Goal: Obtain resource: Download file/media

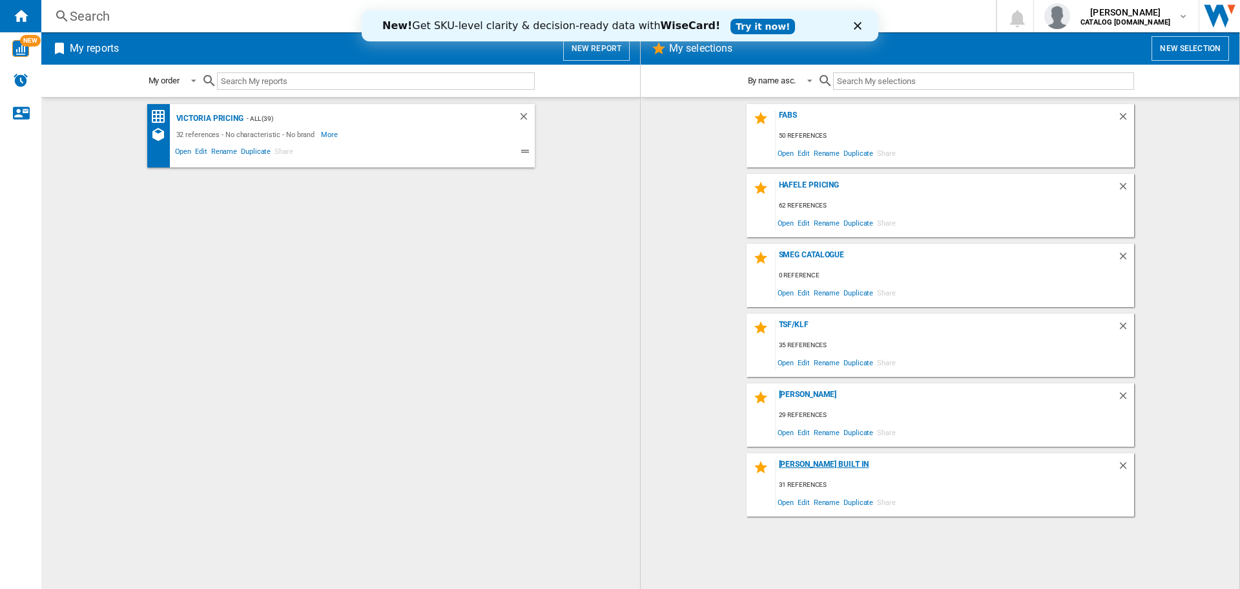
click at [808, 468] on div "[PERSON_NAME] Built In" at bounding box center [947, 467] width 342 height 17
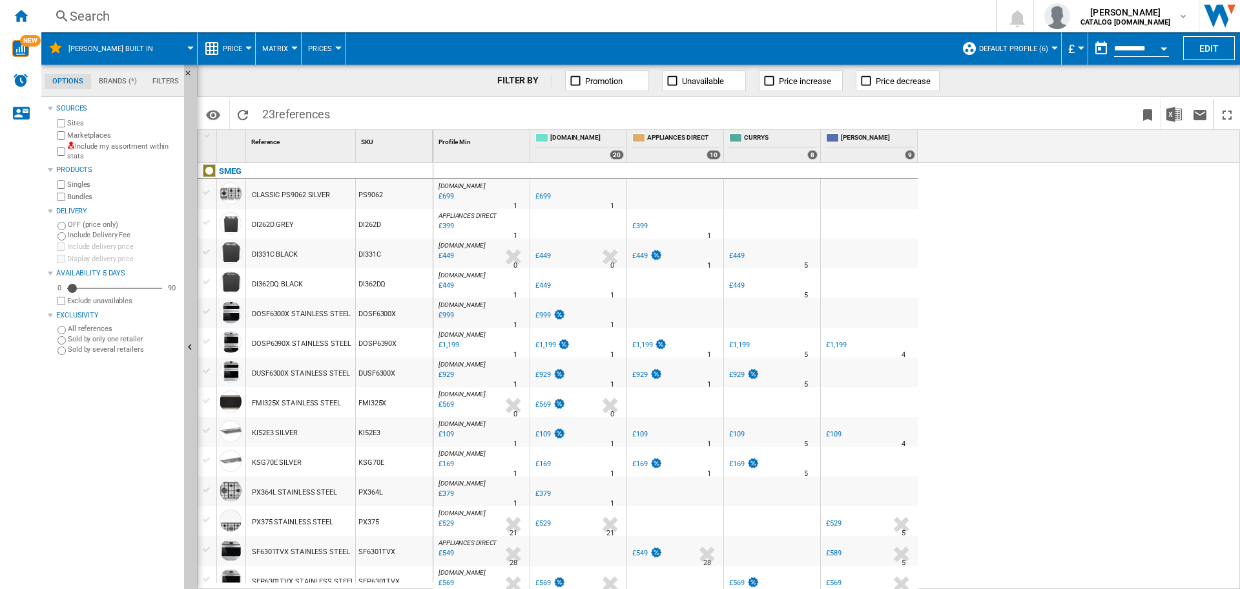
click at [1167, 45] on button "Open calendar" at bounding box center [1164, 46] width 23 height 23
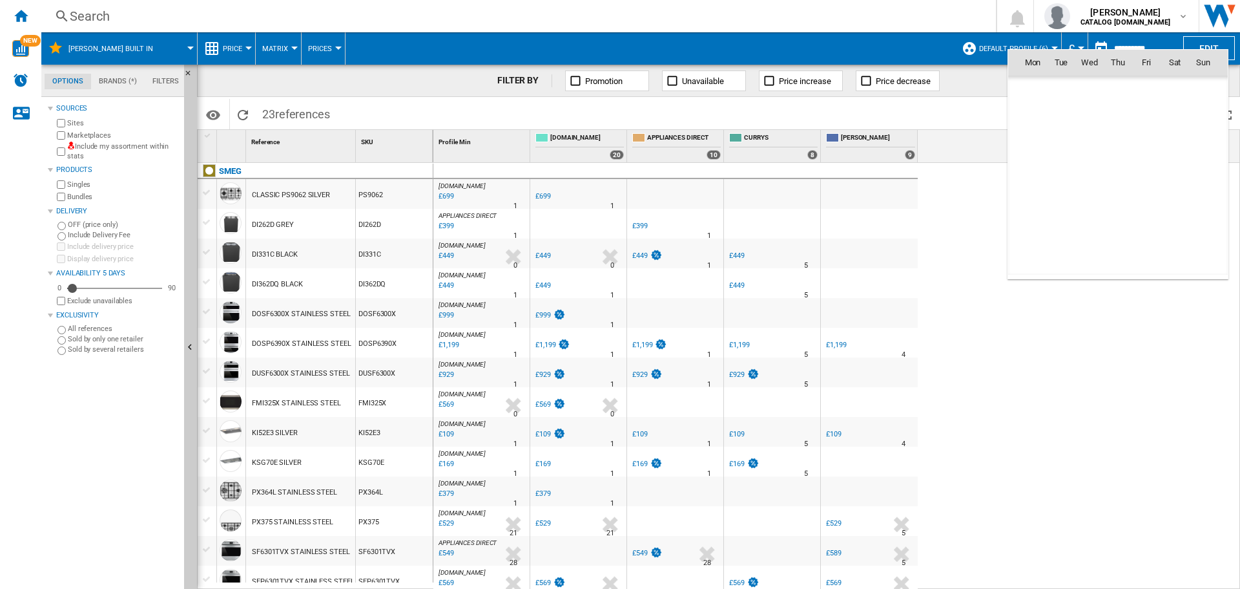
scroll to position [6163, 0]
click at [1049, 329] on div at bounding box center [620, 294] width 1240 height 589
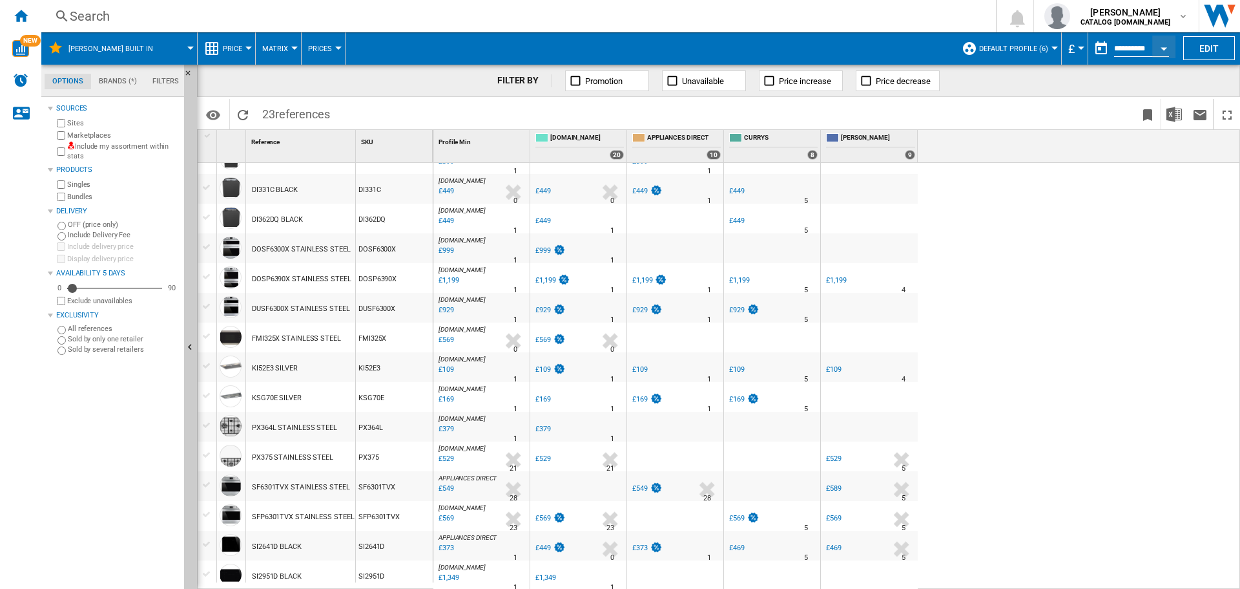
scroll to position [0, 0]
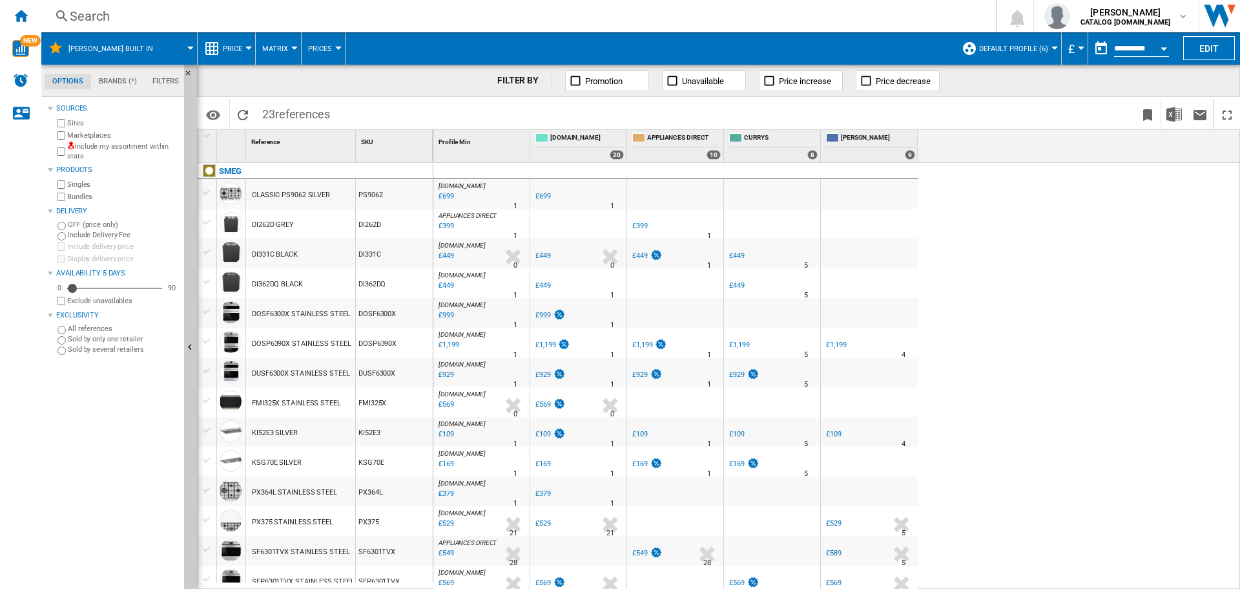
click at [1053, 49] on div at bounding box center [1055, 48] width 6 height 3
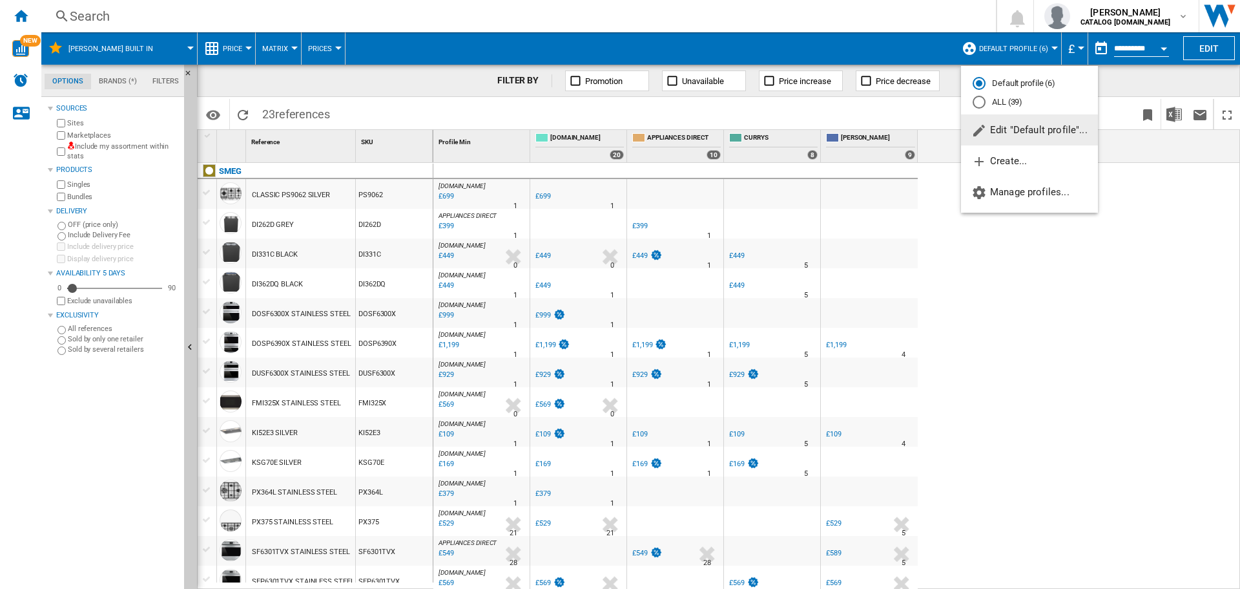
click at [966, 353] on md-backdrop at bounding box center [620, 294] width 1240 height 589
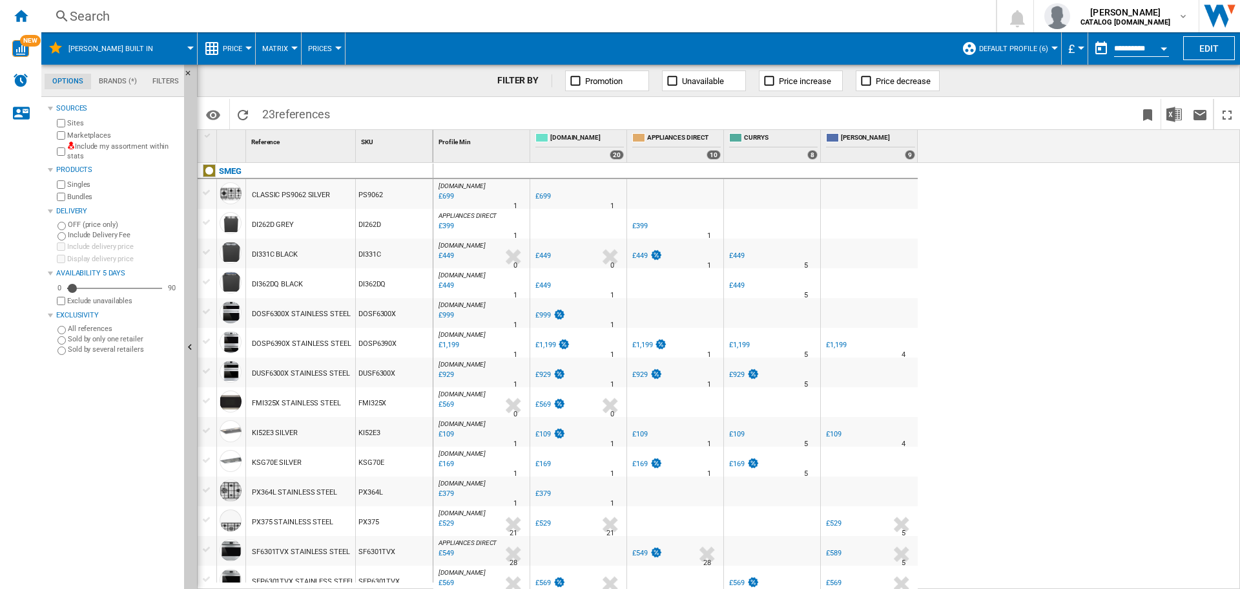
click at [323, 50] on span "Prices" at bounding box center [320, 49] width 24 height 8
click at [287, 47] on md-backdrop at bounding box center [620, 294] width 1240 height 589
click at [287, 47] on button "Matrix" at bounding box center [278, 48] width 32 height 32
click at [237, 44] on md-backdrop at bounding box center [620, 294] width 1240 height 589
click at [242, 50] on button "Price" at bounding box center [236, 48] width 26 height 32
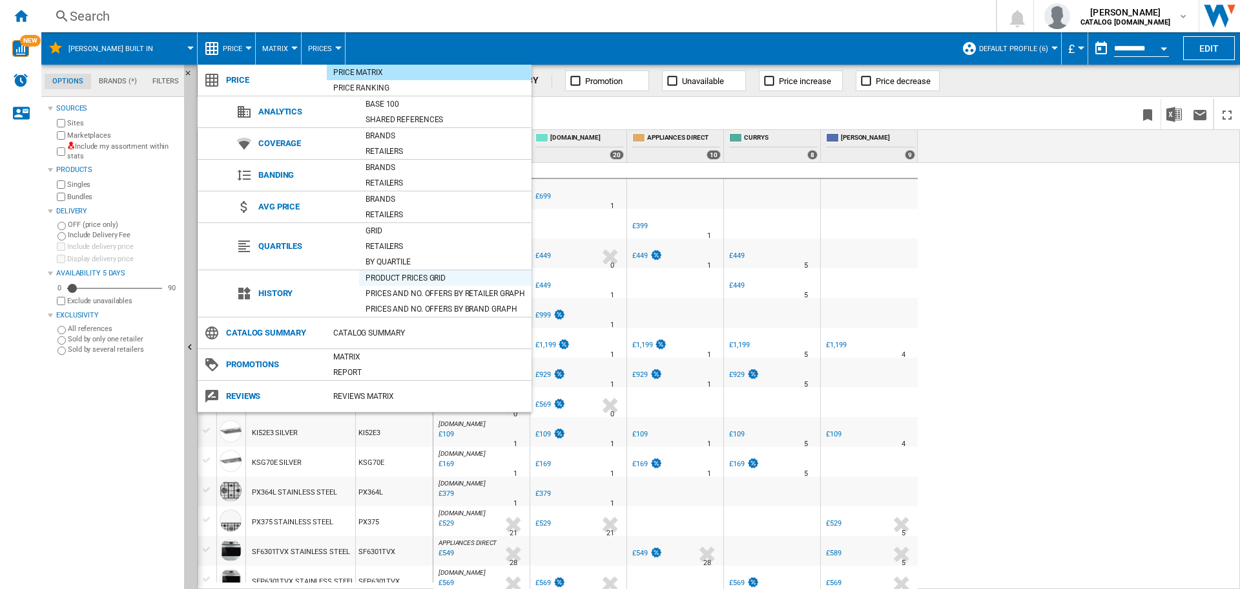
click at [404, 277] on div "Product prices grid" at bounding box center [445, 277] width 172 height 13
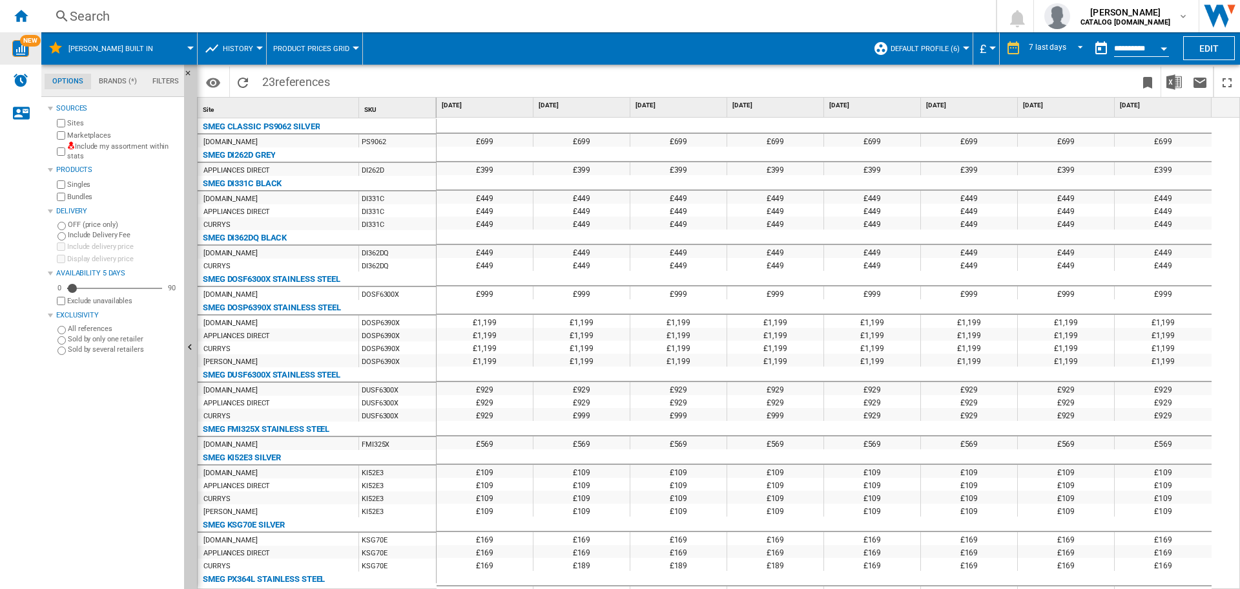
click at [25, 47] on img "WiseCard" at bounding box center [20, 48] width 17 height 17
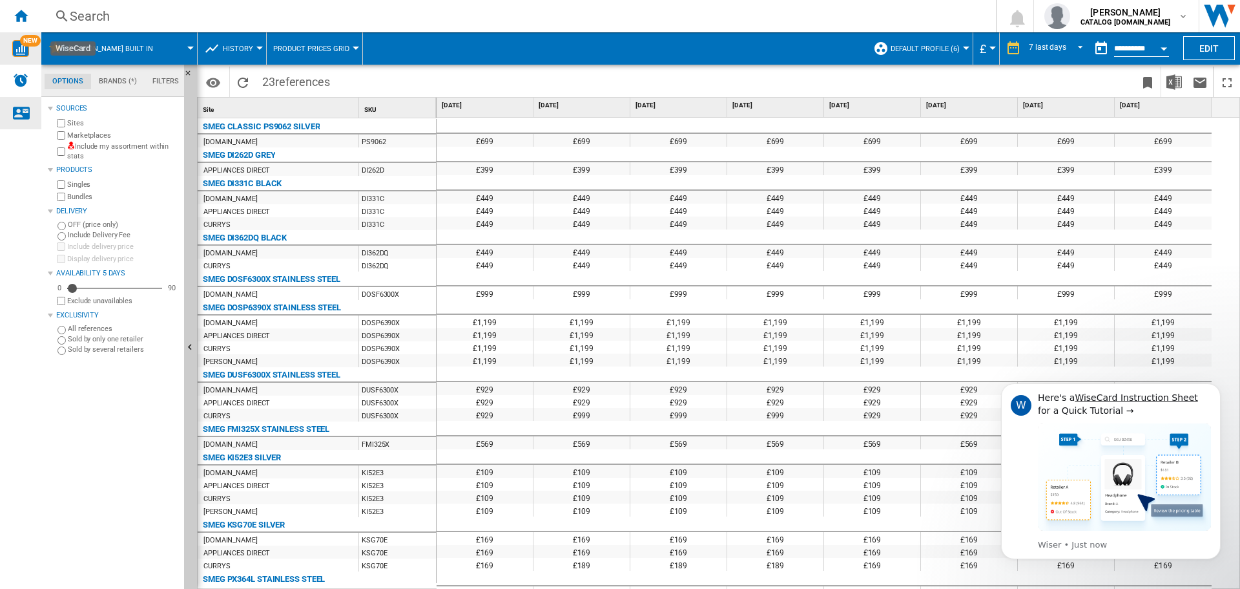
click at [17, 117] on ng-md-icon "Contact us" at bounding box center [21, 113] width 16 height 16
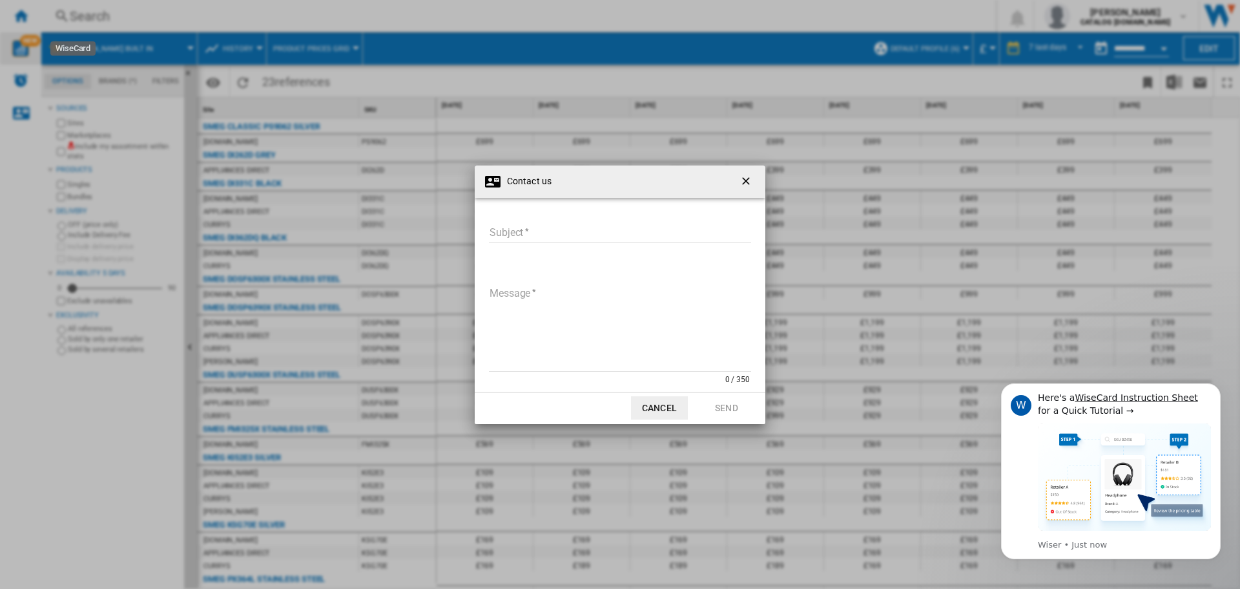
click at [24, 80] on div "Contact us Subject Subject required Message 0 / 350 Message required Cancel Send" at bounding box center [620, 294] width 1240 height 589
click at [746, 183] on ng-md-icon "getI18NText('BUTTONS.CLOSE_DIALOG')" at bounding box center [748, 182] width 16 height 16
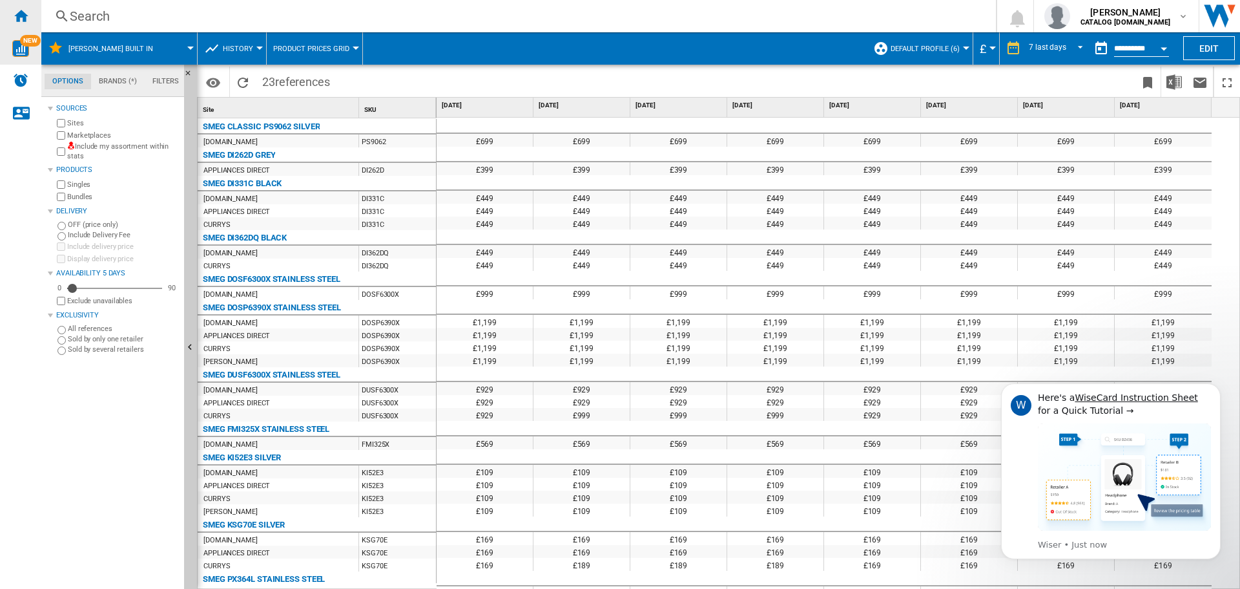
click at [19, 5] on div "Home" at bounding box center [20, 16] width 41 height 32
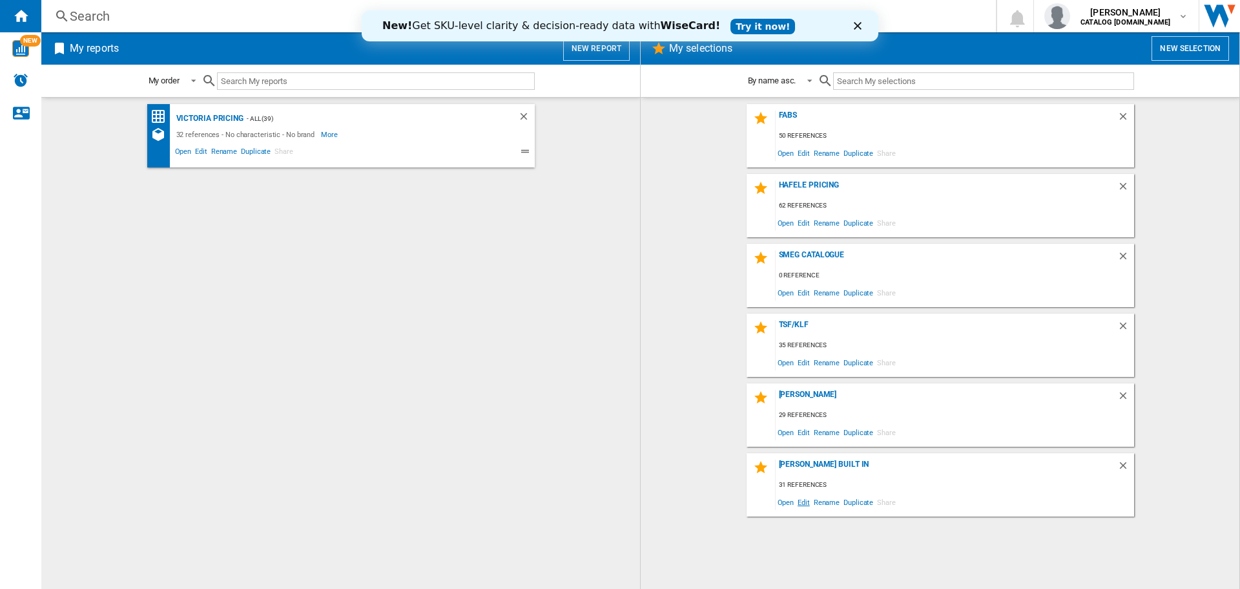
click at [802, 503] on span "Edit" at bounding box center [804, 501] width 16 height 17
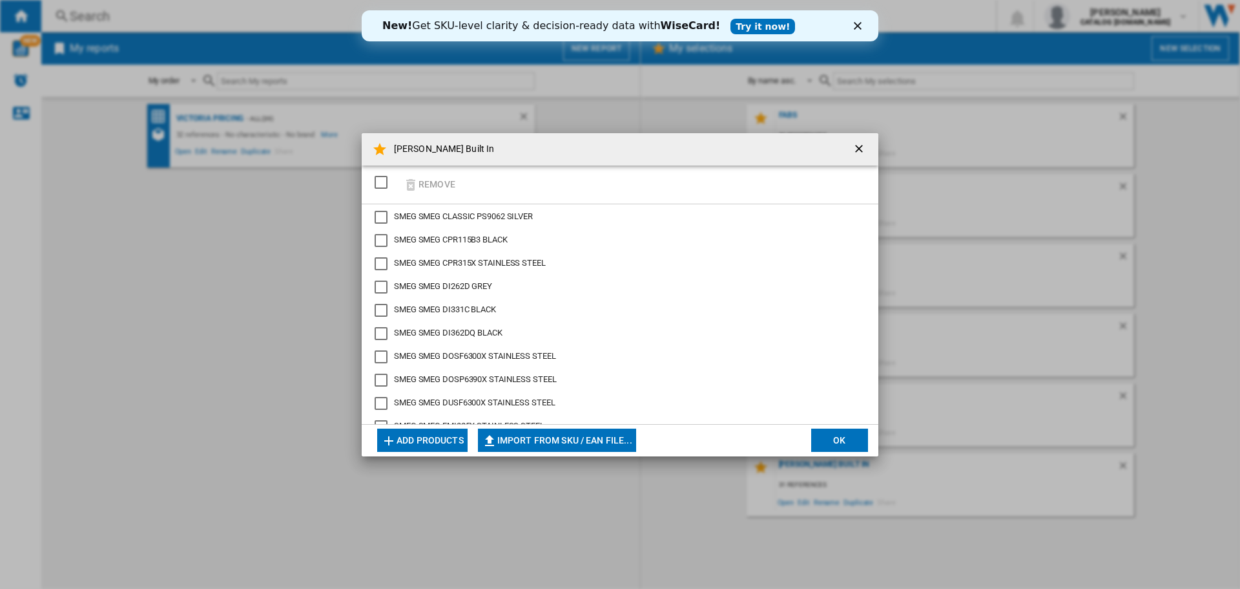
click at [378, 308] on div "SMEG DI331C BLACK" at bounding box center [381, 310] width 13 height 13
click at [426, 177] on button "Remove" at bounding box center [429, 184] width 60 height 30
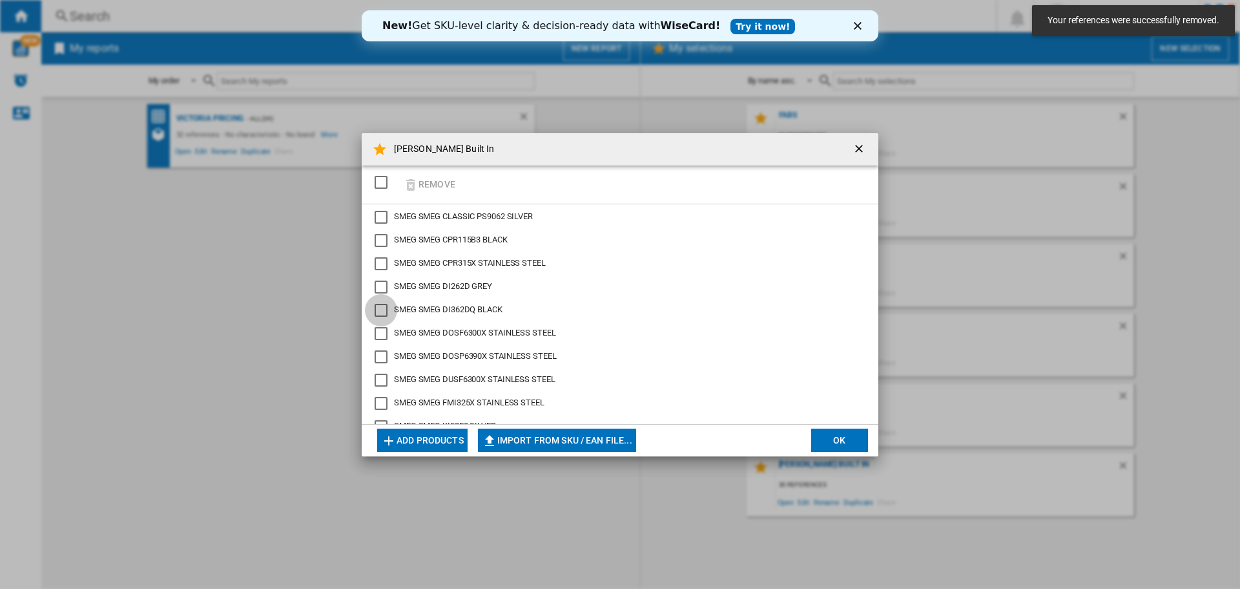
click at [381, 312] on div "SMEG DI362DQ BLACK" at bounding box center [381, 310] width 13 height 13
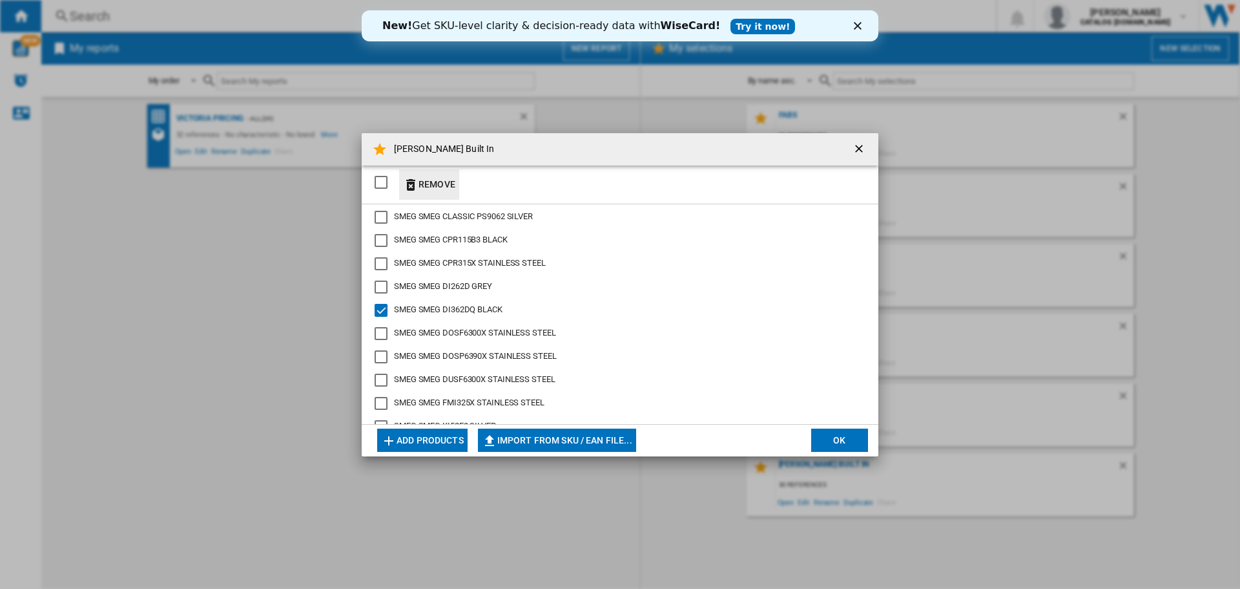
click at [444, 176] on button "Remove" at bounding box center [429, 184] width 60 height 30
click at [380, 305] on div "SMEG DOSF6300X STAINLESS STEEL" at bounding box center [381, 310] width 13 height 13
click at [421, 180] on button "Remove" at bounding box center [429, 184] width 60 height 30
click at [378, 331] on div "SMEG DUSF6300X STAINLESS STEEL" at bounding box center [381, 333] width 13 height 13
click at [432, 180] on button "Remove" at bounding box center [429, 184] width 60 height 30
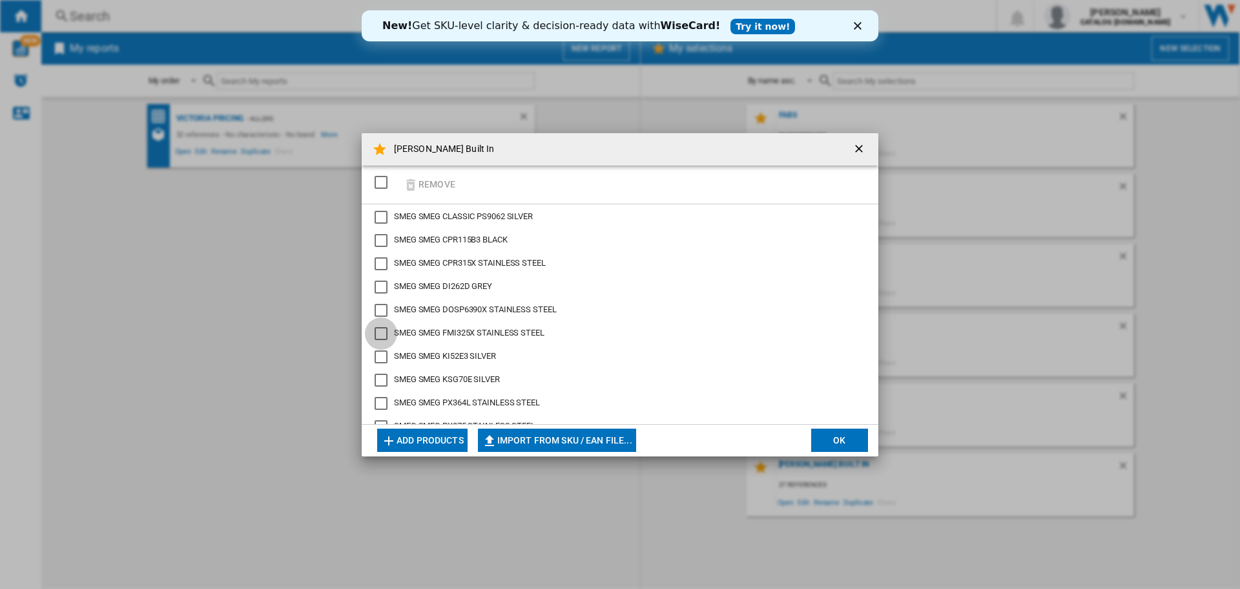
click at [379, 329] on div "SMEG FMI325X STAINLESS STEEL" at bounding box center [381, 333] width 13 height 13
click at [433, 184] on button "Remove" at bounding box center [429, 184] width 60 height 30
click at [381, 333] on div "SMEG KI52E3 SILVER" at bounding box center [381, 333] width 13 height 13
click at [381, 355] on div "SMEG KSG70E SILVER" at bounding box center [381, 356] width 13 height 13
click at [427, 180] on button "Remove" at bounding box center [429, 184] width 60 height 30
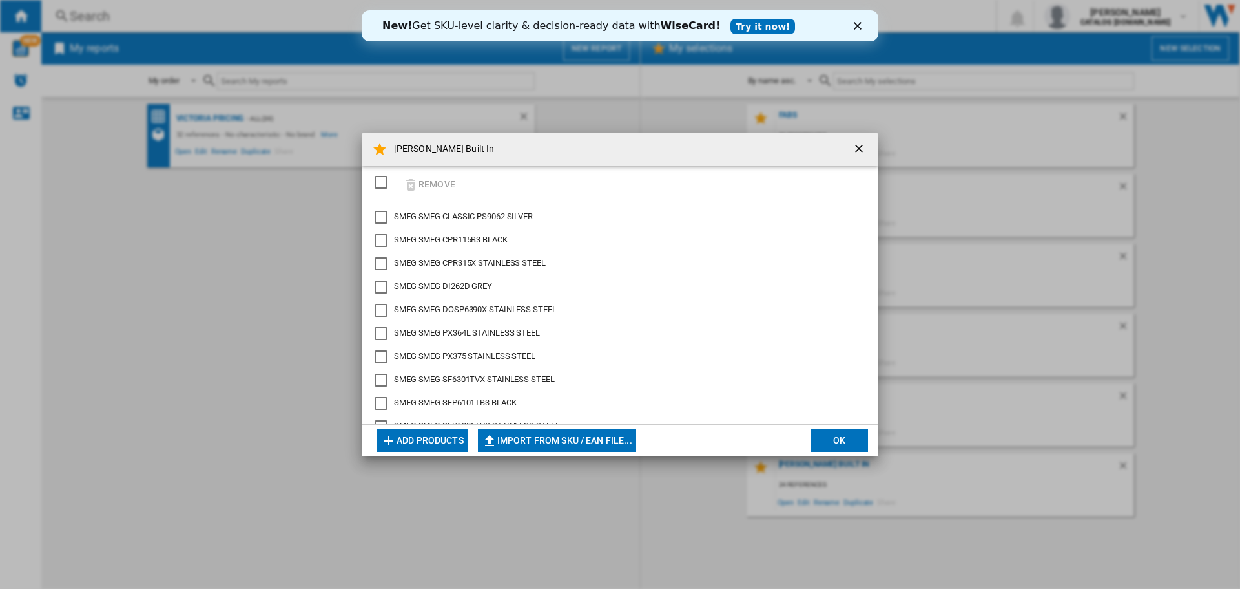
click at [379, 381] on div "SMEG SF6301TVX STAINLESS STEEL" at bounding box center [381, 379] width 13 height 13
click at [432, 178] on button "Remove" at bounding box center [429, 184] width 60 height 30
click at [375, 377] on div "SMEG SFP6101TB3 BLACK" at bounding box center [381, 379] width 13 height 13
click at [426, 183] on button "Remove" at bounding box center [429, 184] width 60 height 30
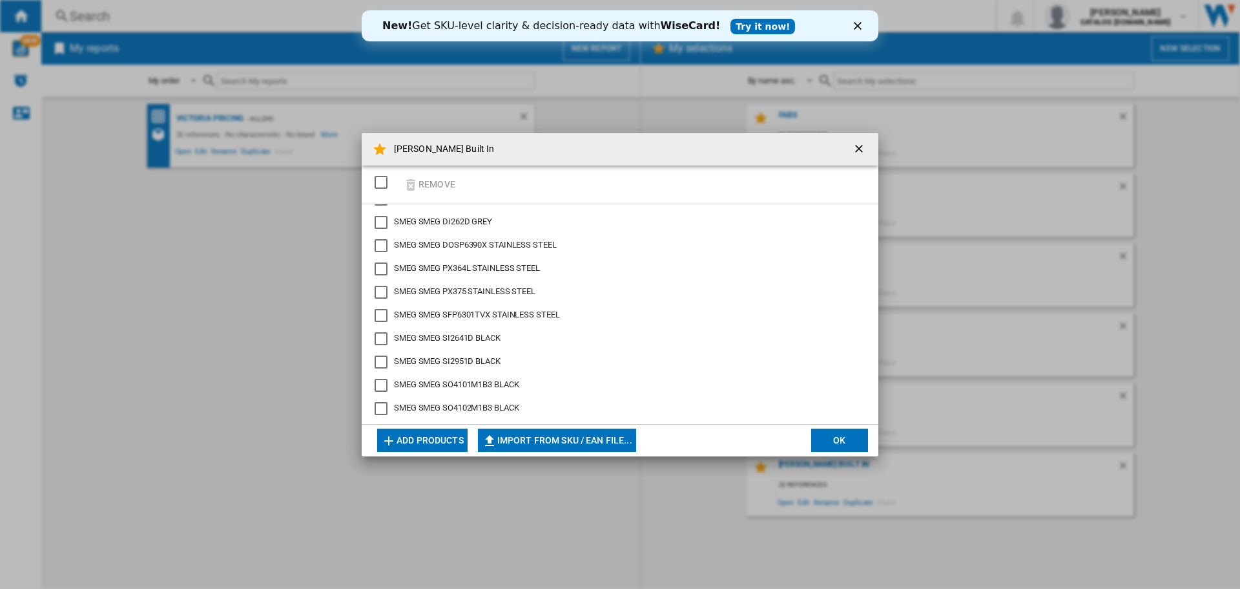
click at [379, 335] on div "SMEG SI2641D BLACK" at bounding box center [381, 338] width 13 height 13
click at [436, 179] on button "Remove" at bounding box center [429, 184] width 60 height 30
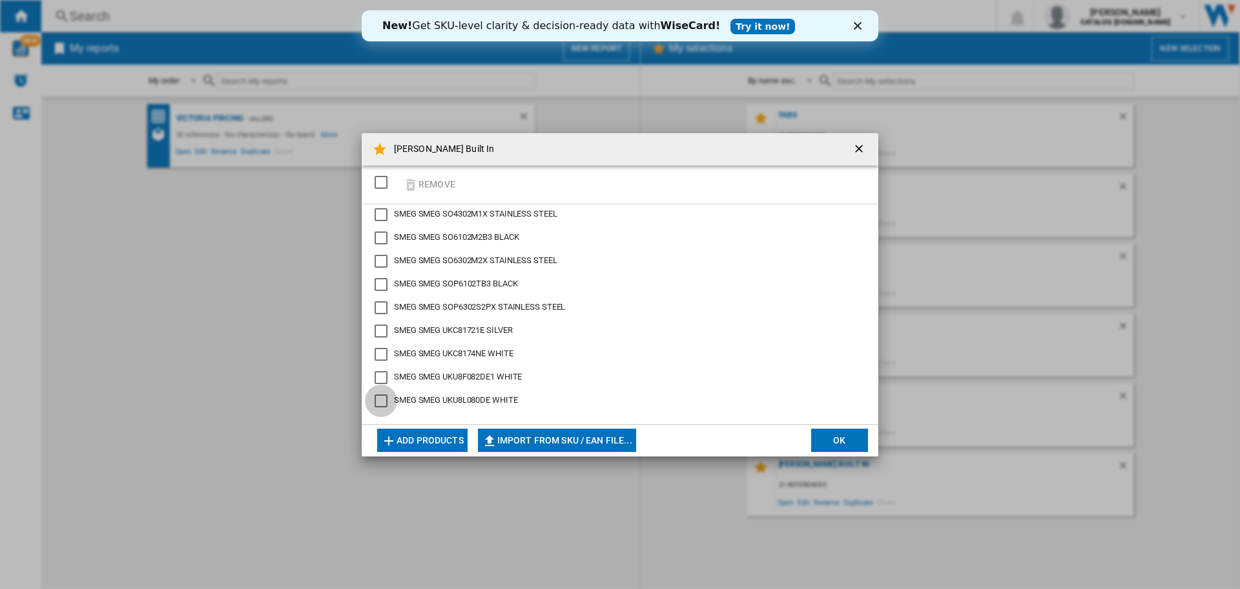
click at [382, 398] on div "SMEG UKU8L080DE WHITE" at bounding box center [381, 400] width 13 height 13
click at [381, 371] on div "SMEG UKU8F082DE1 WHITE" at bounding box center [381, 377] width 13 height 13
click at [377, 354] on div "SMEG UKC8174NE WHITE" at bounding box center [381, 354] width 13 height 13
click at [380, 329] on div "SMEG UKC81721E SILVER" at bounding box center [381, 330] width 13 height 13
click at [421, 179] on button "Remove" at bounding box center [429, 184] width 60 height 30
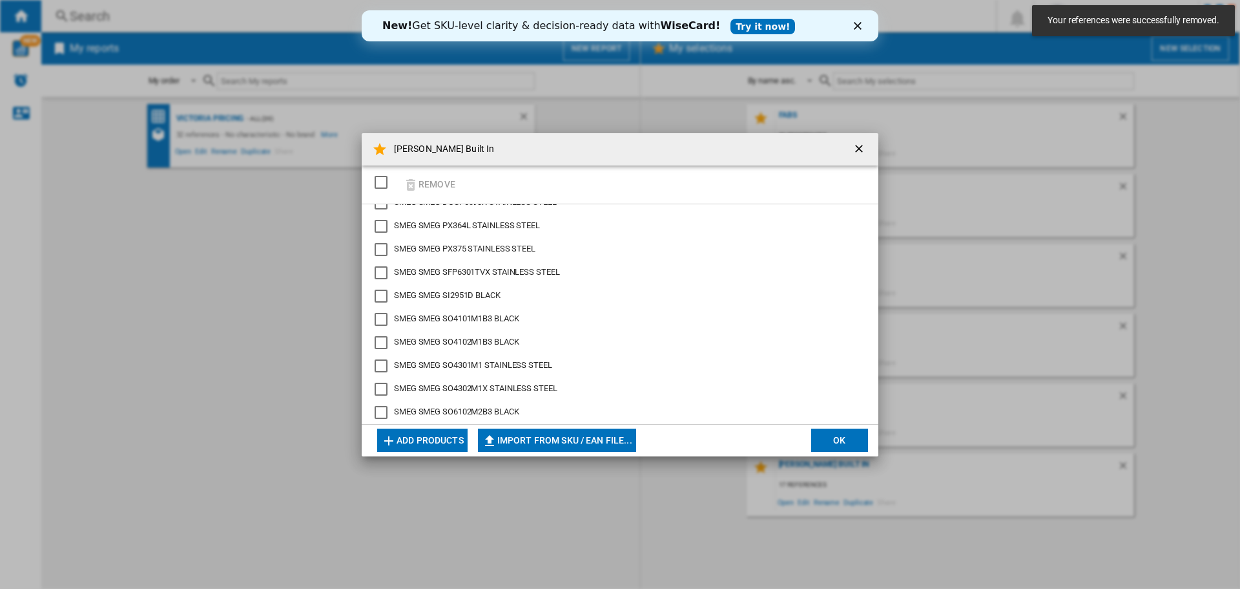
scroll to position [189, 0]
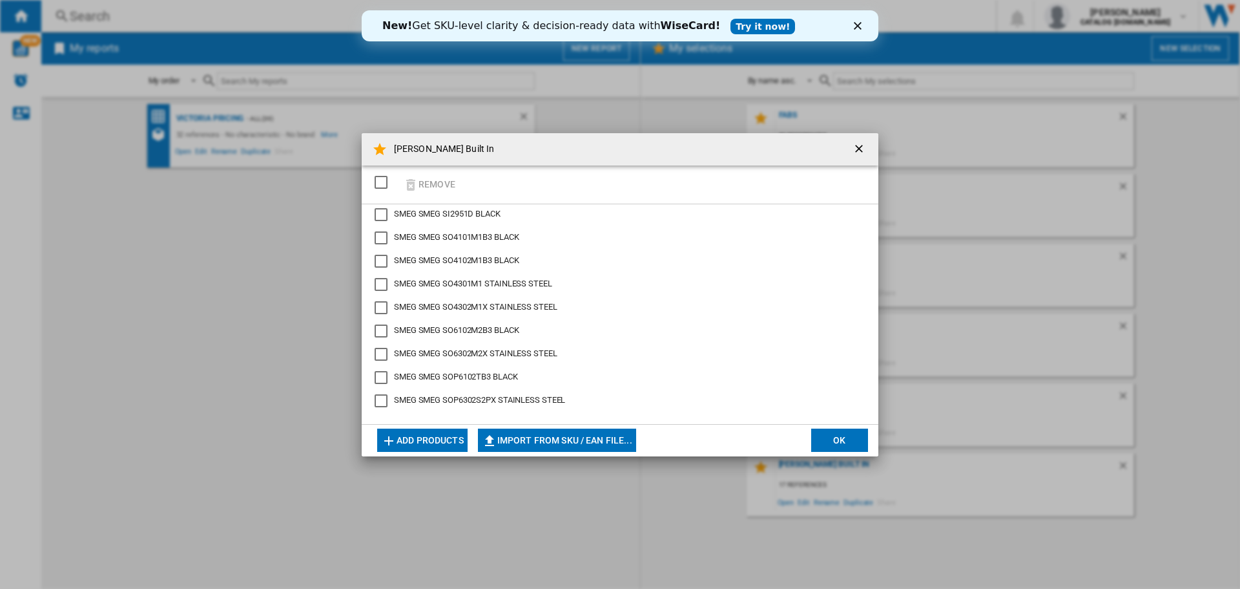
click at [378, 180] on div "SELECTIONS.EDITION_POPUP.SELECT_DESELECT" at bounding box center [381, 182] width 13 height 13
click at [432, 185] on button "Remove" at bounding box center [429, 184] width 60 height 30
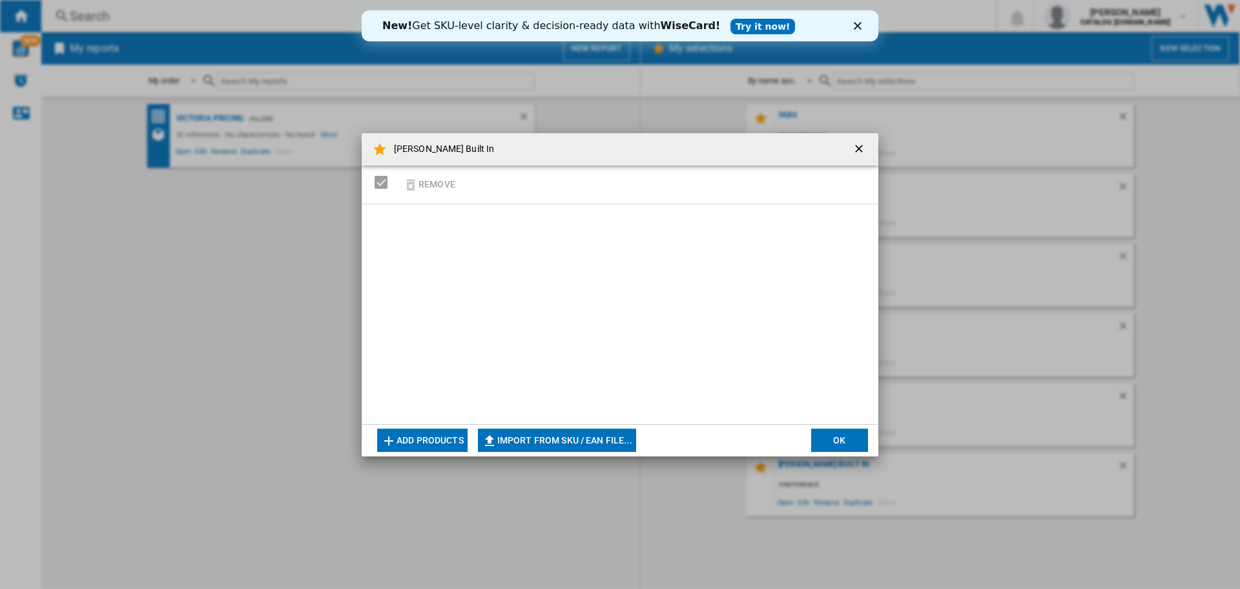
click at [418, 444] on button "Add products" at bounding box center [422, 439] width 90 height 23
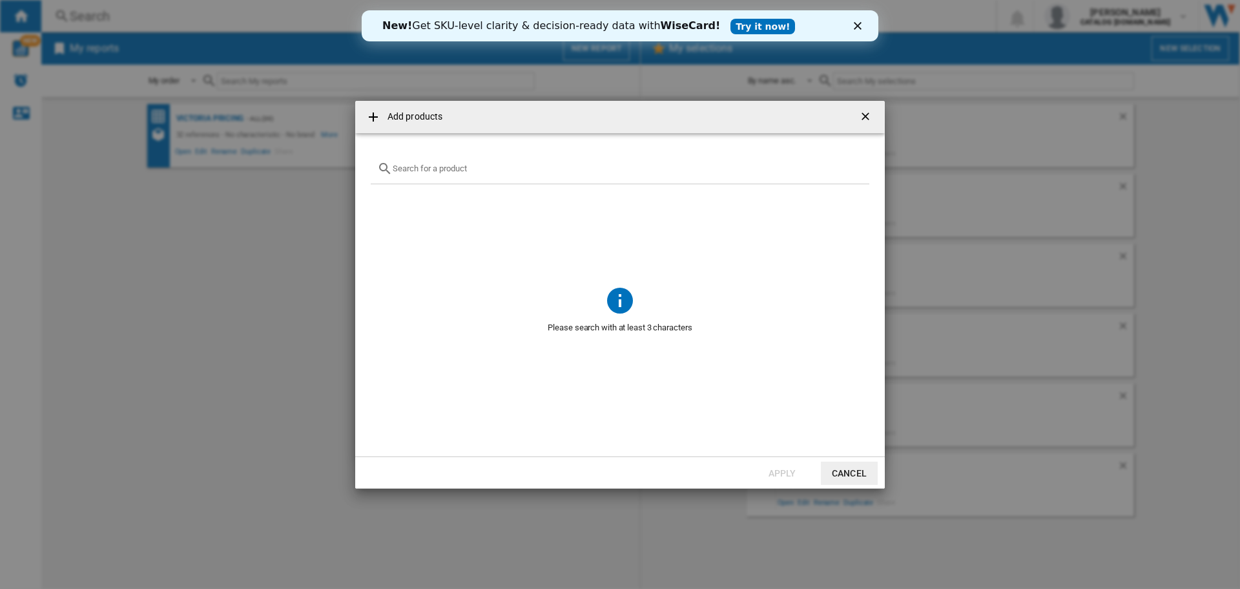
click at [456, 168] on input "text" at bounding box center [628, 168] width 470 height 10
paste input "DI262D"
click at [859, 27] on polygon "Close" at bounding box center [858, 26] width 8 height 8
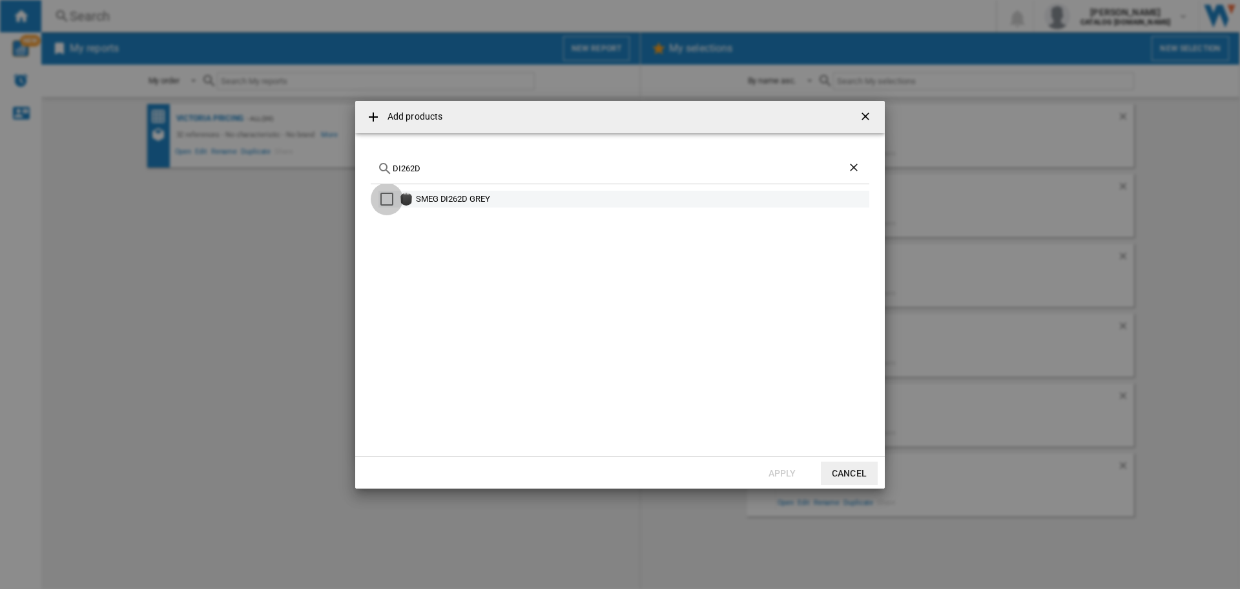
click at [383, 202] on div "Select" at bounding box center [387, 199] width 13 height 13
drag, startPoint x: 437, startPoint y: 169, endPoint x: 191, endPoint y: 121, distance: 250.7
click at [191, 121] on div "Add products DI262D SMEG DI262D GREY Apply Cancel" at bounding box center [620, 294] width 1240 height 589
paste input "OSP6390X"
click at [386, 199] on div "Select" at bounding box center [387, 199] width 13 height 13
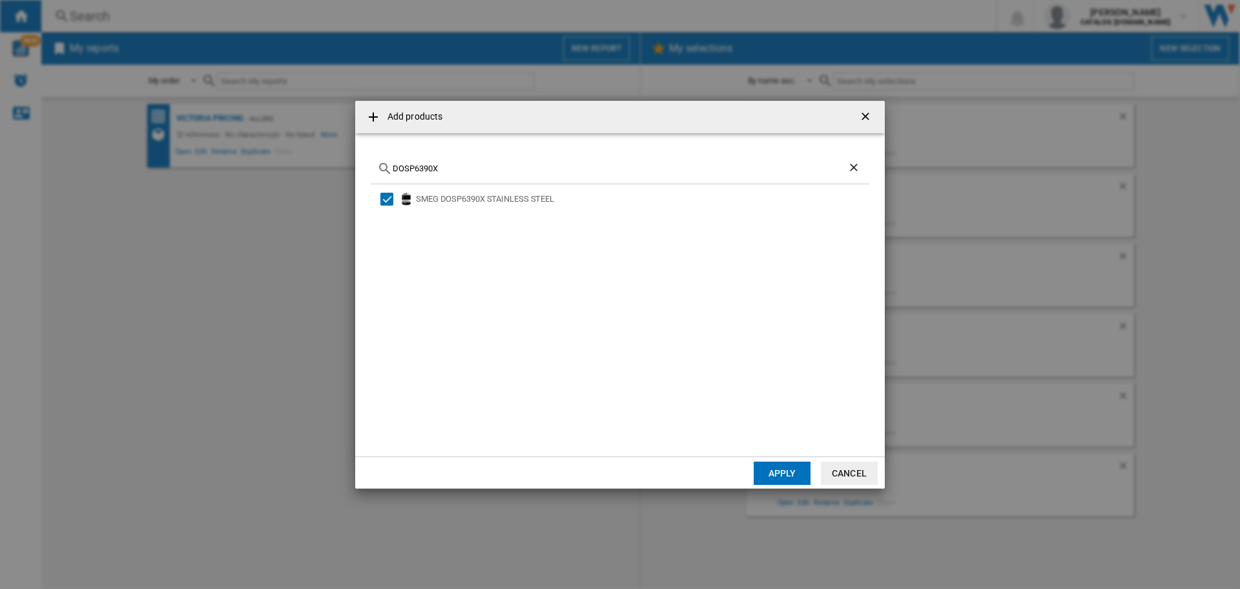
drag, startPoint x: 444, startPoint y: 166, endPoint x: 311, endPoint y: 134, distance: 136.9
click at [311, 134] on div "Add products DOSP6390X SMEG DOSP6390X STAINLESS STEEL Apply Cancel" at bounding box center [620, 294] width 1240 height 589
paste input "CPR315"
click at [386, 198] on div "Select" at bounding box center [387, 199] width 13 height 13
drag, startPoint x: 440, startPoint y: 170, endPoint x: 309, endPoint y: 131, distance: 136.8
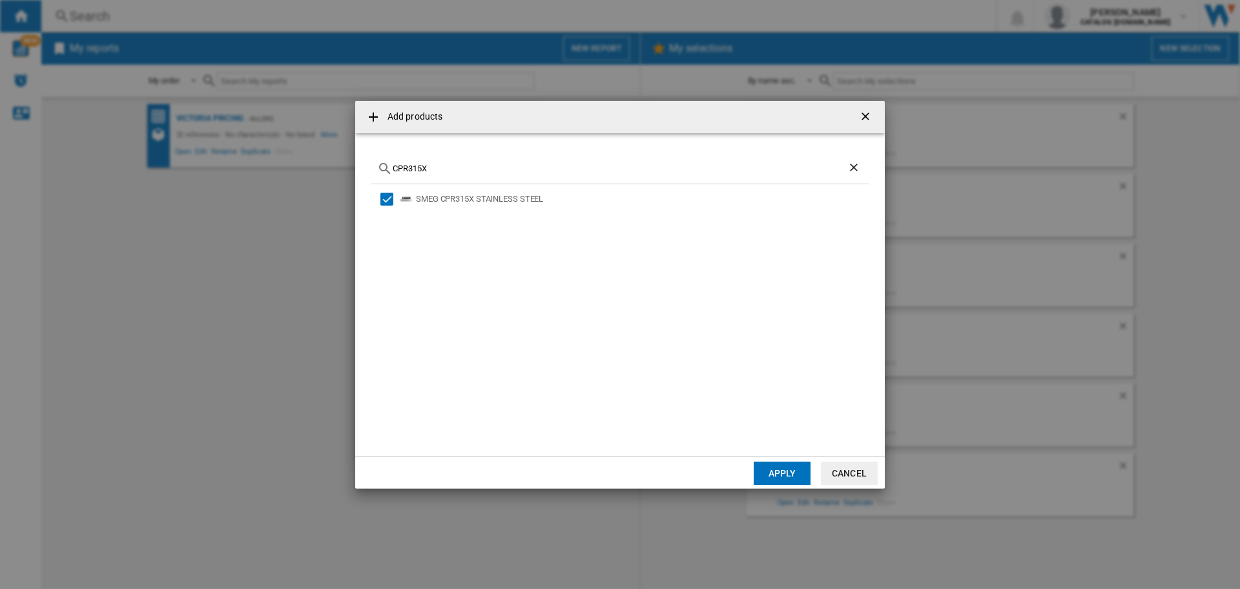
click at [309, 131] on div "Add products CPR315X SMEG CPR315X STAINLESS STEEL Apply Cancel" at bounding box center [620, 294] width 1240 height 589
paste input "N"
click at [389, 201] on div "Select" at bounding box center [387, 199] width 13 height 13
drag, startPoint x: 477, startPoint y: 166, endPoint x: 289, endPoint y: 118, distance: 194.6
click at [289, 119] on div "Add products CPR315N SMEG CPR315N BLACK Apply Cancel" at bounding box center [620, 294] width 1240 height 589
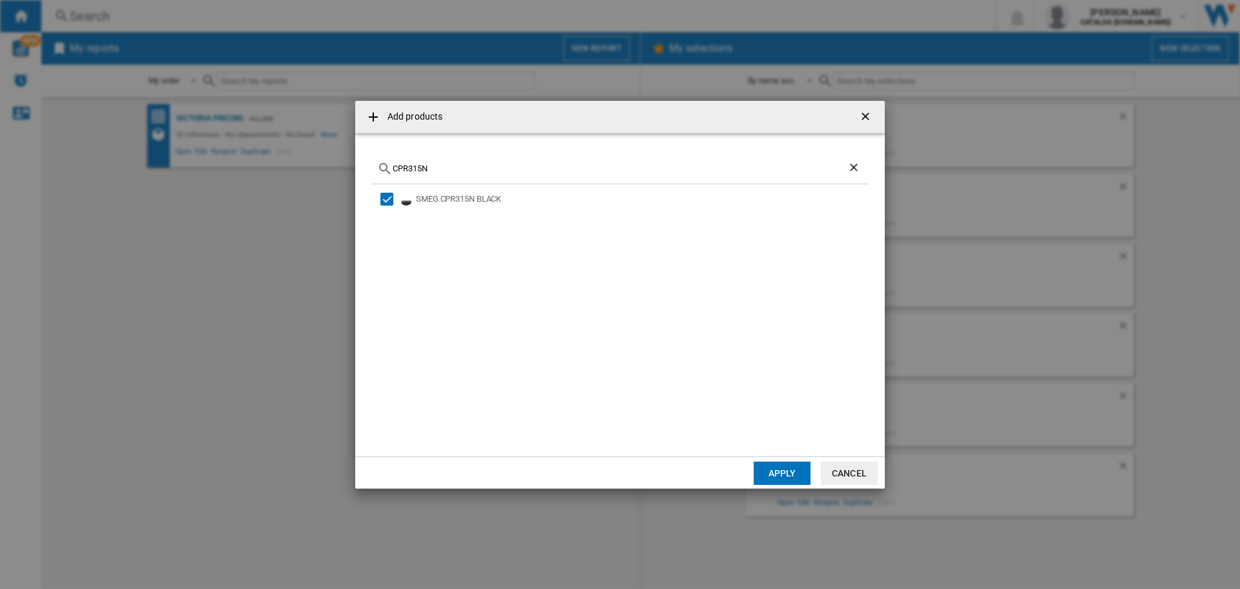
paste input "115B3"
drag, startPoint x: 388, startPoint y: 200, endPoint x: 388, endPoint y: 132, distance: 68.5
click at [388, 200] on div "Select" at bounding box center [387, 199] width 13 height 13
drag, startPoint x: 460, startPoint y: 162, endPoint x: 84, endPoint y: 83, distance: 384.0
click at [76, 73] on div "Add products CPR115B3 SMEG CPR115B3 BLACK Apply Cancel" at bounding box center [620, 294] width 1240 height 589
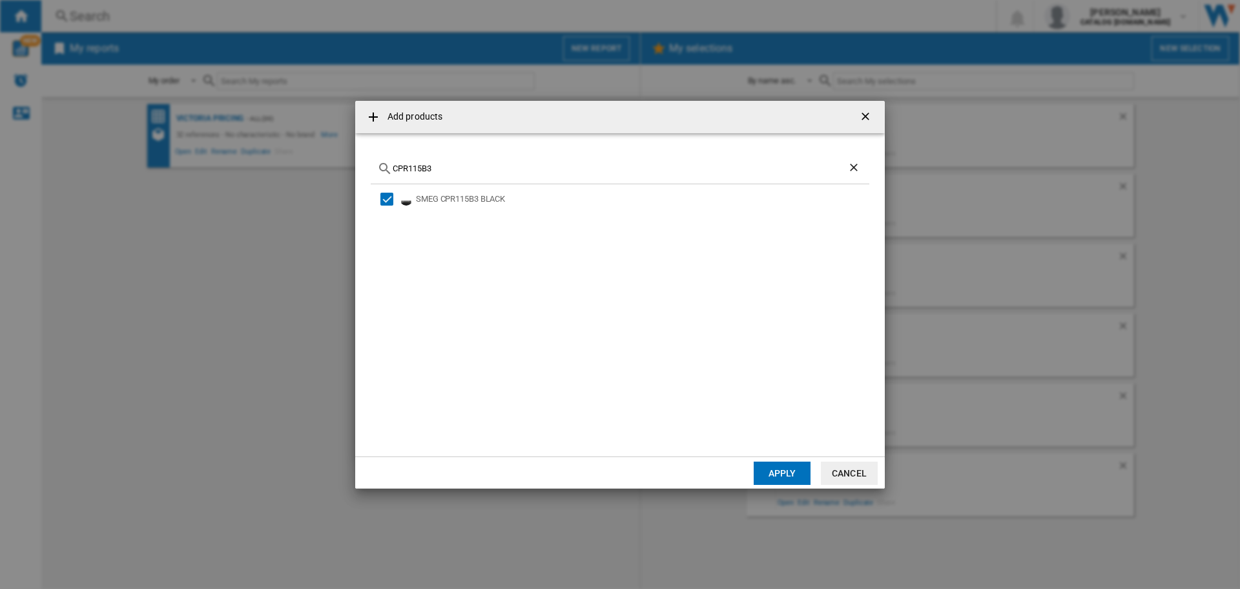
drag, startPoint x: 452, startPoint y: 168, endPoint x: 45, endPoint y: 78, distance: 416.9
click at [47, 79] on div "Add products CPR115B3 SMEG CPR115B3 BLACK Apply Cancel" at bounding box center [620, 294] width 1240 height 589
paste input "PX364L"
click at [386, 197] on div "Select" at bounding box center [387, 199] width 13 height 13
drag, startPoint x: 474, startPoint y: 167, endPoint x: 201, endPoint y: 89, distance: 284.2
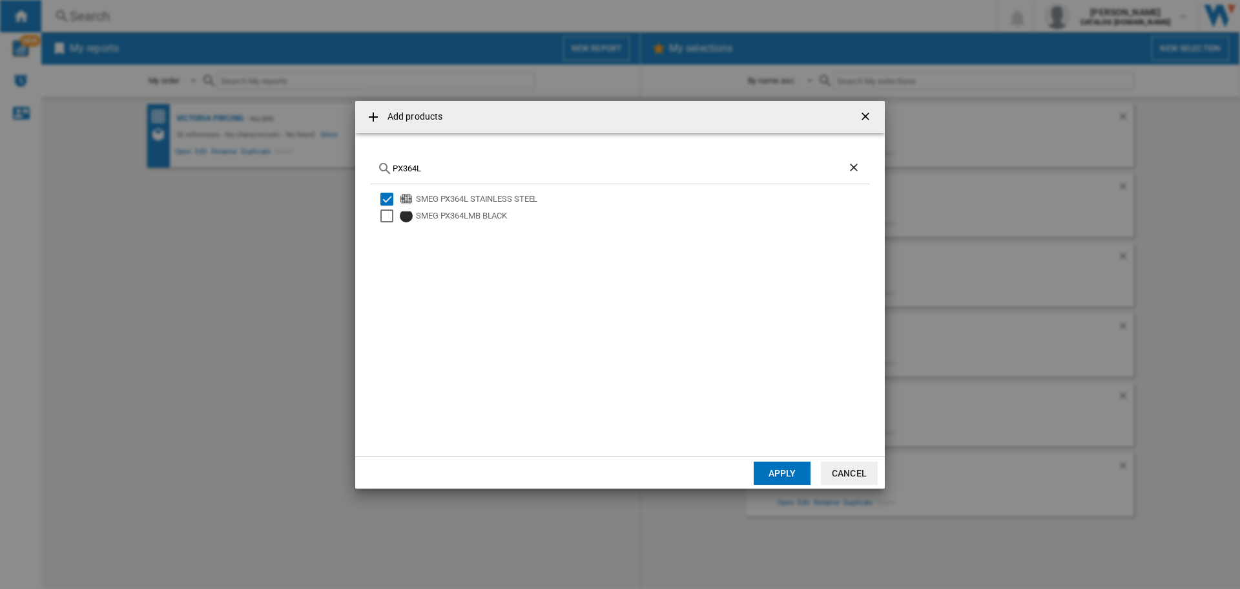
click at [202, 89] on div "Add products PX364L SMEG PX364L STAINLESS STEEL SMEG PX364LMB BLACK Apply Cancel" at bounding box center [620, 294] width 1240 height 589
paste input "75"
click at [382, 197] on div "Select" at bounding box center [387, 199] width 13 height 13
drag, startPoint x: 433, startPoint y: 171, endPoint x: 176, endPoint y: 121, distance: 261.1
click at [176, 122] on div "Add products PX375 SMEG PX375 STAINLESS STEEL SMEG PX375MB BLACK Apply Cancel" at bounding box center [620, 294] width 1240 height 589
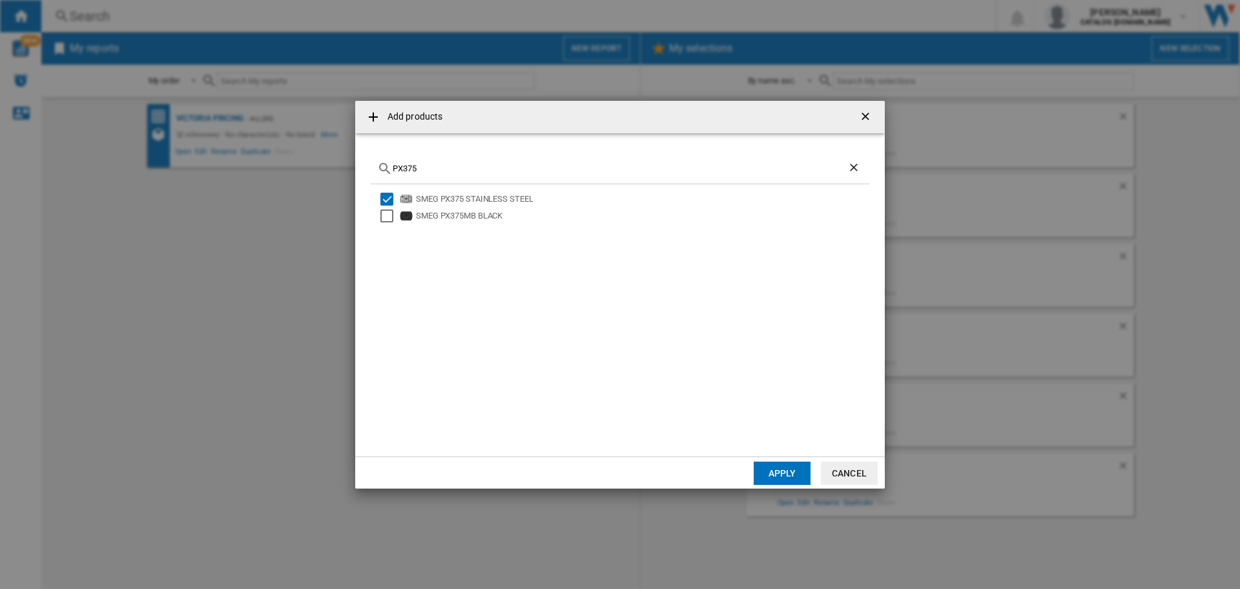
paste input "S9062"
click at [385, 202] on div "Select" at bounding box center [387, 199] width 13 height 13
drag, startPoint x: 439, startPoint y: 174, endPoint x: 189, endPoint y: 113, distance: 256.7
click at [190, 113] on div "Add products PS9062 SMEG CLASSIC PS9062 SILVER Apply Cancel" at bounding box center [620, 294] width 1240 height 589
drag, startPoint x: 424, startPoint y: 163, endPoint x: 2, endPoint y: 98, distance: 427.0
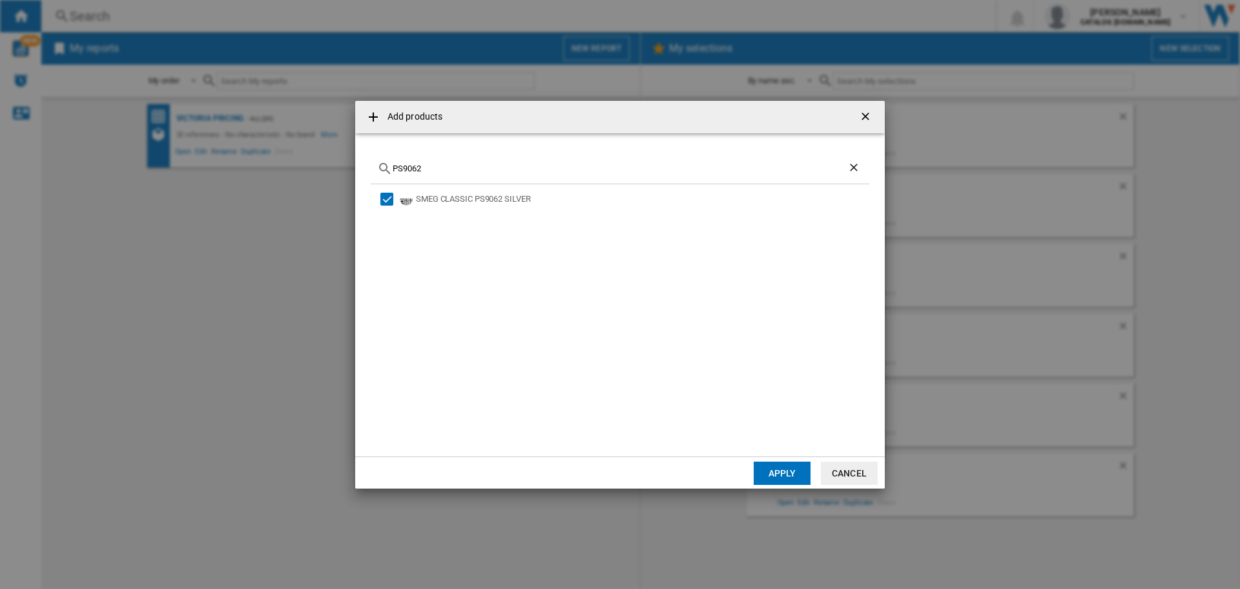
click at [2, 98] on div "Add products PS9062 SMEG CLASSIC PS9062 SILVER Apply Cancel" at bounding box center [620, 294] width 1240 height 589
paste input "SI2641D"
drag, startPoint x: 389, startPoint y: 197, endPoint x: 1193, endPoint y: 250, distance: 805.4
click at [389, 197] on div "Select" at bounding box center [387, 199] width 13 height 13
drag, startPoint x: 605, startPoint y: 170, endPoint x: 195, endPoint y: 112, distance: 414.3
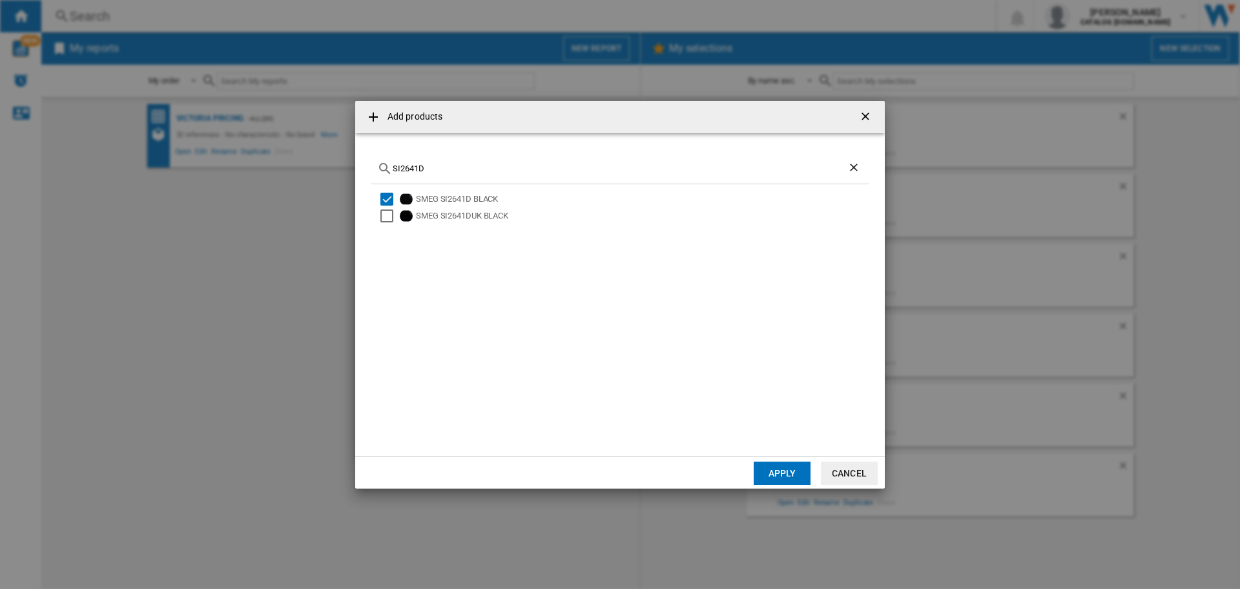
click at [195, 112] on div "Add products SI2641D SMEG SI2641D BLACK SMEG SI2641DUK BLACK Apply Cancel" at bounding box center [620, 294] width 1240 height 589
paste input "95"
click at [389, 197] on div "Select" at bounding box center [387, 199] width 13 height 13
drag, startPoint x: 443, startPoint y: 173, endPoint x: 435, endPoint y: 167, distance: 10.1
click at [393, 160] on div "SI2951D" at bounding box center [620, 169] width 499 height 30
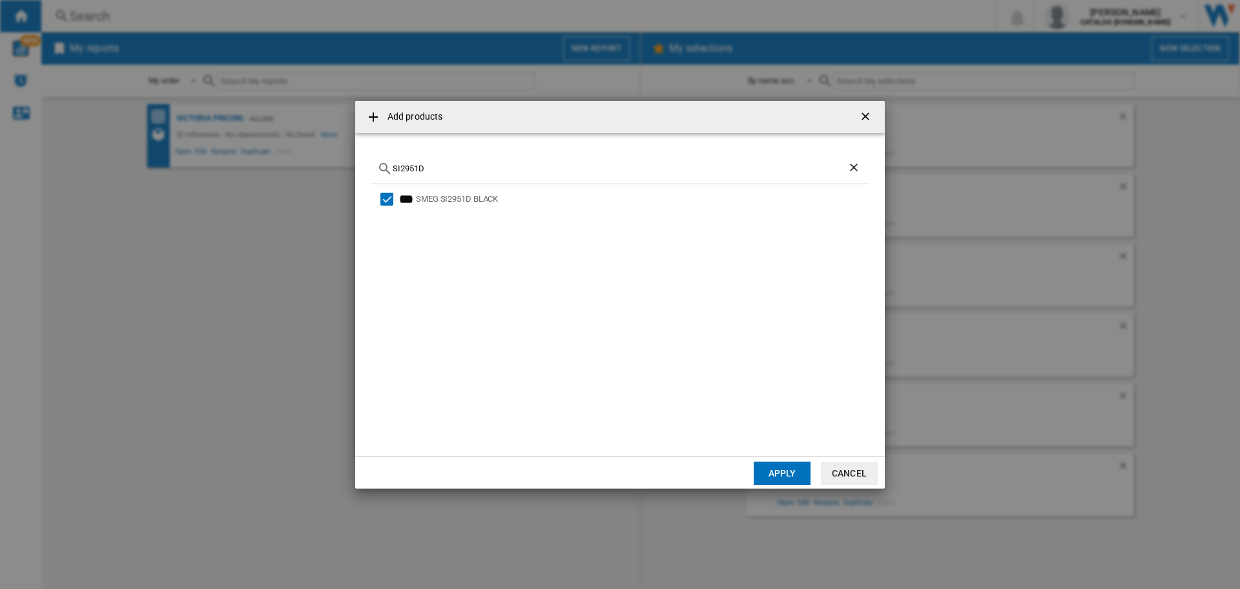
drag, startPoint x: 464, startPoint y: 166, endPoint x: 78, endPoint y: 90, distance: 393.7
click at [79, 90] on div "Add products SI2951D SMEG SI2951D BLACK Apply Cancel" at bounding box center [620, 294] width 1240 height 589
paste input "PX364LMB"
click at [409, 198] on img at bounding box center [406, 199] width 13 height 13
drag, startPoint x: 461, startPoint y: 169, endPoint x: 264, endPoint y: 130, distance: 201.3
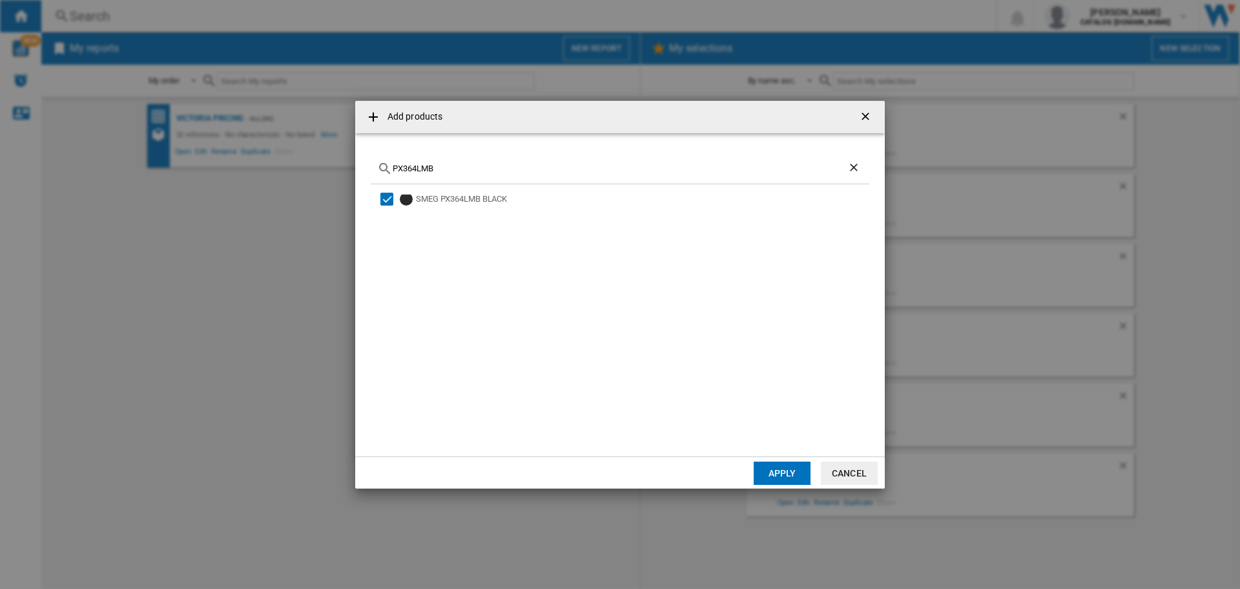
click at [264, 131] on div "Add products PX364LMB SMEG PX364LMB BLACK Apply Cancel" at bounding box center [620, 294] width 1240 height 589
paste input "75"
drag, startPoint x: 443, startPoint y: 200, endPoint x: 1018, endPoint y: 266, distance: 578.8
click at [443, 200] on div "SMEG PX375MB BLACK" at bounding box center [642, 199] width 452 height 13
drag, startPoint x: 475, startPoint y: 167, endPoint x: 9, endPoint y: 53, distance: 479.5
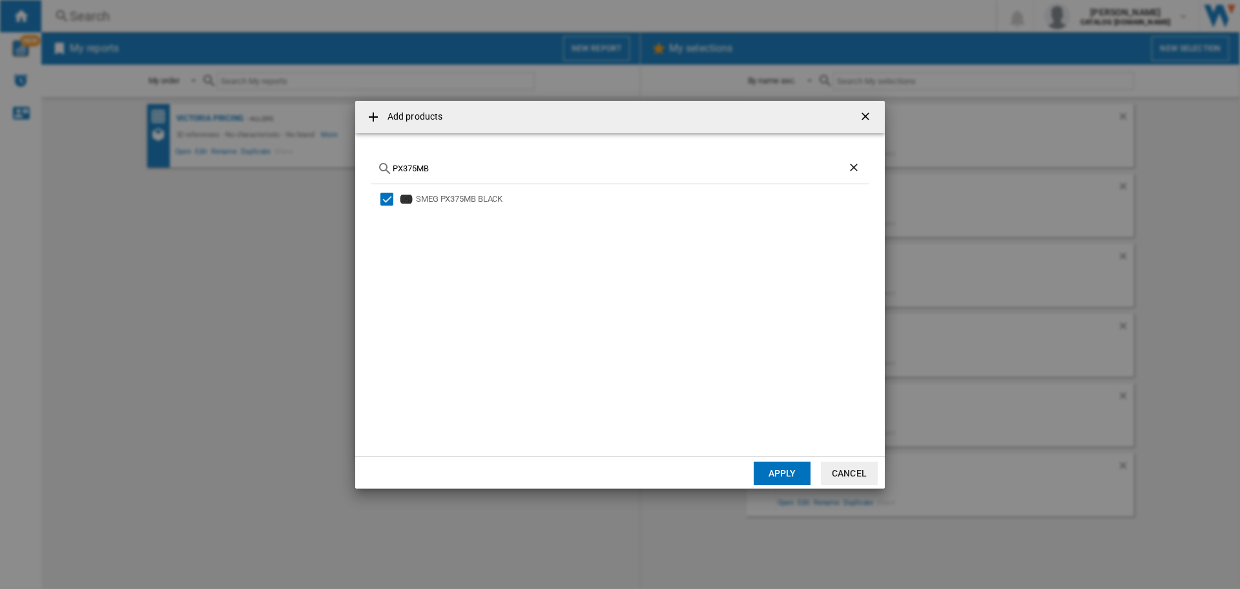
click at [15, 55] on div "Add products PX375MB SMEG PX375MB BLACK Apply Cancel" at bounding box center [620, 294] width 1240 height 589
paste input "HOBD382MB2"
click at [390, 203] on div "Select" at bounding box center [387, 199] width 13 height 13
drag, startPoint x: 480, startPoint y: 160, endPoint x: 474, endPoint y: 163, distance: 7.2
click at [479, 160] on div "HOBD382MB2" at bounding box center [620, 169] width 499 height 30
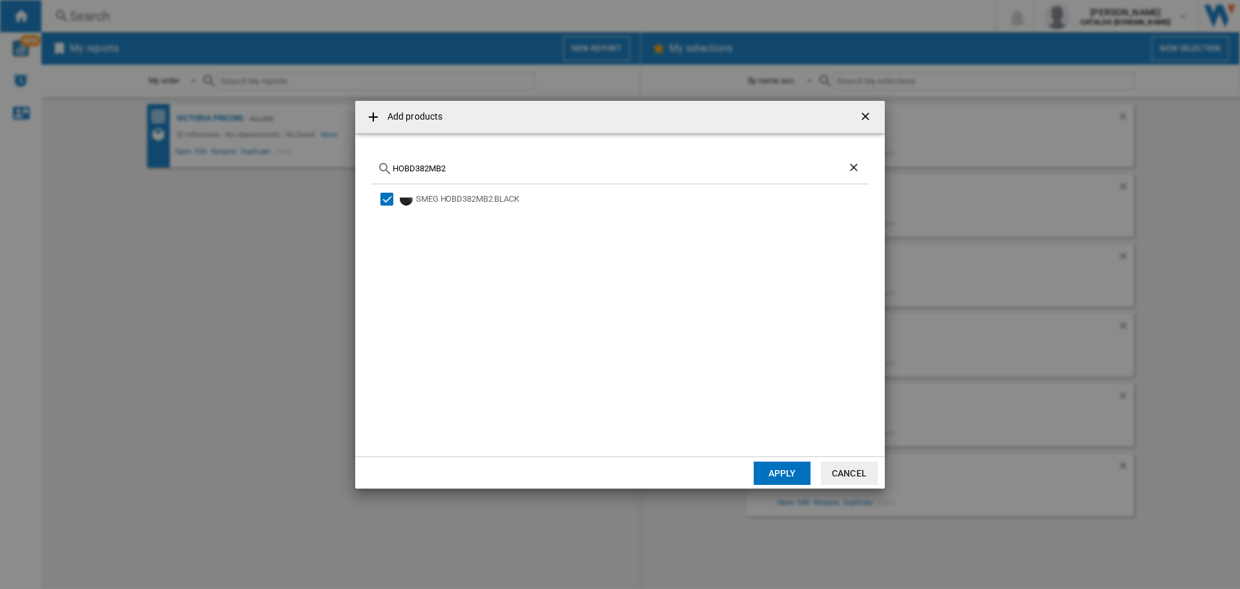
drag, startPoint x: 453, startPoint y: 162, endPoint x: 0, endPoint y: 110, distance: 455.8
click at [0, 111] on div "Add products HOBD382MB2 SMEG HOBD382MB2 BLACK Apply Cancel" at bounding box center [620, 294] width 1240 height 589
paste input "SIM3644MB"
click at [386, 203] on div "Select" at bounding box center [387, 199] width 13 height 13
drag, startPoint x: 455, startPoint y: 167, endPoint x: 235, endPoint y: 105, distance: 228.7
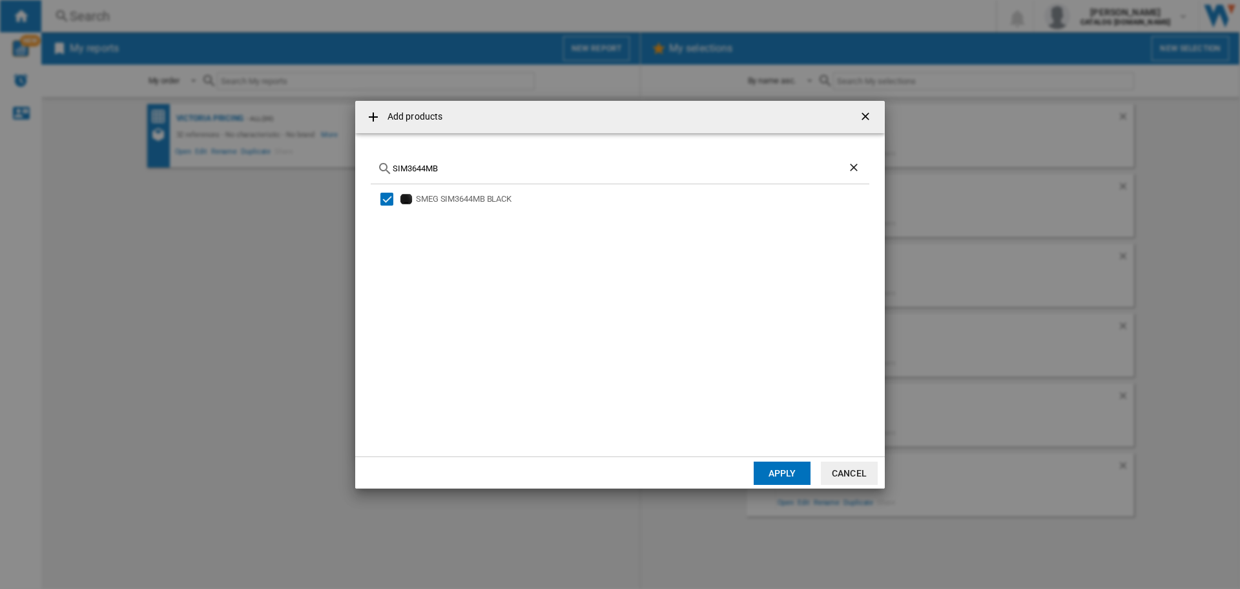
click at [235, 107] on div "Add products SIM3644MB SMEG SIM3644MB BLACK Apply Cancel" at bounding box center [620, 294] width 1240 height 589
paste input "KV39"
drag, startPoint x: 388, startPoint y: 198, endPoint x: 1216, endPoint y: 255, distance: 830.2
click at [389, 198] on div "Select" at bounding box center [387, 199] width 13 height 13
drag, startPoint x: 475, startPoint y: 172, endPoint x: 456, endPoint y: 163, distance: 20.8
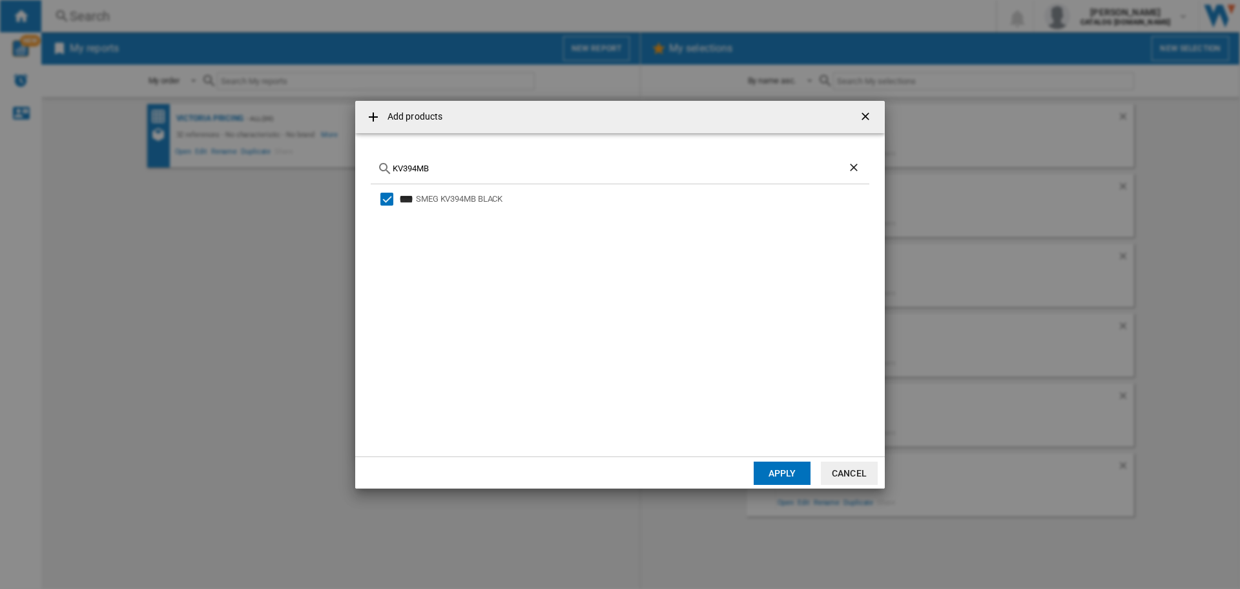
click at [456, 163] on div "KV394MB" at bounding box center [620, 169] width 499 height 30
drag, startPoint x: 461, startPoint y: 163, endPoint x: 307, endPoint y: 143, distance: 155.6
click at [307, 143] on div "Add products KV394MB SMEG KV394MB BLACK Apply Cancel" at bounding box center [620, 294] width 1240 height 589
drag, startPoint x: 438, startPoint y: 172, endPoint x: 342, endPoint y: 156, distance: 96.9
click at [342, 156] on div "Add products KV394MB SMEG KV394MB BLACK Apply Cancel" at bounding box center [620, 294] width 1240 height 589
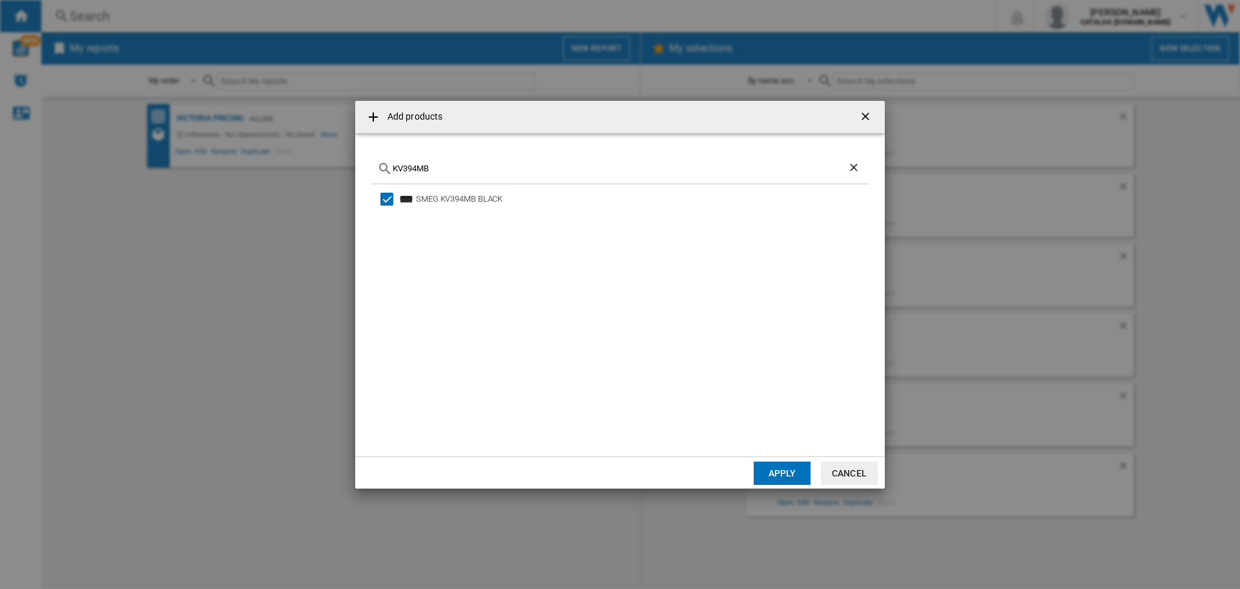
paste input "WNP96SLAAUK1"
drag, startPoint x: 461, startPoint y: 171, endPoint x: 288, endPoint y: 120, distance: 180.5
click at [289, 121] on div "Add products WNP96SLA SMEG WNP96SLAA WHITE Apply Cancel" at bounding box center [620, 294] width 1240 height 589
paste input "DN064SLDUK"
drag, startPoint x: 475, startPoint y: 169, endPoint x: 459, endPoint y: 166, distance: 16.5
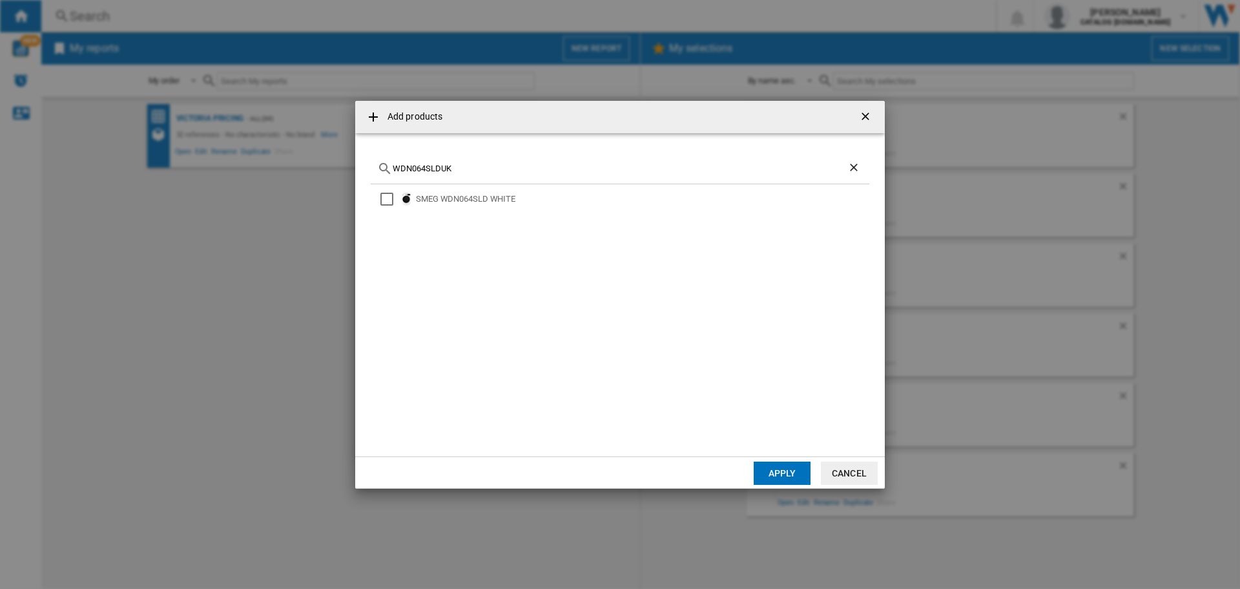
click at [459, 166] on input "WDN064SLDUK" at bounding box center [620, 168] width 455 height 10
drag, startPoint x: 486, startPoint y: 169, endPoint x: 357, endPoint y: 138, distance: 132.7
click at [357, 138] on md-dialog-content "WDN064SLDUK SMEG WDN064SLD WHITE" at bounding box center [620, 294] width 530 height 323
paste input "DNP83SE"
click at [379, 236] on div "SMEG DNP83SE WHITE" at bounding box center [624, 232] width 491 height 17
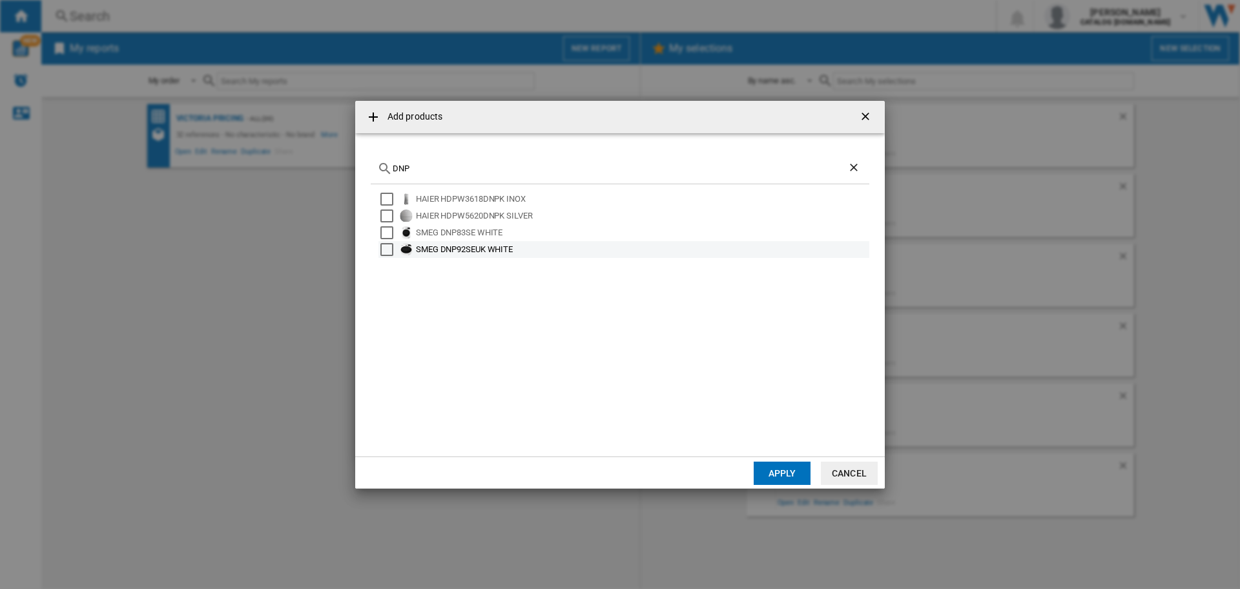
click at [384, 248] on div "Select" at bounding box center [387, 249] width 13 height 13
click at [389, 230] on div "Select" at bounding box center [387, 232] width 13 height 13
drag, startPoint x: 465, startPoint y: 174, endPoint x: 453, endPoint y: 169, distance: 13.6
click at [453, 169] on div "DNP" at bounding box center [620, 169] width 499 height 30
drag, startPoint x: 453, startPoint y: 169, endPoint x: 240, endPoint y: 125, distance: 217.5
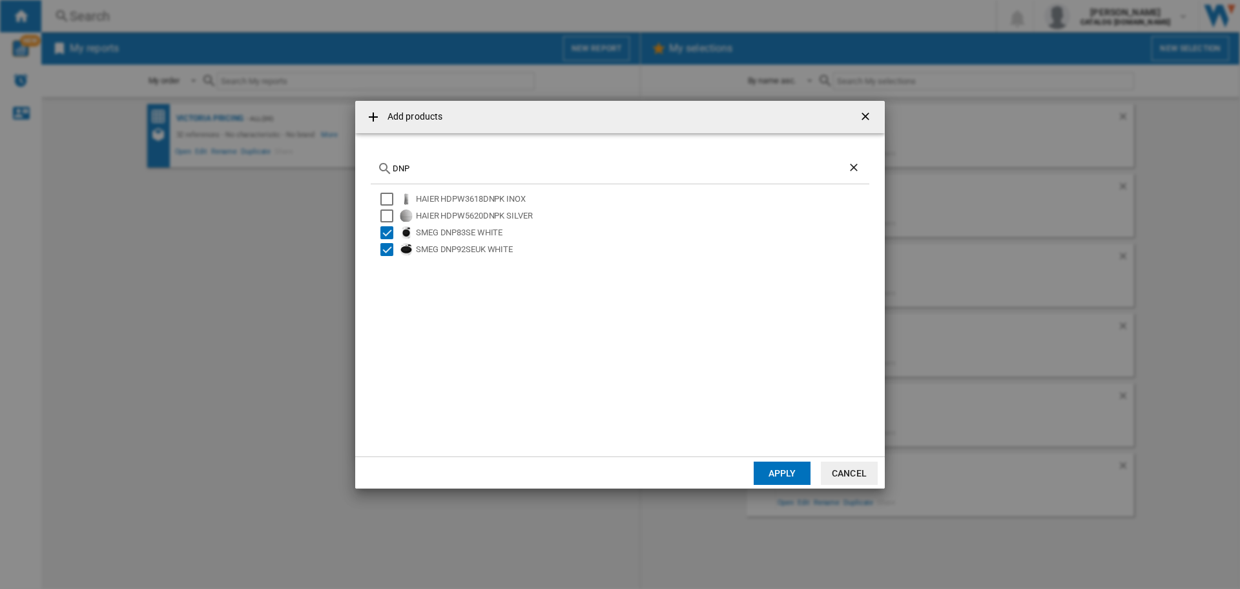
click at [231, 118] on div "Add products DNP HAIER HDPW3618DNPK INOX HAIER HDPW5620DNPK SILVER SMEG DNP83SE…" at bounding box center [620, 294] width 1240 height 589
paste input "FMI325X"
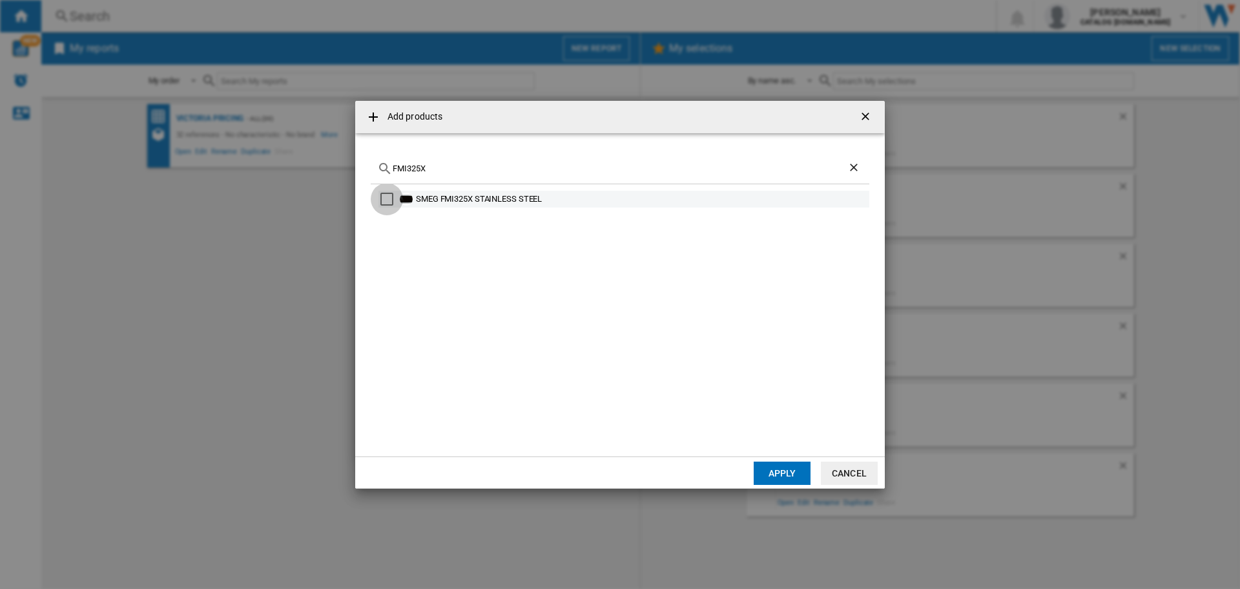
click at [385, 201] on div "Select" at bounding box center [387, 199] width 13 height 13
drag, startPoint x: 539, startPoint y: 167, endPoint x: 154, endPoint y: 117, distance: 389.0
click at [162, 120] on div "Add products FMI325X SMEG FMI325X STAINLESS STEEL Apply Cancel" at bounding box center [620, 294] width 1240 height 589
paste input "SFP6301TV"
click at [472, 202] on div "SMEG SFP6301TVX STAINLESS STEEL" at bounding box center [642, 199] width 452 height 13
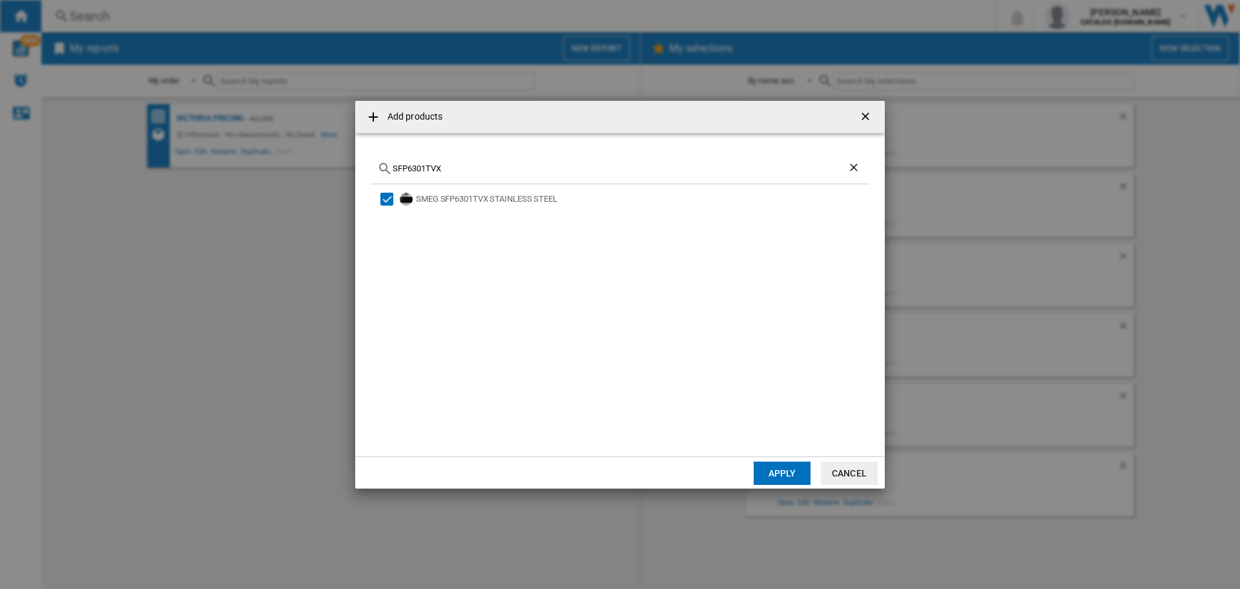
drag, startPoint x: 479, startPoint y: 172, endPoint x: 188, endPoint y: 112, distance: 297.5
click at [188, 112] on div "Add products SFP6301TVX SMEG SFP6301TVX STAINLESS STEEL Apply Cancel" at bounding box center [620, 294] width 1240 height 589
paste input "O6302M2"
click at [459, 195] on div "SMEG SO6302M2X STAINLESS STEEL" at bounding box center [642, 199] width 452 height 13
drag, startPoint x: 458, startPoint y: 171, endPoint x: 260, endPoint y: 131, distance: 201.7
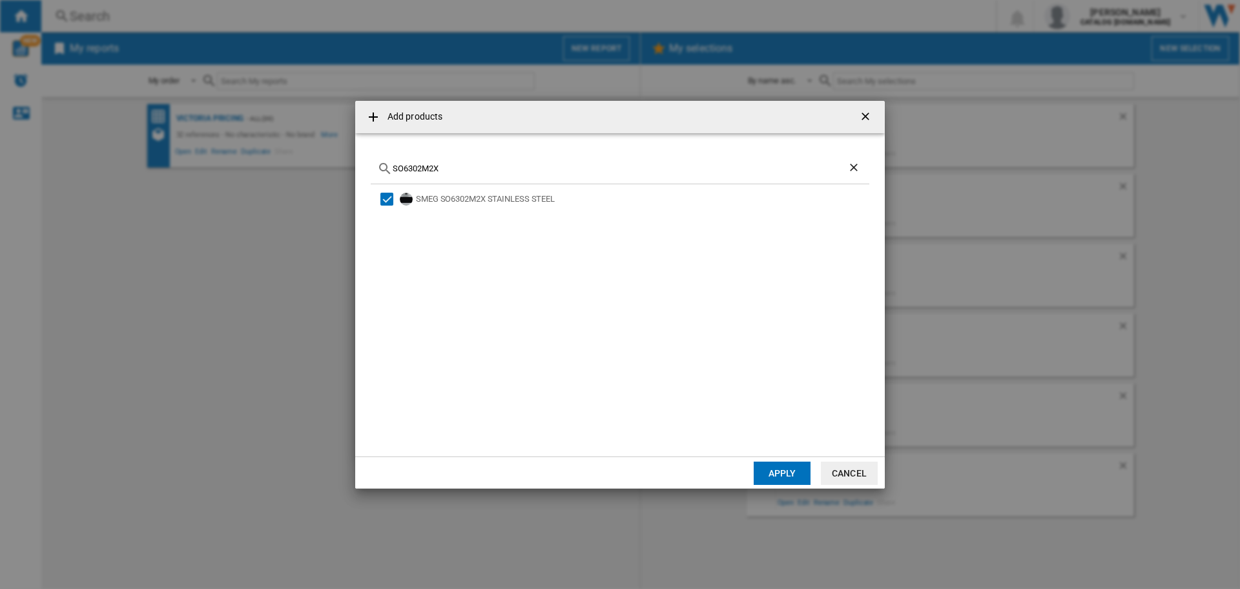
click at [260, 131] on div "Add products SO6302M2X SMEG SO6302M2X STAINLESS STEEL Apply Cancel" at bounding box center [620, 294] width 1240 height 589
paste input "4301M1"
drag, startPoint x: 444, startPoint y: 197, endPoint x: 1211, endPoint y: 141, distance: 768.3
click at [444, 197] on div "SMEG SO4301M1X STAINLESS STEEL" at bounding box center [642, 199] width 452 height 13
drag, startPoint x: 457, startPoint y: 166, endPoint x: 162, endPoint y: 103, distance: 302.6
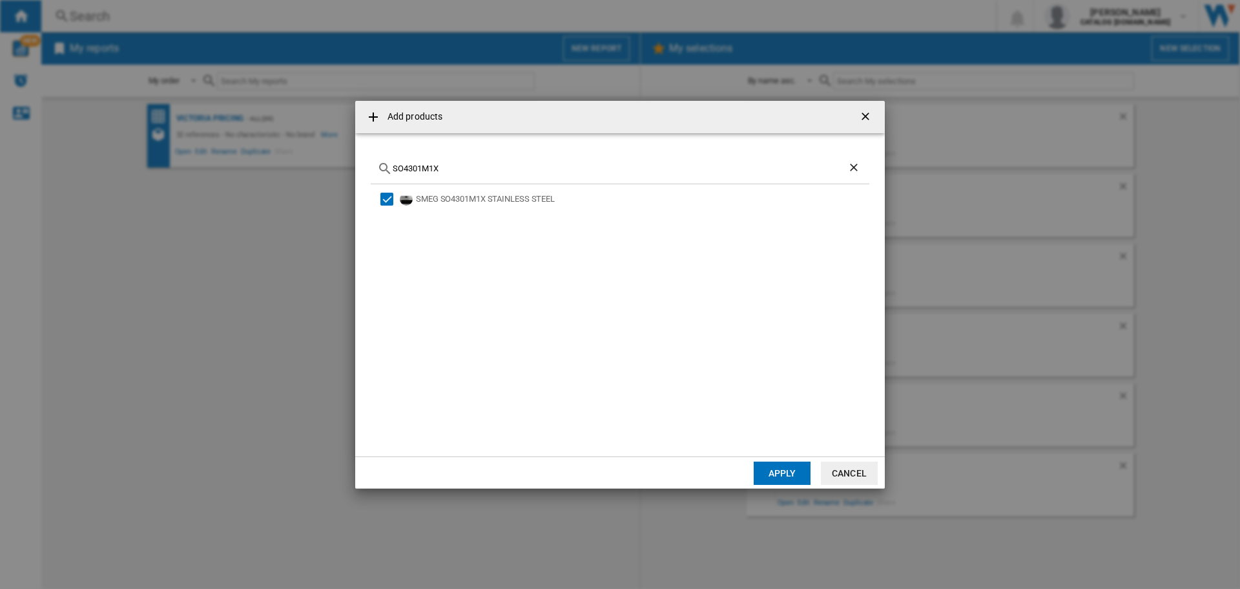
click at [192, 103] on div "Add products SO4301M1X SMEG SO4301M1X STAINLESS STEEL Apply Cancel" at bounding box center [620, 294] width 1240 height 589
paste input "2"
click at [393, 198] on div "Select" at bounding box center [387, 199] width 13 height 13
drag, startPoint x: 461, startPoint y: 171, endPoint x: 187, endPoint y: 101, distance: 283.3
click at [187, 101] on div "Add products SO4302M1X SMEG SO4302M1X STAINLESS STEEL Apply Cancel" at bounding box center [620, 294] width 1240 height 589
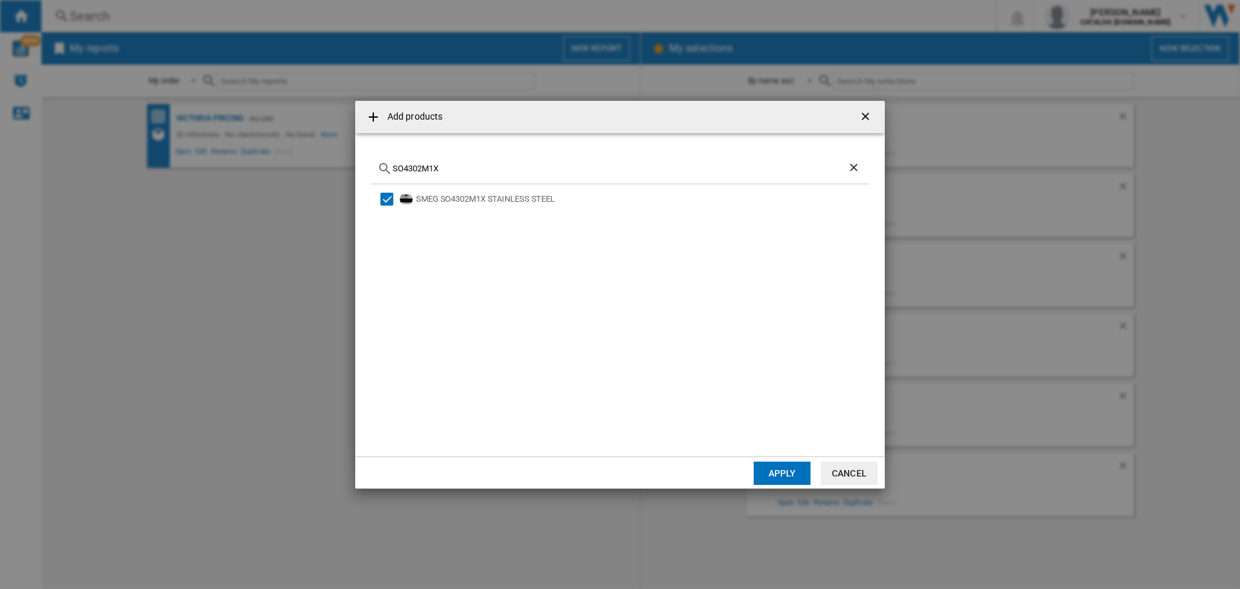
paste input "FP6301TVN"
click at [433, 203] on div "SMEG SFP6301TVN BLACK" at bounding box center [642, 199] width 452 height 13
drag, startPoint x: 488, startPoint y: 170, endPoint x: 76, endPoint y: 76, distance: 422.8
click at [89, 79] on div "Add products SFP6301TVN SMEG SFP6301TVN BLACK Apply Cancel" at bounding box center [620, 294] width 1240 height 589
paste input "O6302M2"
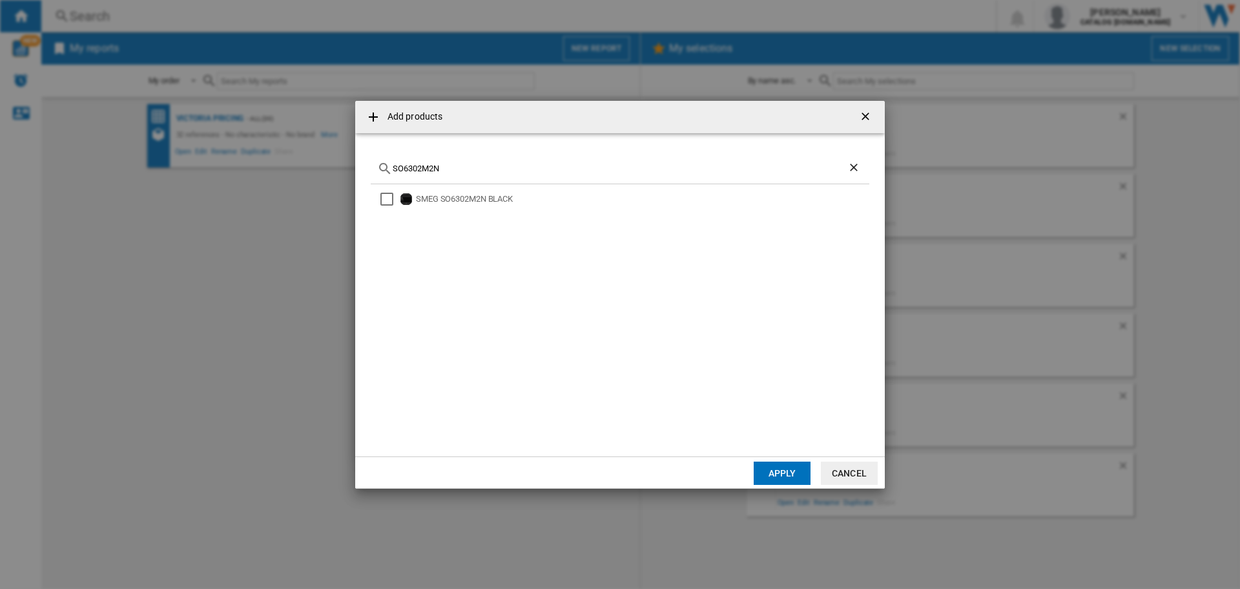
drag, startPoint x: 387, startPoint y: 197, endPoint x: 1225, endPoint y: 254, distance: 839.8
click at [387, 197] on div "Select" at bounding box center [387, 199] width 13 height 13
drag, startPoint x: 510, startPoint y: 174, endPoint x: 249, endPoint y: 132, distance: 264.3
click at [249, 132] on div "Add products SO6302M2N SMEG SO6302M2N BLACK Apply Cancel" at bounding box center [620, 294] width 1240 height 589
drag, startPoint x: 455, startPoint y: 167, endPoint x: 113, endPoint y: 111, distance: 347.0
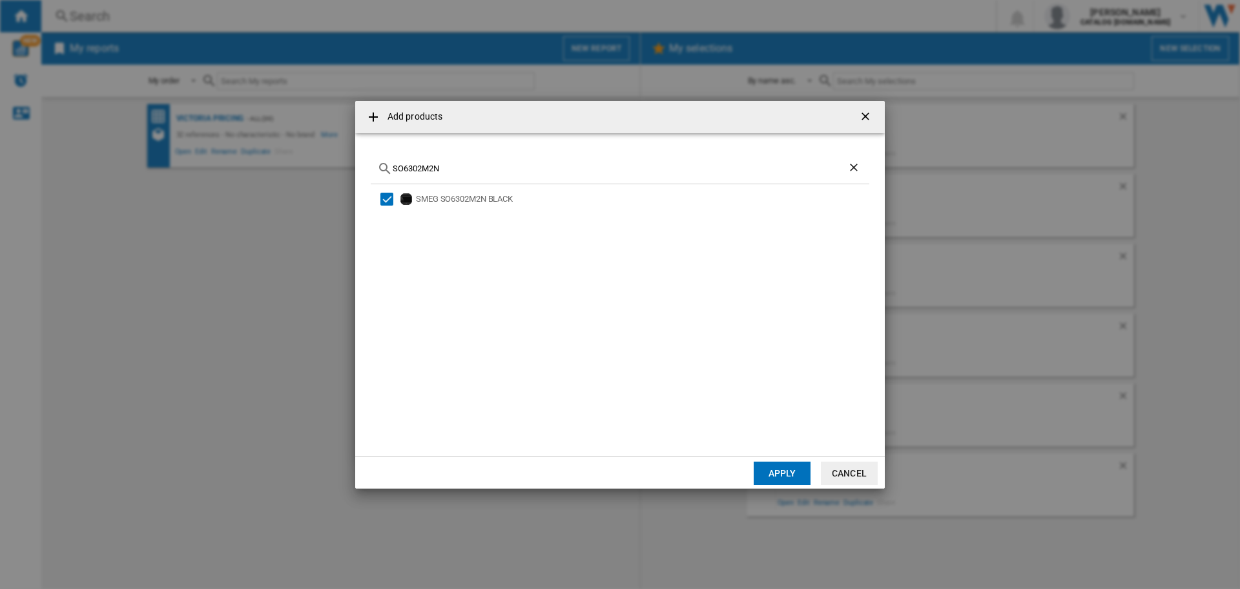
click at [114, 111] on div "Add products SO6302M2N SMEG SO6302M2N BLACK Apply Cancel" at bounding box center [620, 294] width 1240 height 589
paste input "4301M1"
drag, startPoint x: 459, startPoint y: 169, endPoint x: 12, endPoint y: 67, distance: 457.8
click at [12, 68] on div "Add products SO4301M1N No reference matches your query Apply Cancel" at bounding box center [620, 294] width 1240 height 589
paste input "P6102TB3"
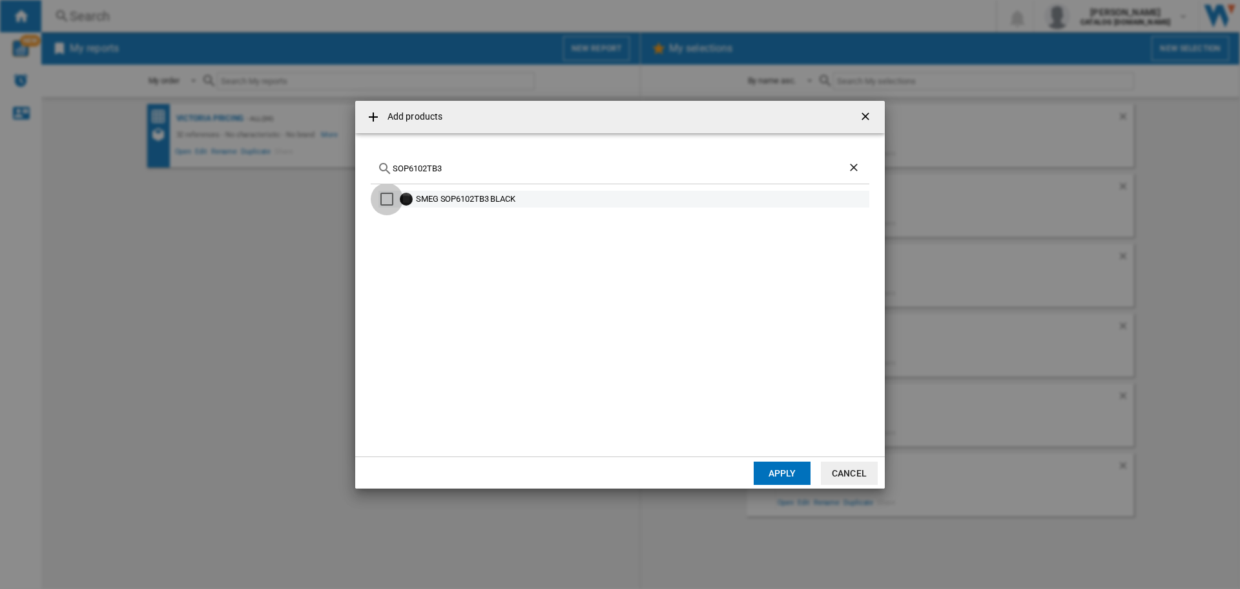
click at [382, 202] on div "Select" at bounding box center [387, 199] width 13 height 13
click at [470, 172] on input "SOP6102TB3" at bounding box center [620, 168] width 455 height 10
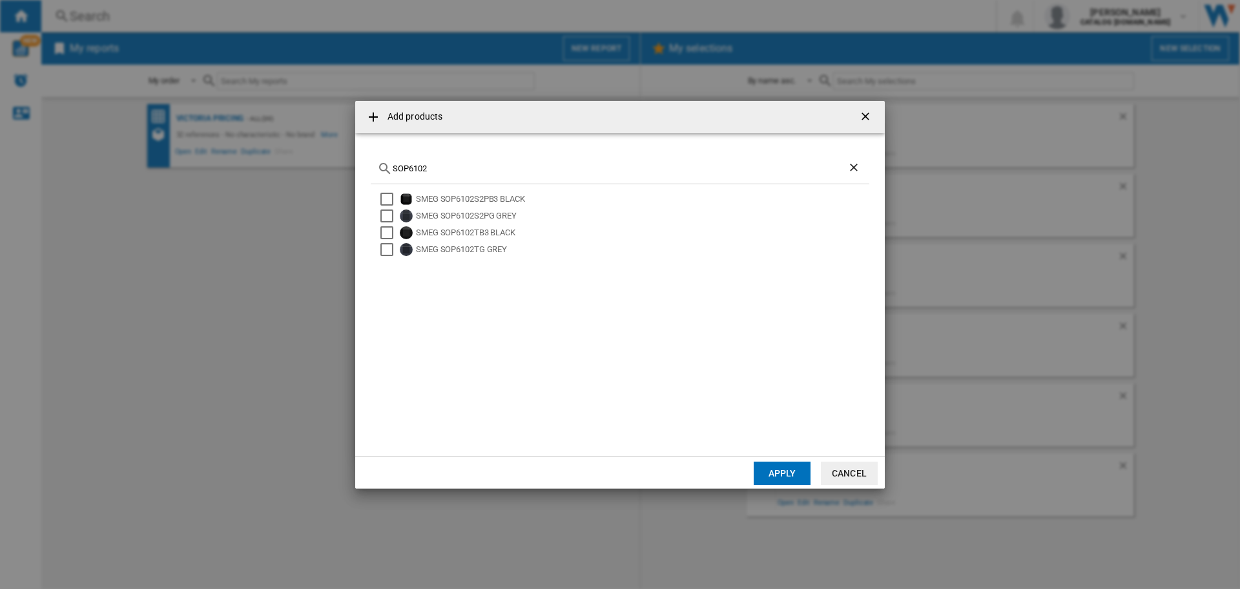
click at [475, 165] on input "SOP6102" at bounding box center [620, 168] width 455 height 10
click at [384, 198] on div "Select" at bounding box center [387, 199] width 13 height 13
click at [430, 169] on input "SO4102" at bounding box center [620, 168] width 455 height 10
drag, startPoint x: 382, startPoint y: 213, endPoint x: 965, endPoint y: 247, distance: 584.4
click at [382, 213] on div "Select" at bounding box center [387, 215] width 13 height 13
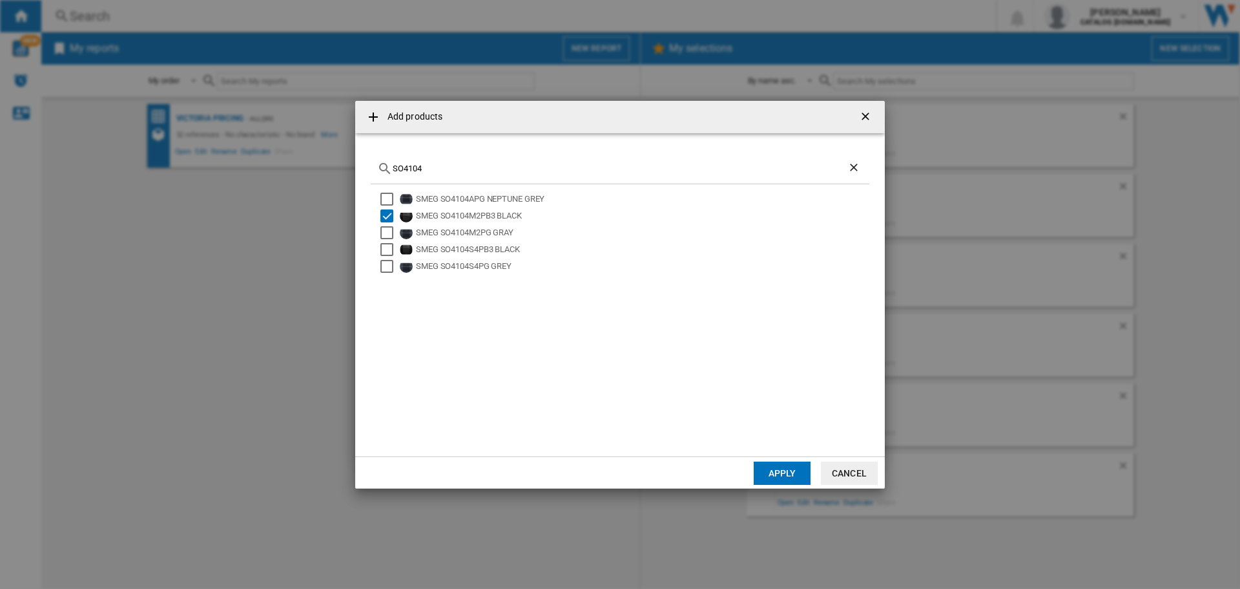
click at [444, 162] on div "SO4104" at bounding box center [620, 169] width 499 height 30
click at [404, 167] on input "SO4104" at bounding box center [620, 168] width 455 height 10
click at [497, 233] on div "SMEG SO6104M2B3 BLACK" at bounding box center [642, 232] width 452 height 13
drag, startPoint x: 517, startPoint y: 172, endPoint x: 25, endPoint y: 121, distance: 495.0
click at [0, 115] on div "Add products SO6104 SMEG SO6104APB3 BLACK SMEG SO6104APG GREY SMEG SO6104M2B3 B…" at bounding box center [620, 294] width 1240 height 589
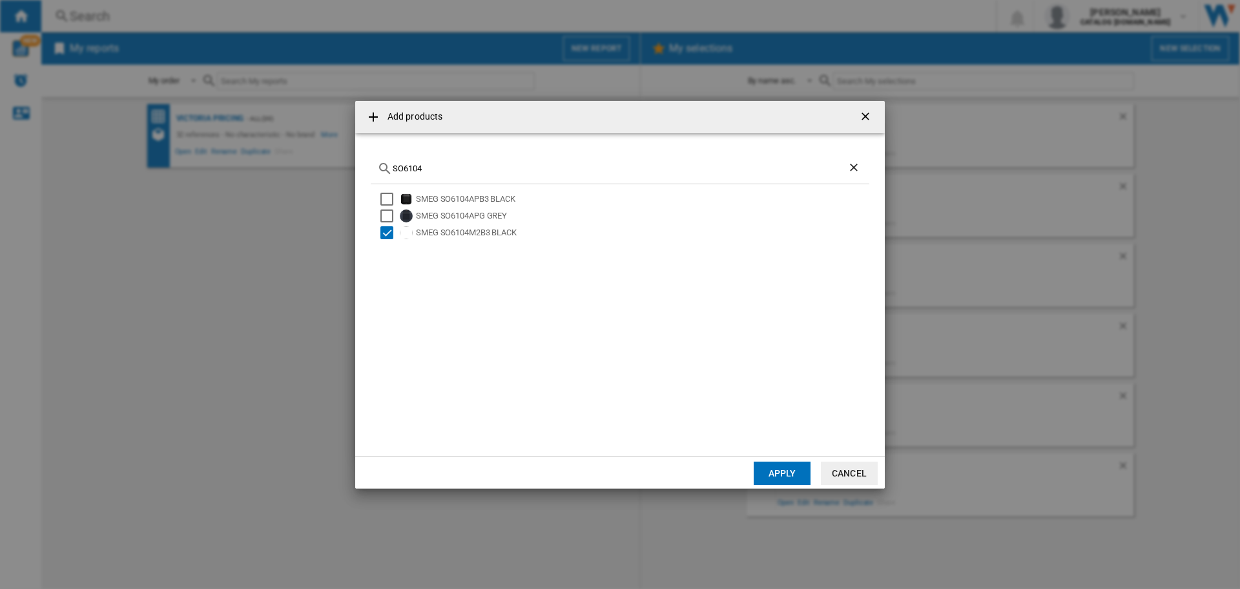
paste input "P6104S2PB3"
drag, startPoint x: 464, startPoint y: 200, endPoint x: 875, endPoint y: 205, distance: 411.6
click at [464, 200] on div "SMEG SOP6104S2PB3 BLACK" at bounding box center [642, 199] width 452 height 13
drag, startPoint x: 470, startPoint y: 169, endPoint x: 235, endPoint y: 140, distance: 237.6
click at [235, 140] on div "Add products SOP6104S2PB3 SMEG SOP6104S2PB3 BLACK Apply Cancel" at bounding box center [620, 294] width 1240 height 589
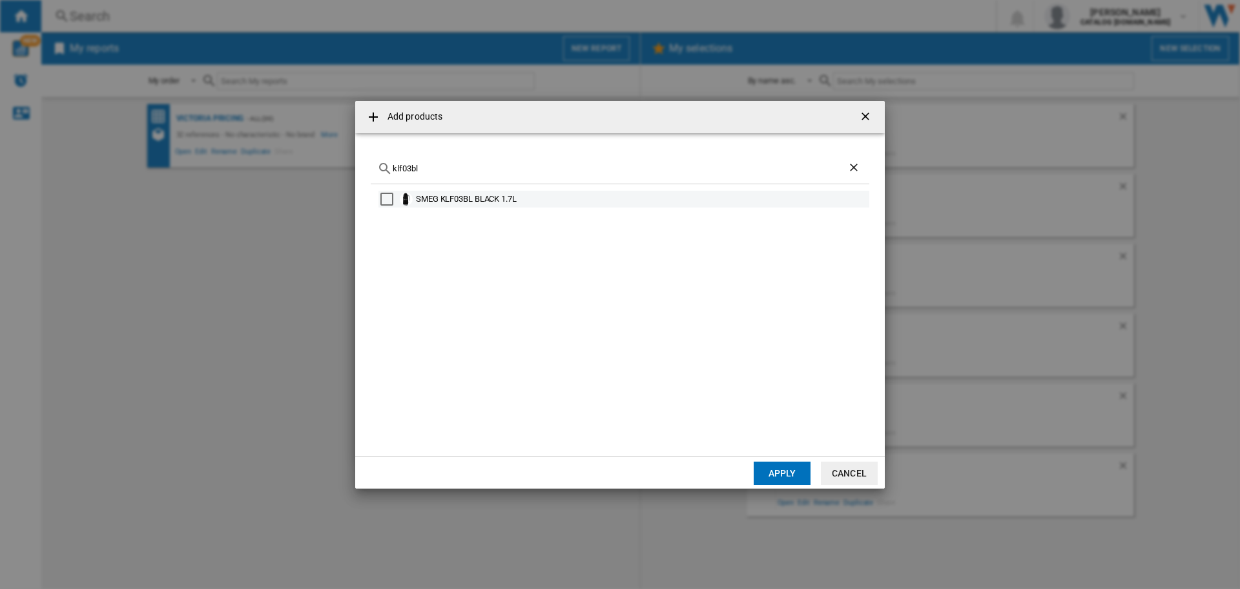
click at [382, 200] on div "Select" at bounding box center [387, 199] width 13 height 13
click at [448, 169] on input "klf03bl" at bounding box center [620, 168] width 455 height 10
drag, startPoint x: 488, startPoint y: 167, endPoint x: 232, endPoint y: 138, distance: 258.2
click at [232, 138] on div "Add products klf03whuk SMEG KLF03WHEU WHITE 1.7L Apply Cancel" at bounding box center [620, 294] width 1240 height 589
paste input "KLF03CRUK"
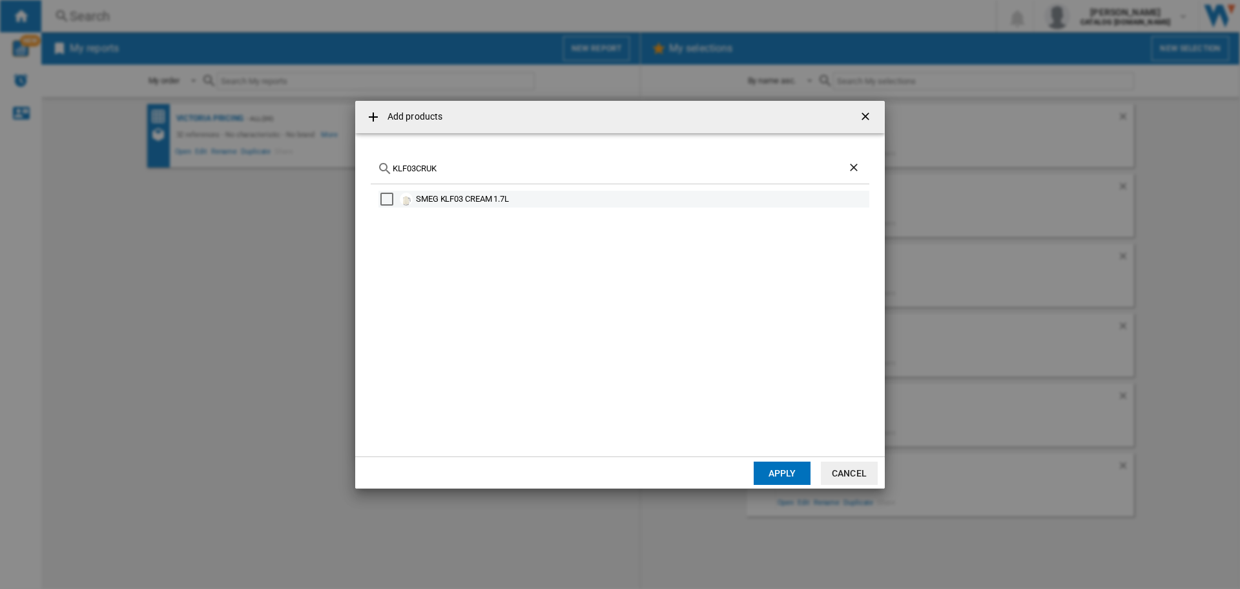
click at [451, 198] on div "SMEG KLF03 CREAM 1.7L" at bounding box center [642, 199] width 452 height 13
drag, startPoint x: 474, startPoint y: 172, endPoint x: 78, endPoint y: 129, distance: 398.9
click at [78, 129] on div "Add products KLF03CRUK SMEG KLF03 CREAM 1.7L Apply Cancel" at bounding box center [620, 294] width 1240 height 589
paste input "PB"
click at [459, 194] on div "SMEG KLF03 PASTEL BLUE 1.7L" at bounding box center [642, 199] width 452 height 13
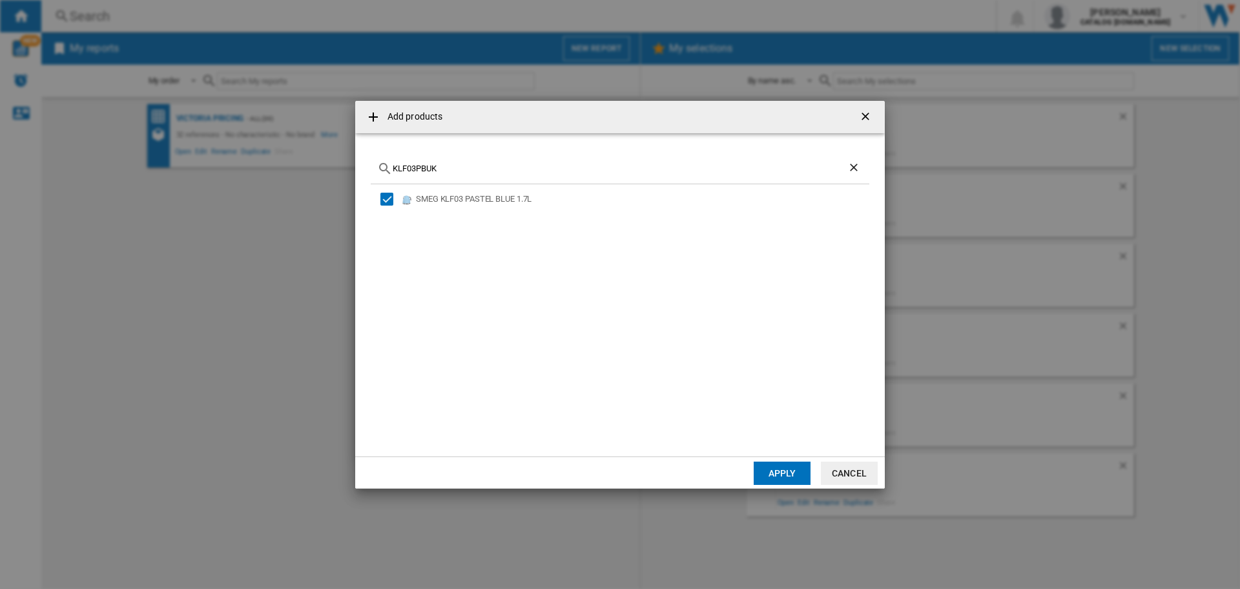
drag, startPoint x: 475, startPoint y: 171, endPoint x: 206, endPoint y: 116, distance: 274.8
click at [207, 116] on div "Add products KLF03PBUK SMEG KLF03 PASTEL BLUE 1.7L Apply Cancel" at bounding box center [620, 294] width 1240 height 589
paste input "GR"
drag, startPoint x: 447, startPoint y: 197, endPoint x: 1207, endPoint y: 314, distance: 768.7
click at [447, 197] on div "SMEG KLF03 GREY 1.7L" at bounding box center [642, 199] width 452 height 13
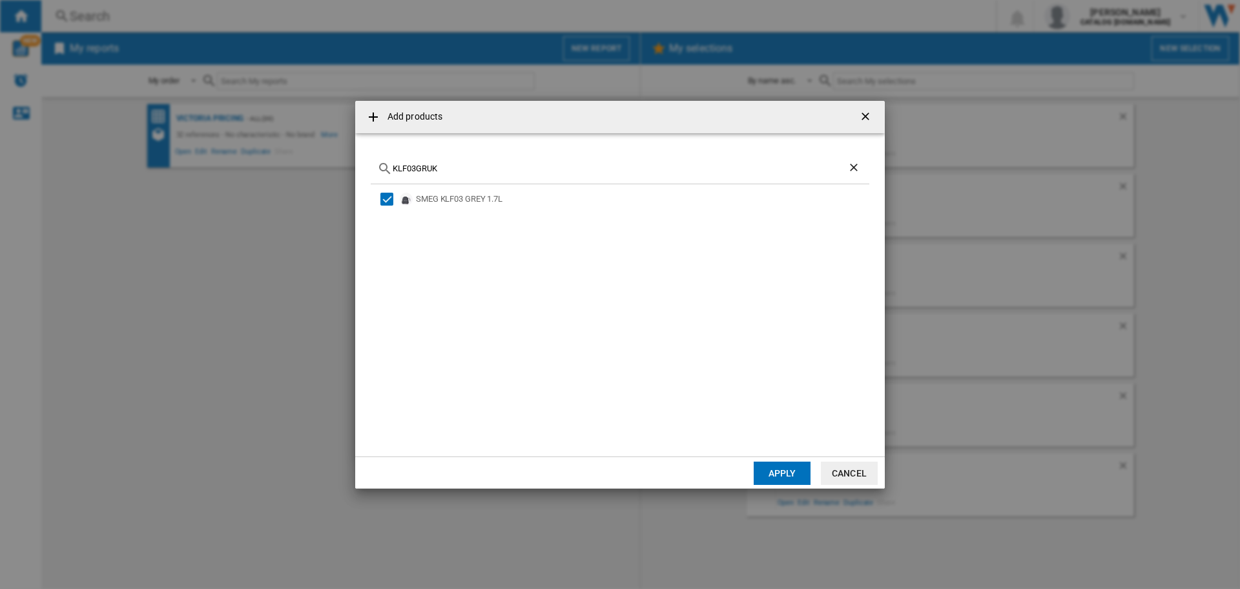
drag, startPoint x: 463, startPoint y: 161, endPoint x: 289, endPoint y: 137, distance: 175.4
click at [289, 137] on div "Add products KLF03GRUK SMEG KLF03 GREY 1.7L Apply Cancel" at bounding box center [620, 294] width 1240 height 589
drag, startPoint x: 469, startPoint y: 172, endPoint x: 59, endPoint y: 93, distance: 417.1
click at [59, 93] on div "Add products KLF03GRUK SMEG KLF03 GREY 1.7L Apply Cancel" at bounding box center [620, 294] width 1240 height 589
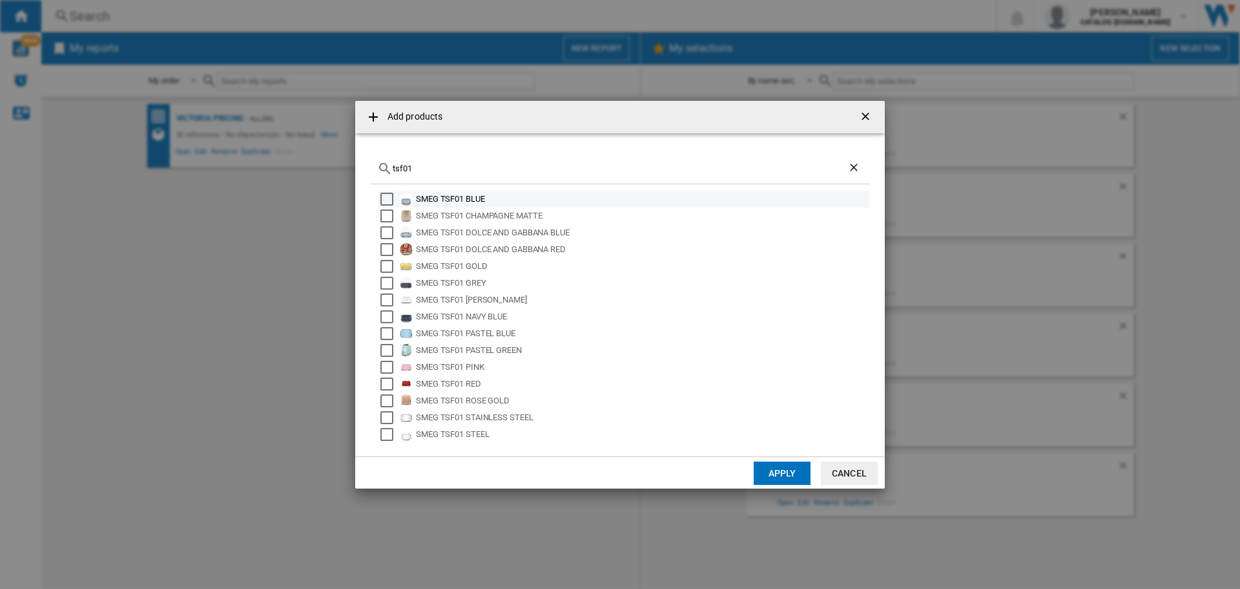
click at [379, 196] on div "SMEG TSF01 BLUE" at bounding box center [624, 199] width 491 height 17
click at [386, 282] on div "Select" at bounding box center [387, 283] width 13 height 13
click at [385, 333] on div "Select" at bounding box center [387, 333] width 13 height 13
click at [388, 192] on div "SMEG TSF01 BLUE" at bounding box center [624, 199] width 491 height 17
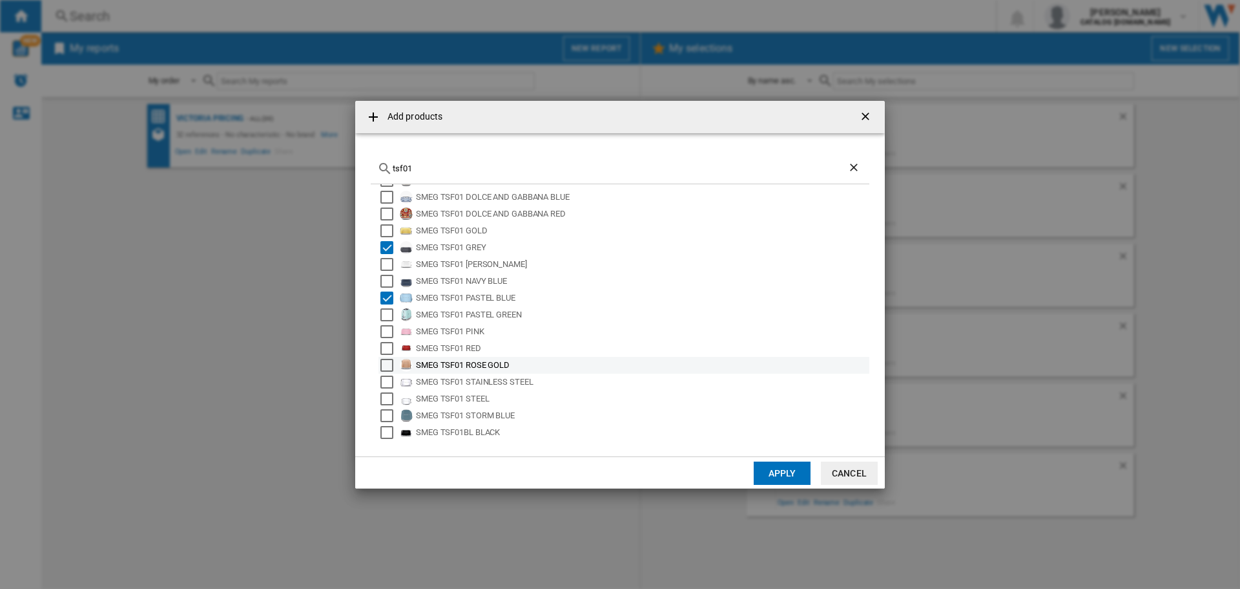
scroll to position [65, 0]
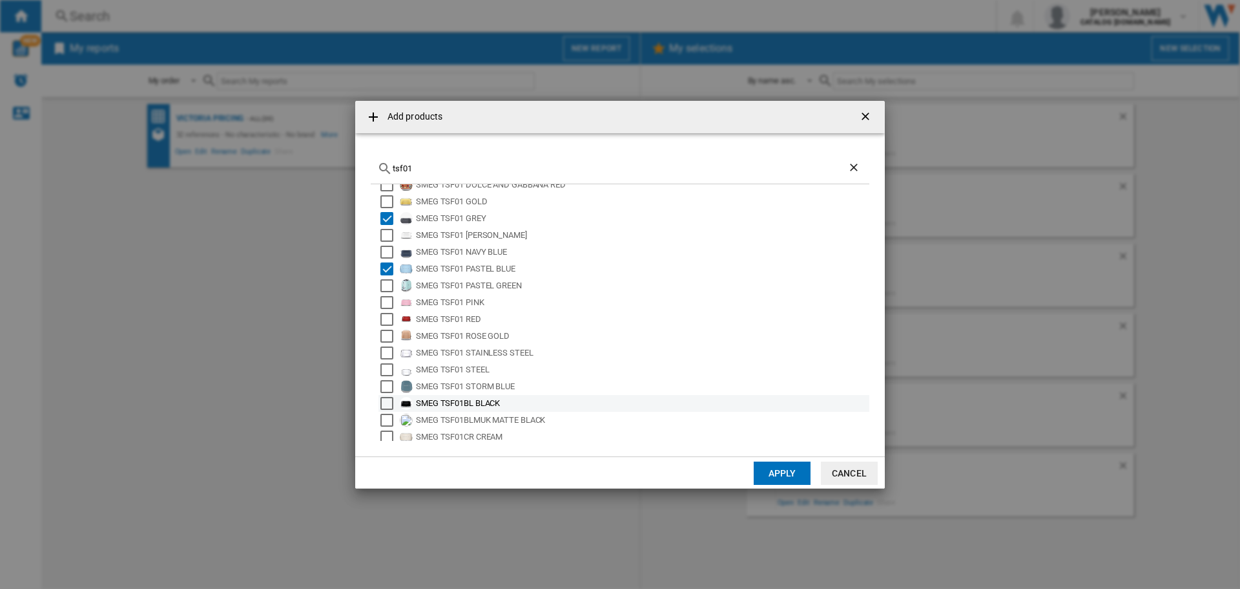
click at [390, 400] on div "Select" at bounding box center [387, 403] width 13 height 13
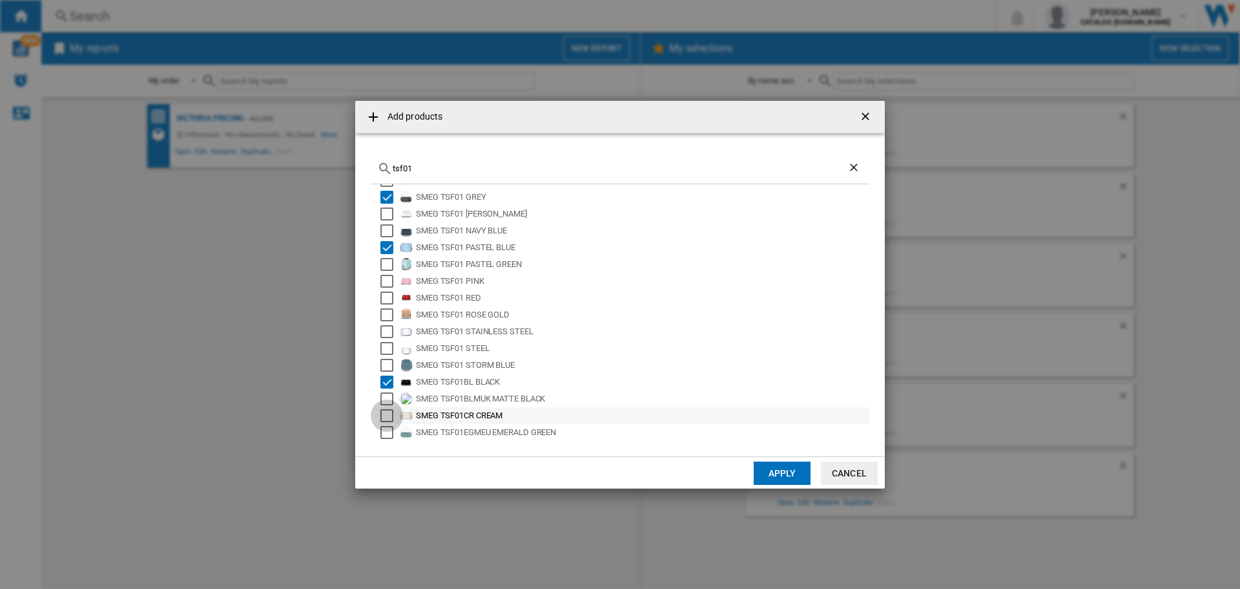
click at [384, 413] on div "Select" at bounding box center [387, 415] width 13 height 13
click at [439, 162] on div "tsf01" at bounding box center [620, 169] width 499 height 30
click at [451, 171] on input "tsf01" at bounding box center [620, 168] width 455 height 10
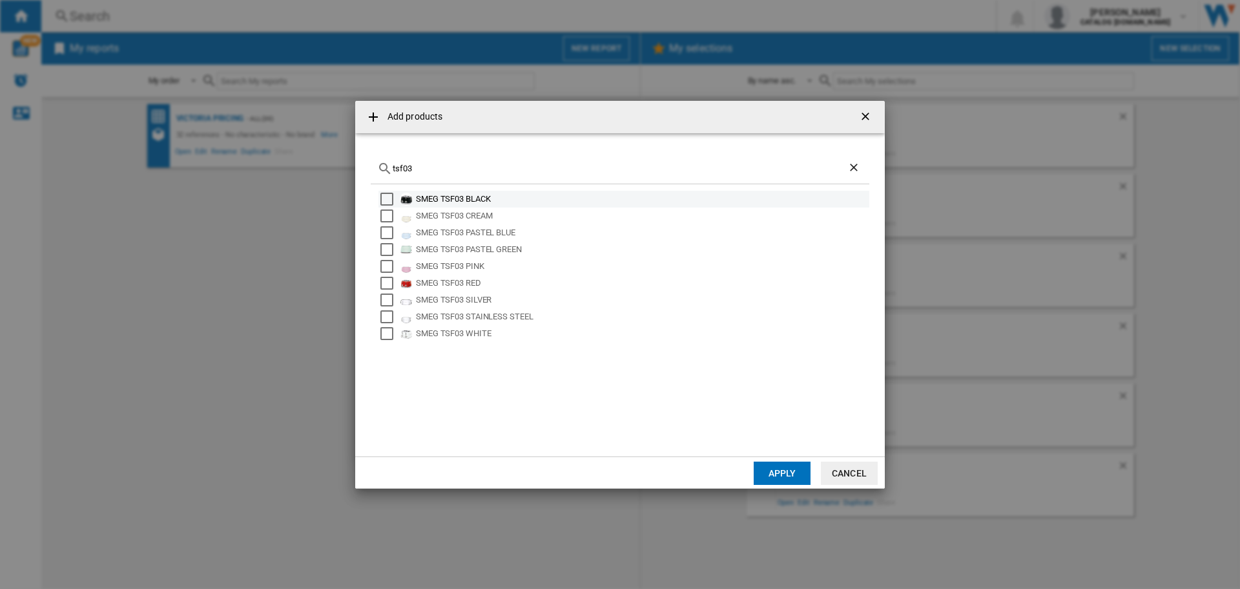
type input "tsf03"
click at [389, 196] on div "Select" at bounding box center [387, 199] width 13 height 13
click at [383, 332] on div "Select" at bounding box center [387, 333] width 13 height 13
click at [391, 214] on div "Select" at bounding box center [387, 215] width 13 height 13
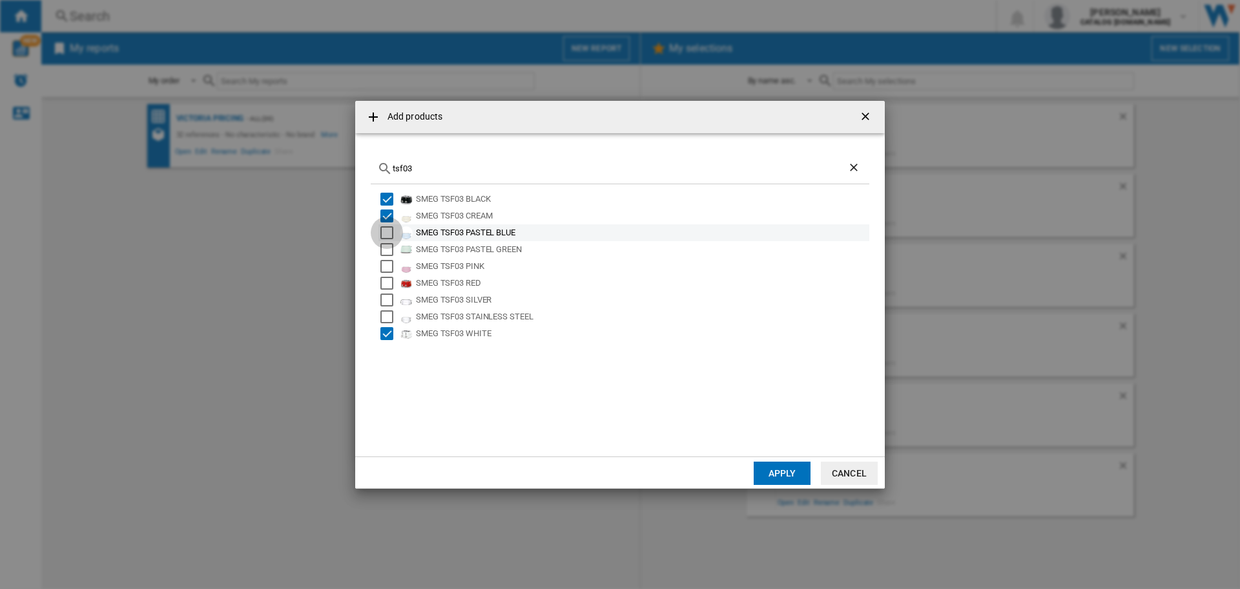
click at [389, 231] on div "Select" at bounding box center [387, 232] width 13 height 13
drag, startPoint x: 856, startPoint y: 172, endPoint x: 780, endPoint y: 167, distance: 76.4
click at [856, 172] on ng-md-icon "Clear search" at bounding box center [856, 169] width 16 height 16
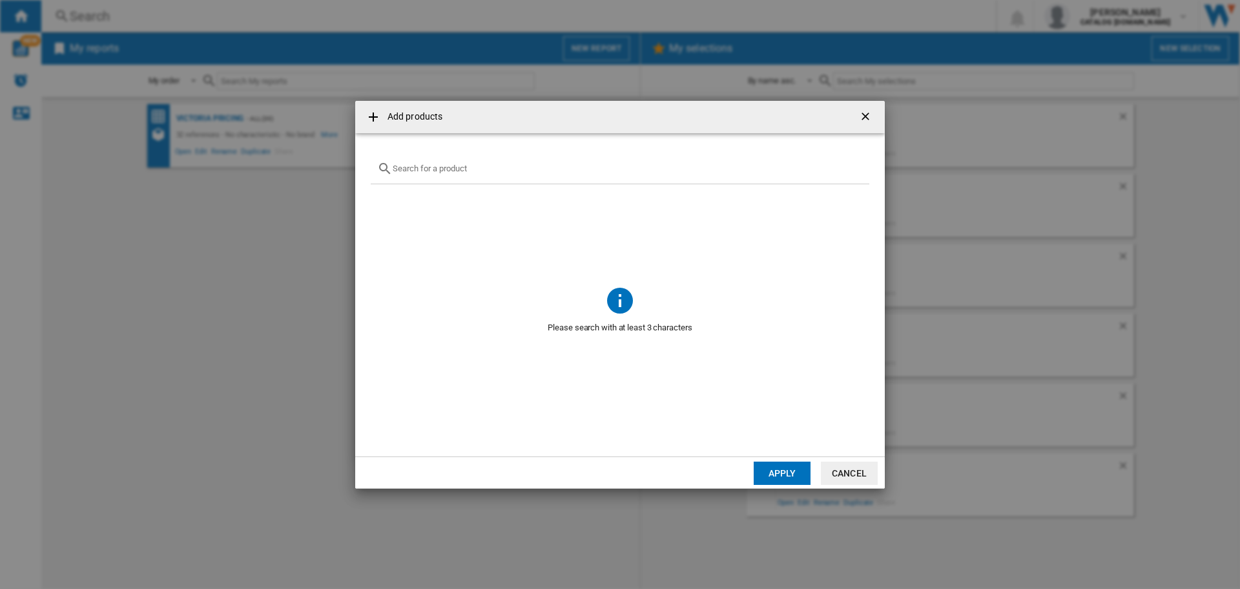
click at [676, 177] on div at bounding box center [620, 169] width 499 height 30
click at [671, 168] on input "text" at bounding box center [628, 168] width 470 height 10
type input "bcc12"
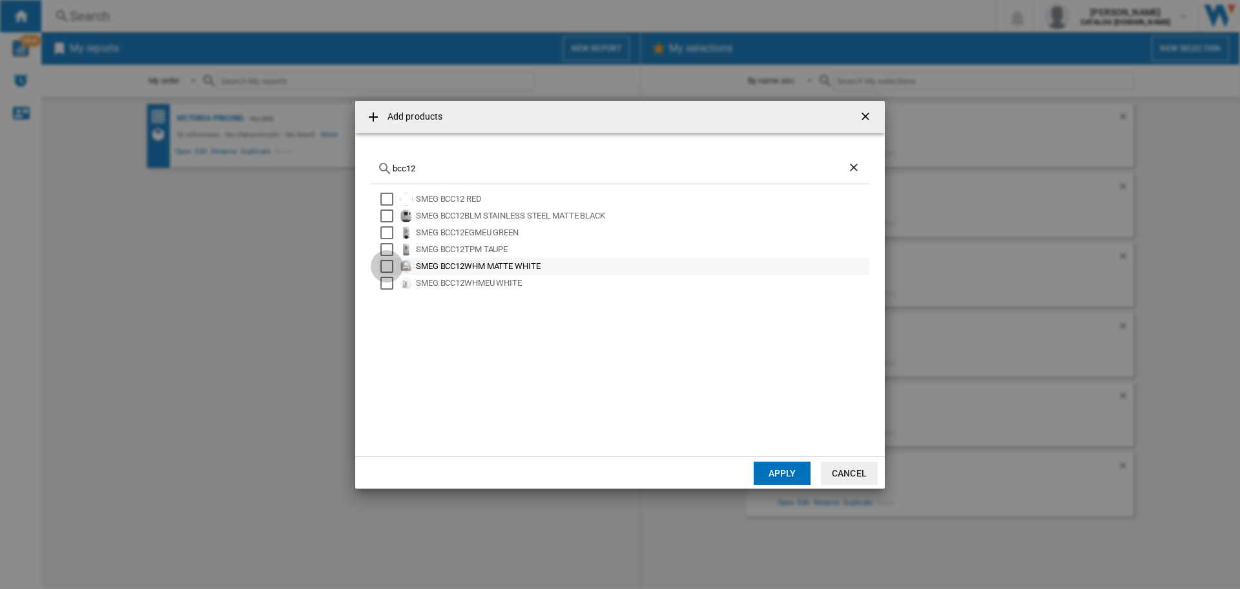
click at [384, 267] on div "Select" at bounding box center [387, 266] width 13 height 13
click at [381, 214] on div "Select" at bounding box center [387, 215] width 13 height 13
click at [772, 472] on button "Apply" at bounding box center [782, 472] width 57 height 23
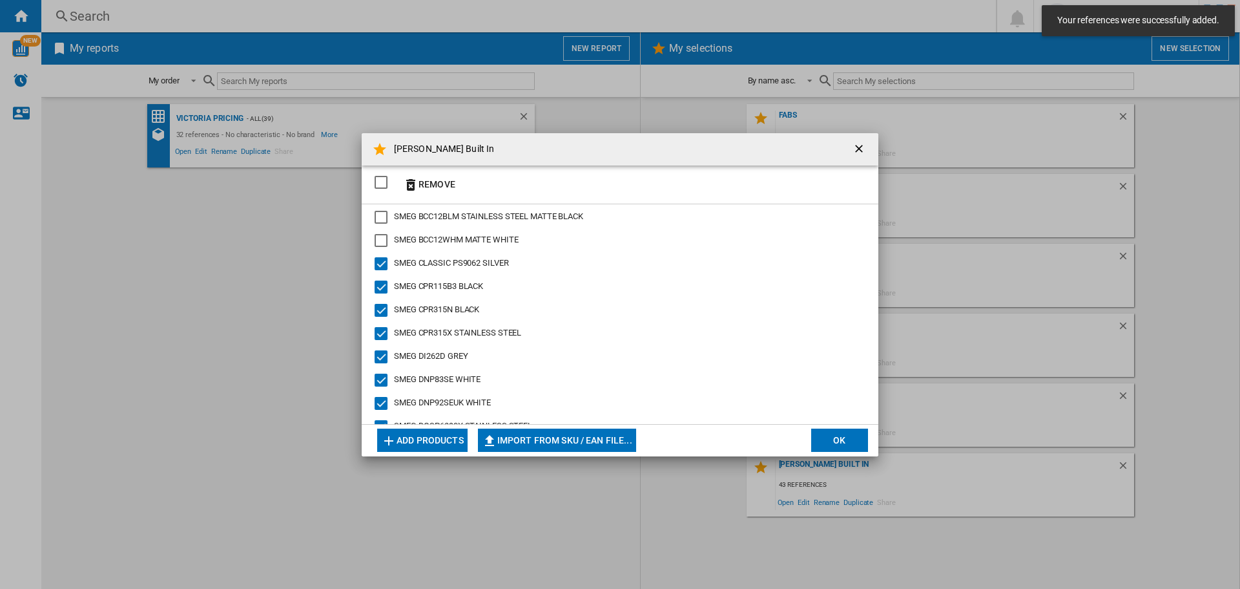
click at [828, 432] on button "OK" at bounding box center [839, 439] width 57 height 23
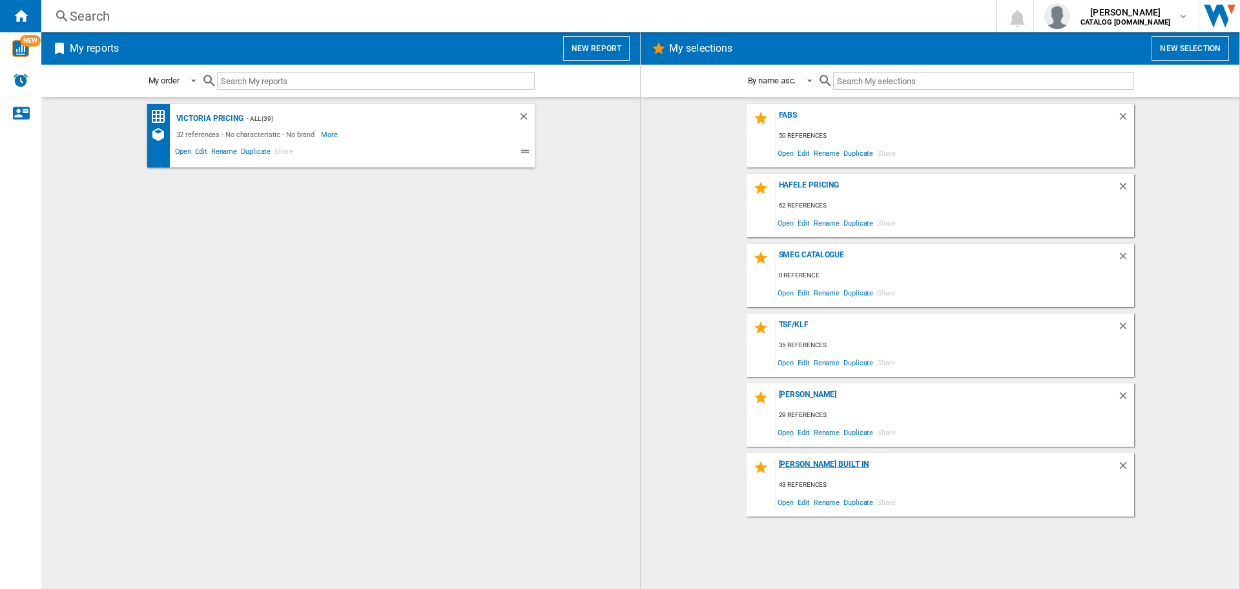
click at [811, 466] on div "[PERSON_NAME] Built In" at bounding box center [947, 467] width 342 height 17
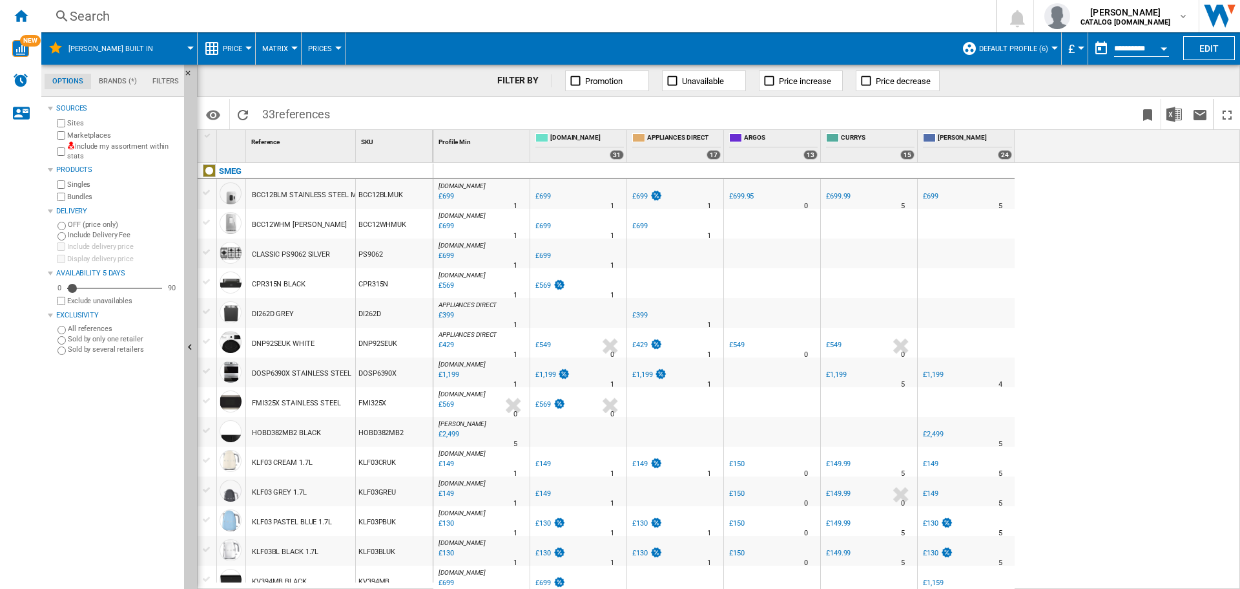
scroll to position [65, 0]
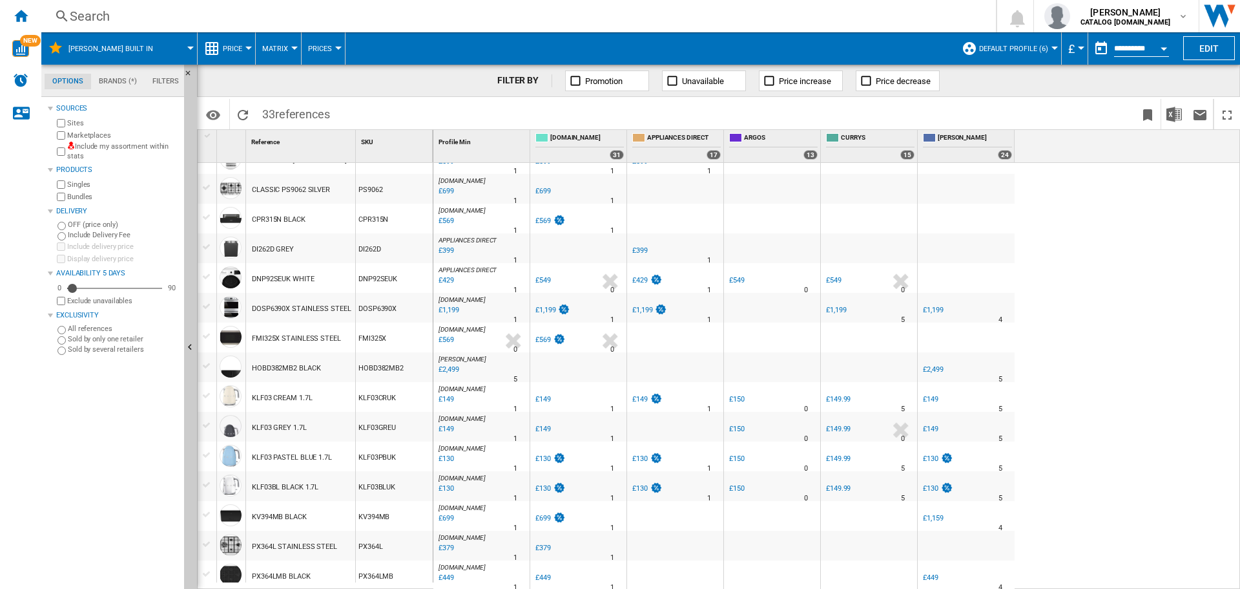
click at [245, 48] on div at bounding box center [248, 48] width 6 height 3
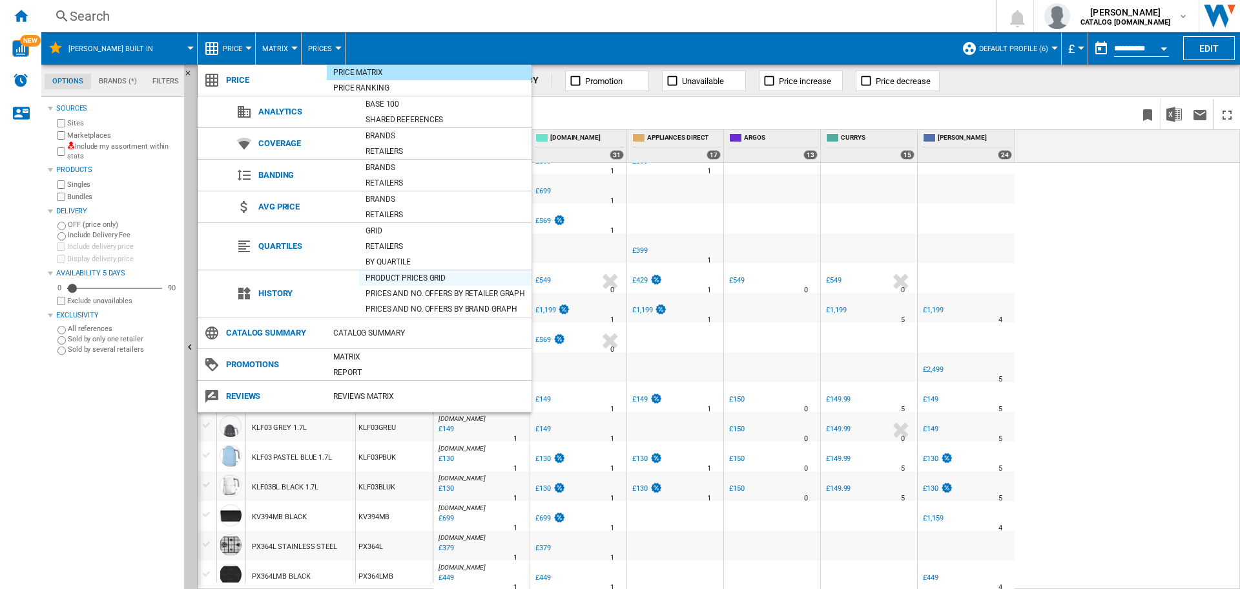
click at [399, 275] on div "Product prices grid" at bounding box center [445, 277] width 172 height 13
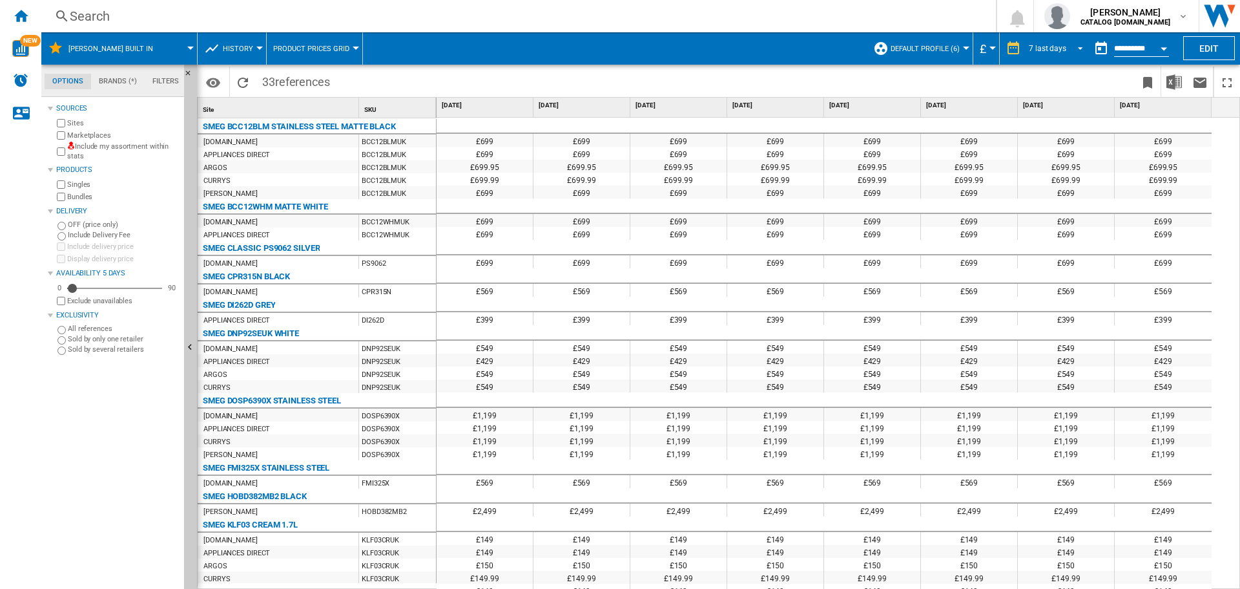
click at [1080, 42] on span "REPORTS.WIZARD.STEPS.REPORT.STEPS.REPORT_OPTIONS.PERIOD: 7 last days" at bounding box center [1077, 47] width 16 height 12
click at [1057, 149] on div "4 last weeks" at bounding box center [1049, 146] width 42 height 11
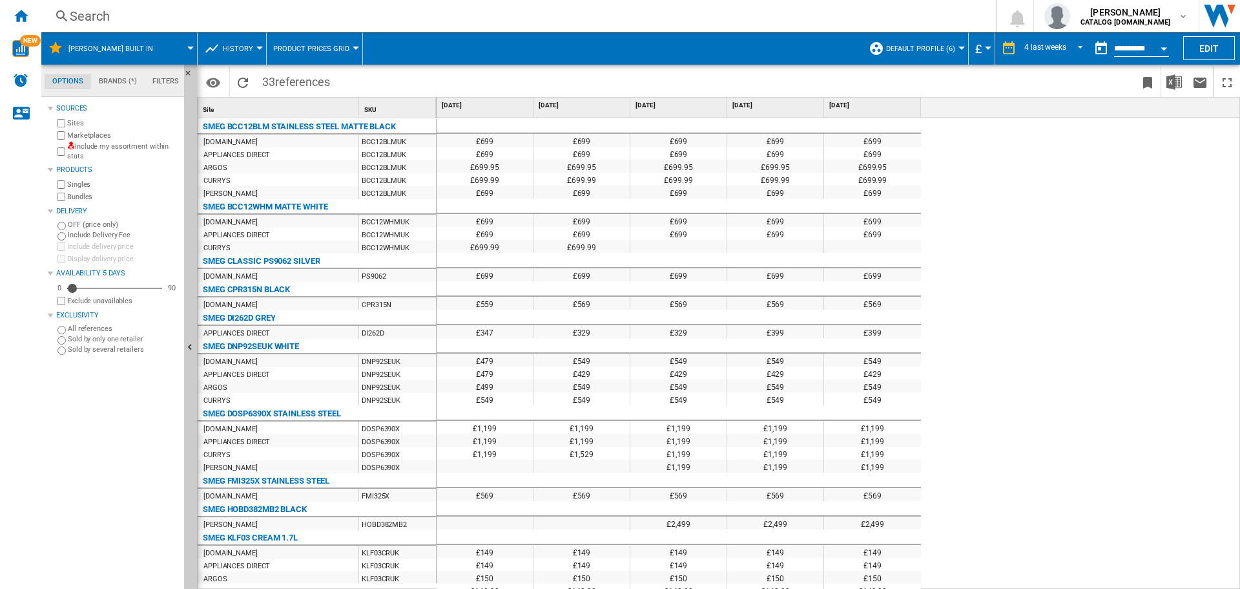
click at [1129, 383] on div "£699 £699 £699 £699 £699 £699 £699 £699 £699 £699 £699.95 £699.95 £699.95 £699.…" at bounding box center [839, 354] width 804 height 472
click at [236, 48] on span "History" at bounding box center [238, 49] width 30 height 8
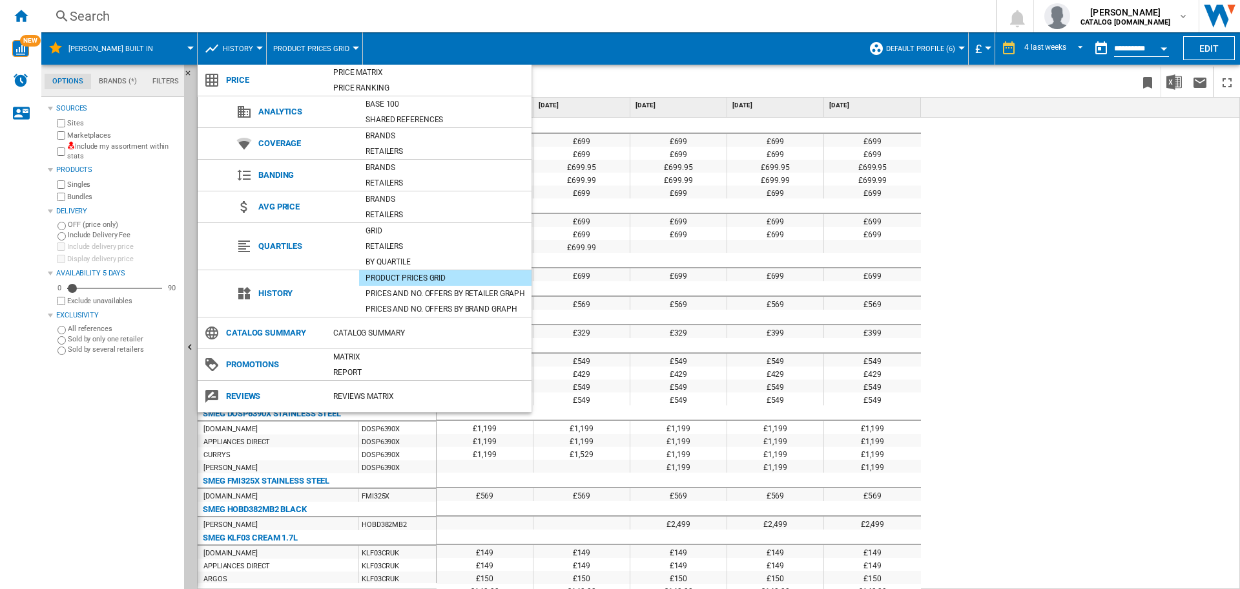
click at [380, 98] on div "Base 100" at bounding box center [445, 104] width 172 height 13
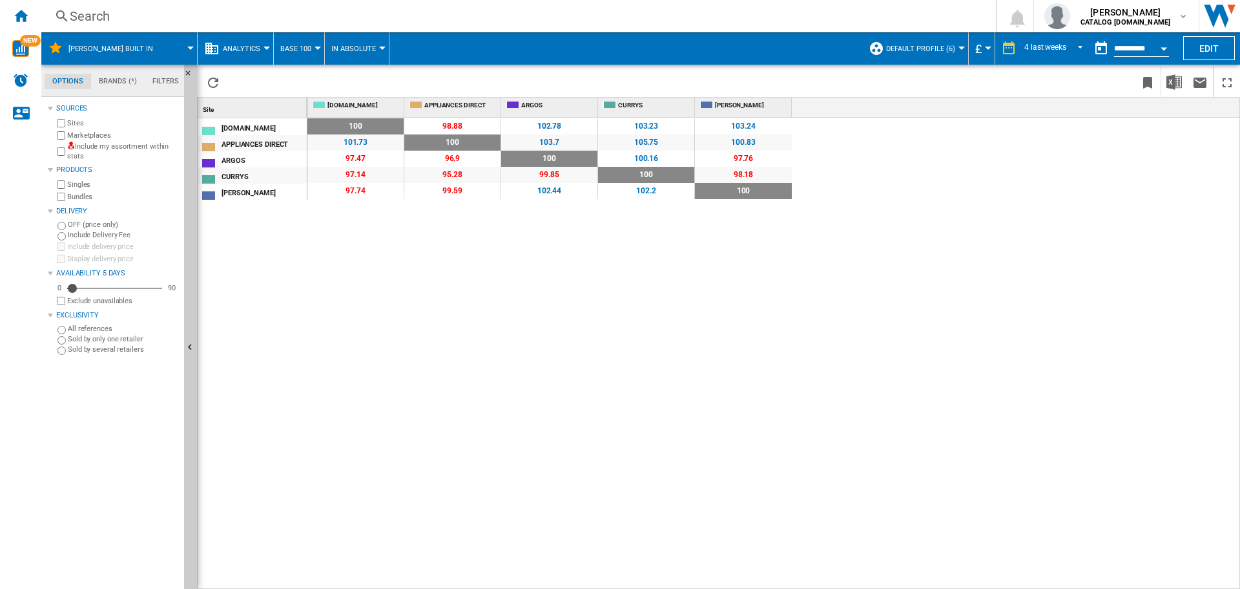
click at [295, 43] on button "Base 100" at bounding box center [298, 48] width 37 height 32
click at [306, 110] on span "Shared References" at bounding box center [324, 111] width 83 height 12
click at [335, 48] on span "Shared References" at bounding box center [316, 49] width 72 height 8
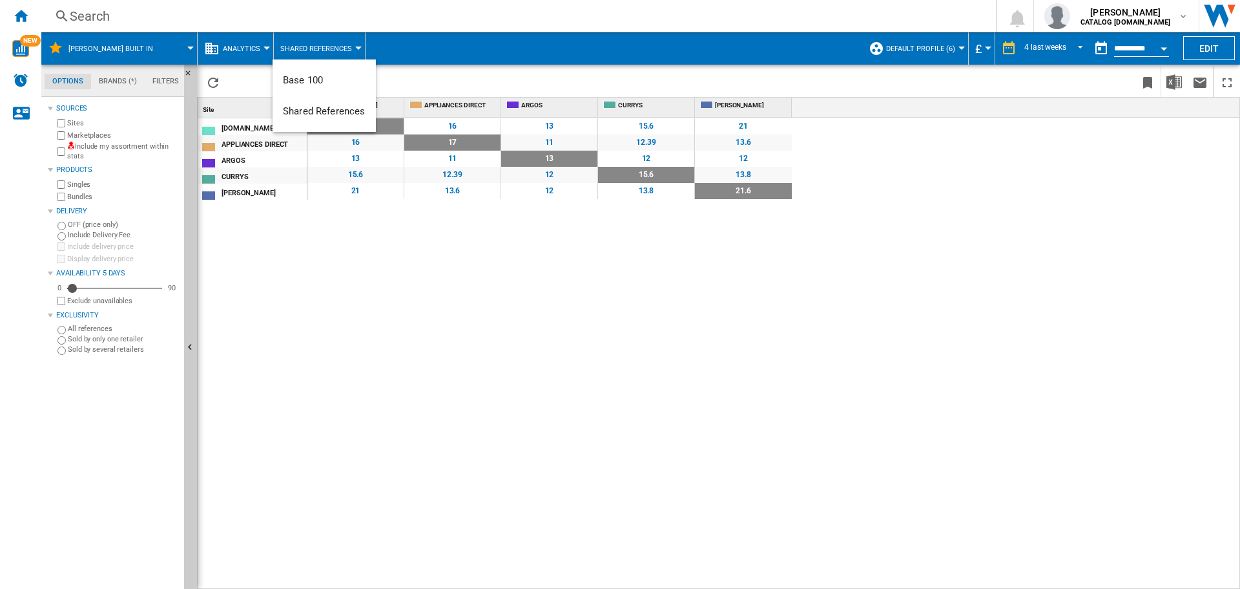
click at [259, 48] on md-backdrop at bounding box center [620, 294] width 1240 height 589
click at [259, 48] on span "Analytics" at bounding box center [241, 49] width 37 height 8
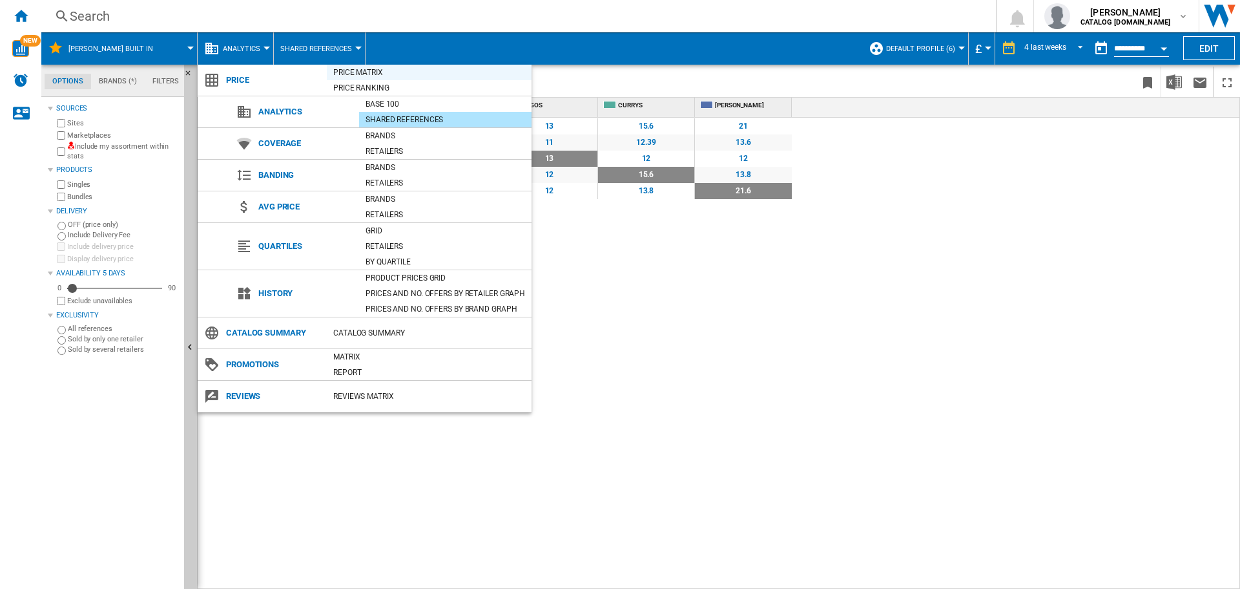
click at [374, 69] on div "Price Matrix" at bounding box center [429, 72] width 205 height 13
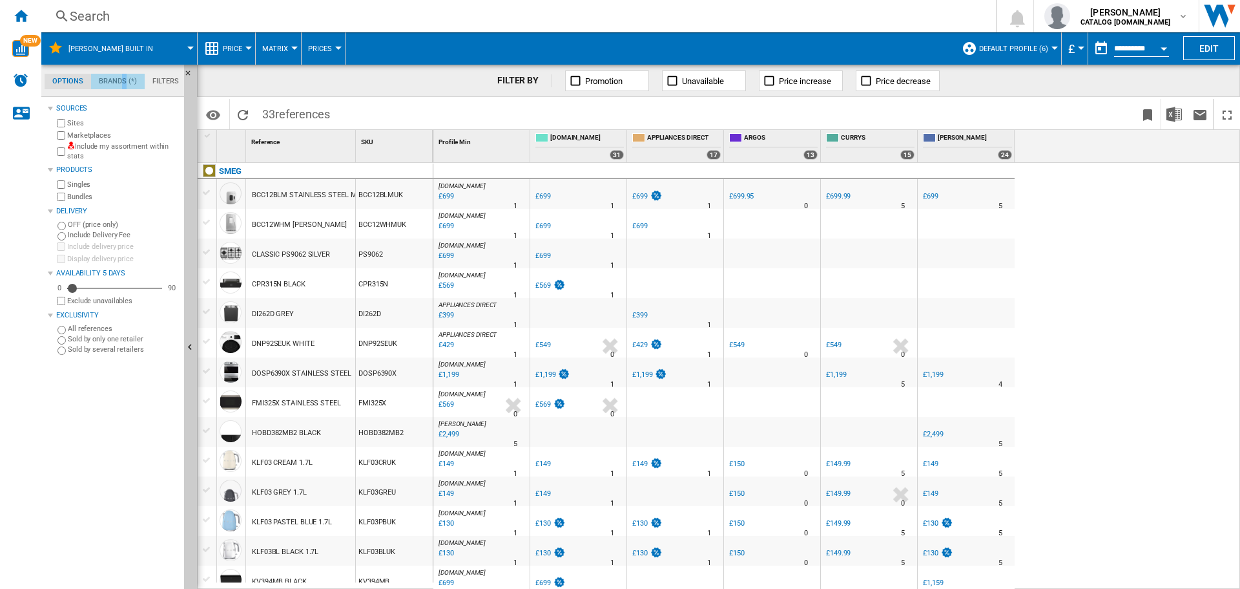
click at [126, 74] on md-tab-item "Brands (*)" at bounding box center [118, 82] width 54 height 16
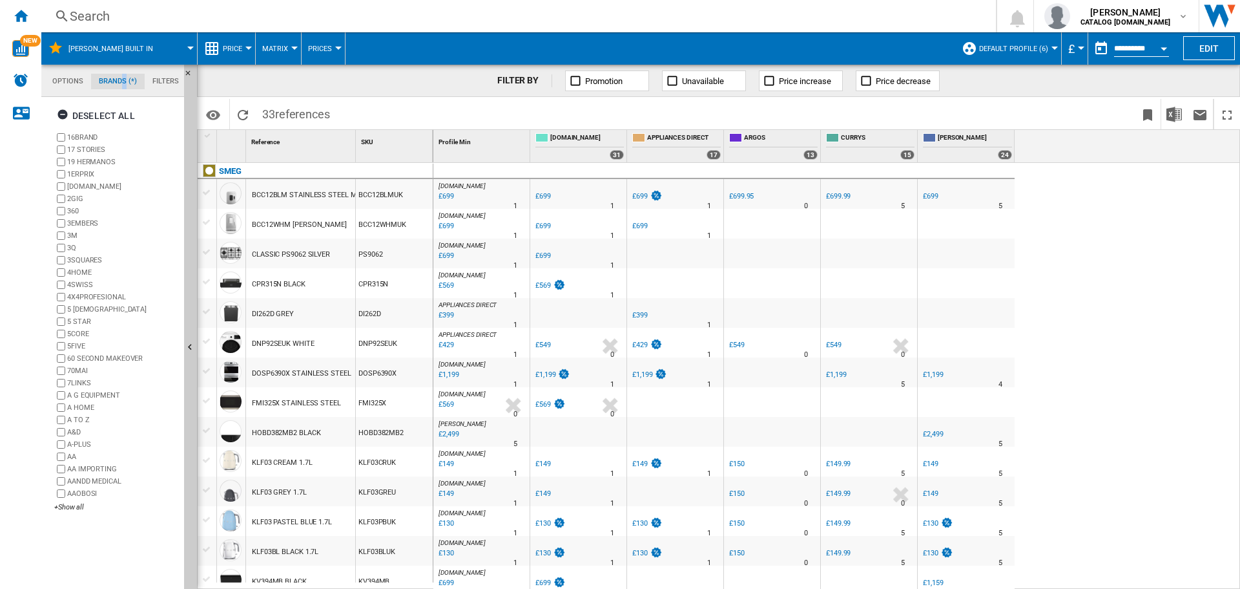
scroll to position [50, 0]
click at [161, 80] on md-tab-item "Filters" at bounding box center [166, 82] width 42 height 16
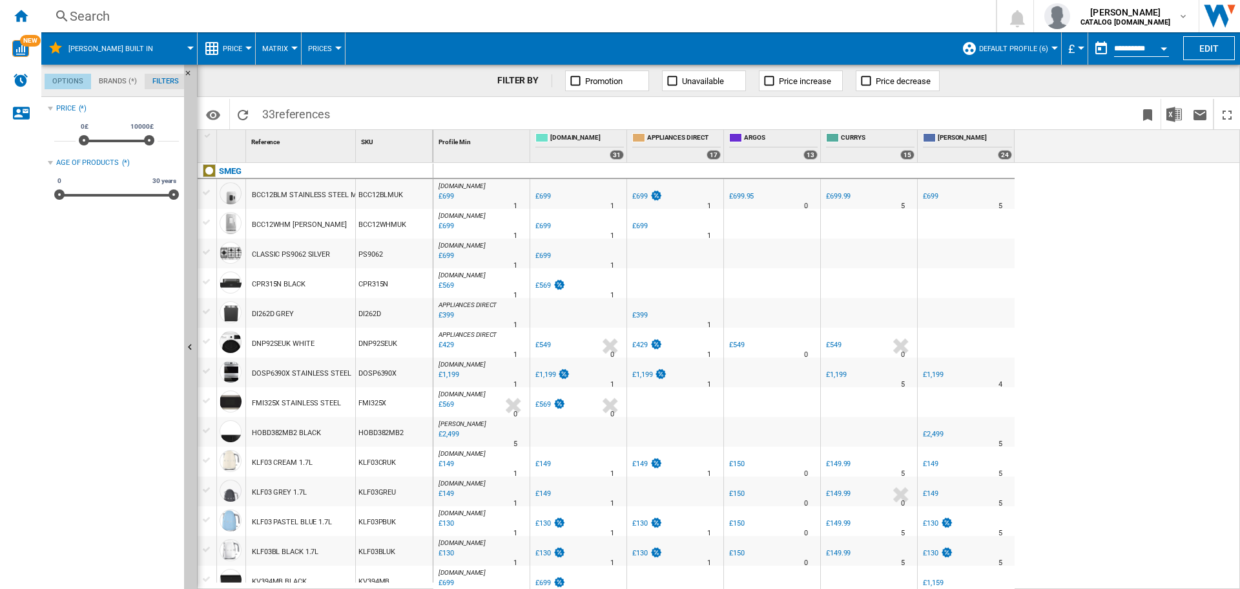
click at [68, 75] on md-tab-item "Options" at bounding box center [68, 82] width 47 height 16
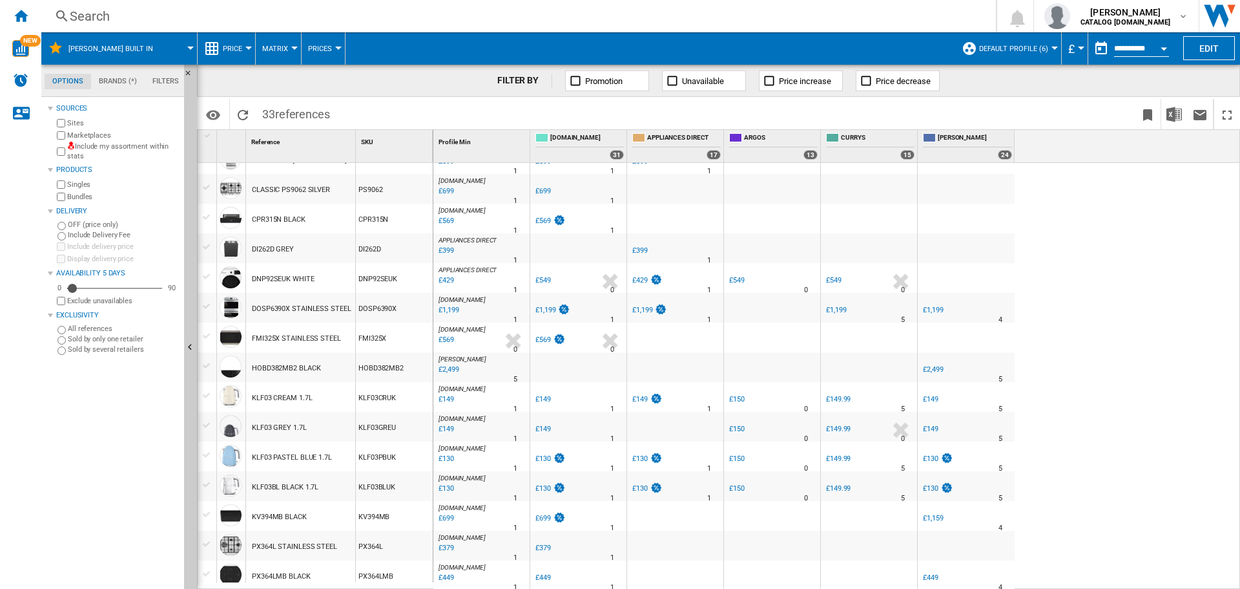
scroll to position [0, 0]
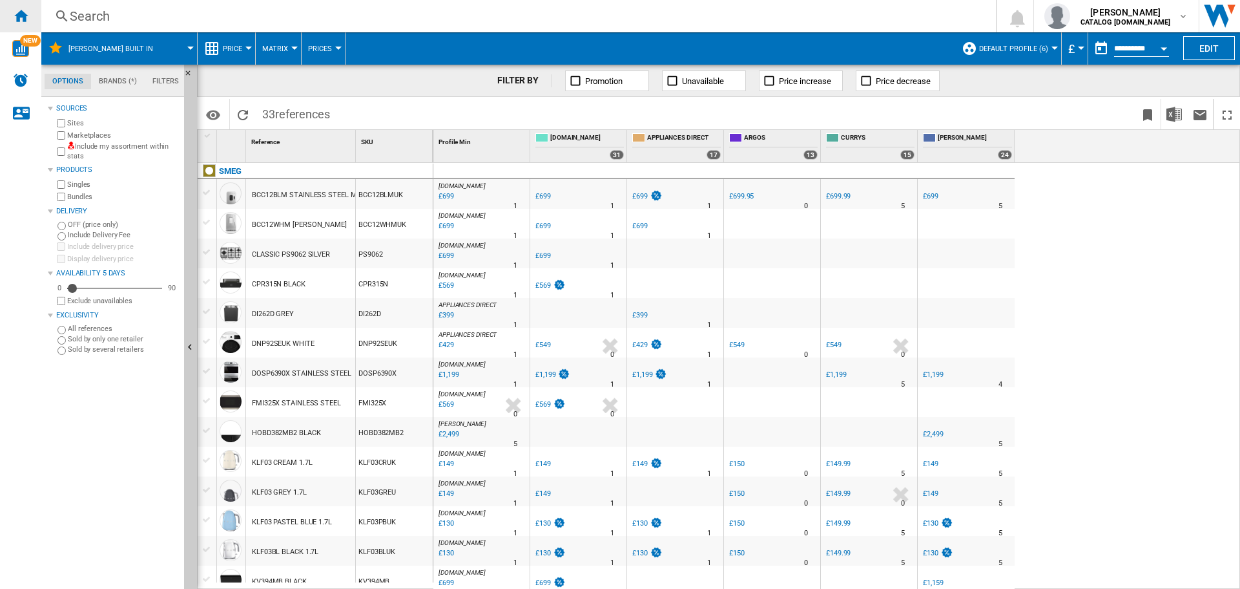
click at [19, 10] on ng-md-icon "Home" at bounding box center [21, 16] width 16 height 16
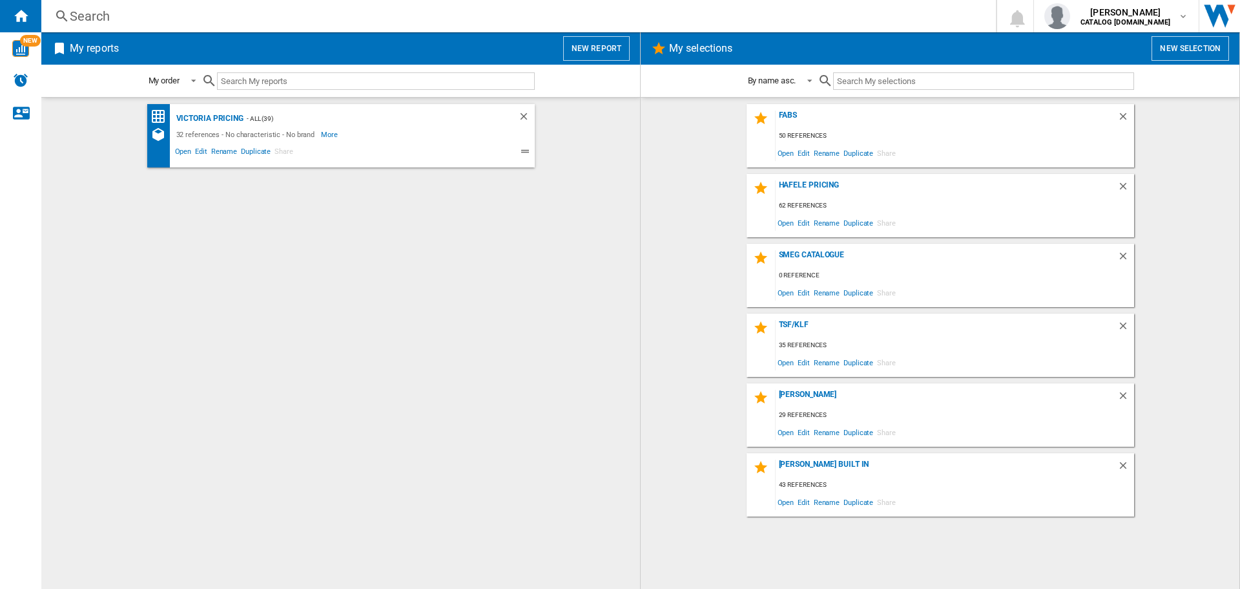
click at [596, 51] on button "New report" at bounding box center [596, 48] width 67 height 25
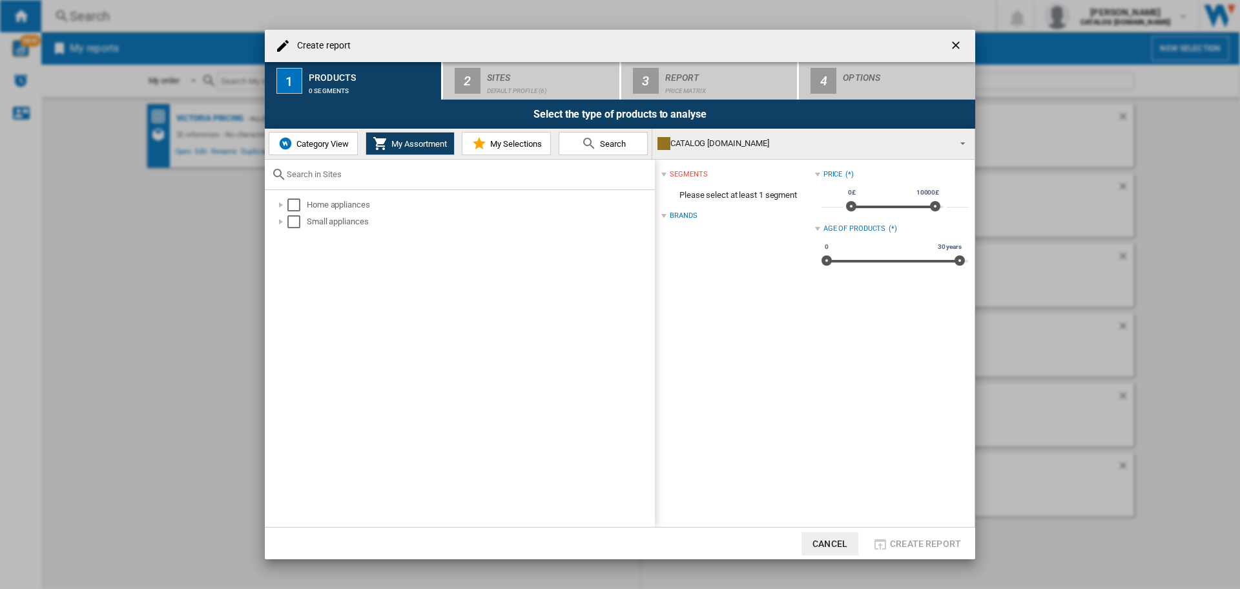
click at [343, 139] on span "Category View" at bounding box center [321, 144] width 56 height 10
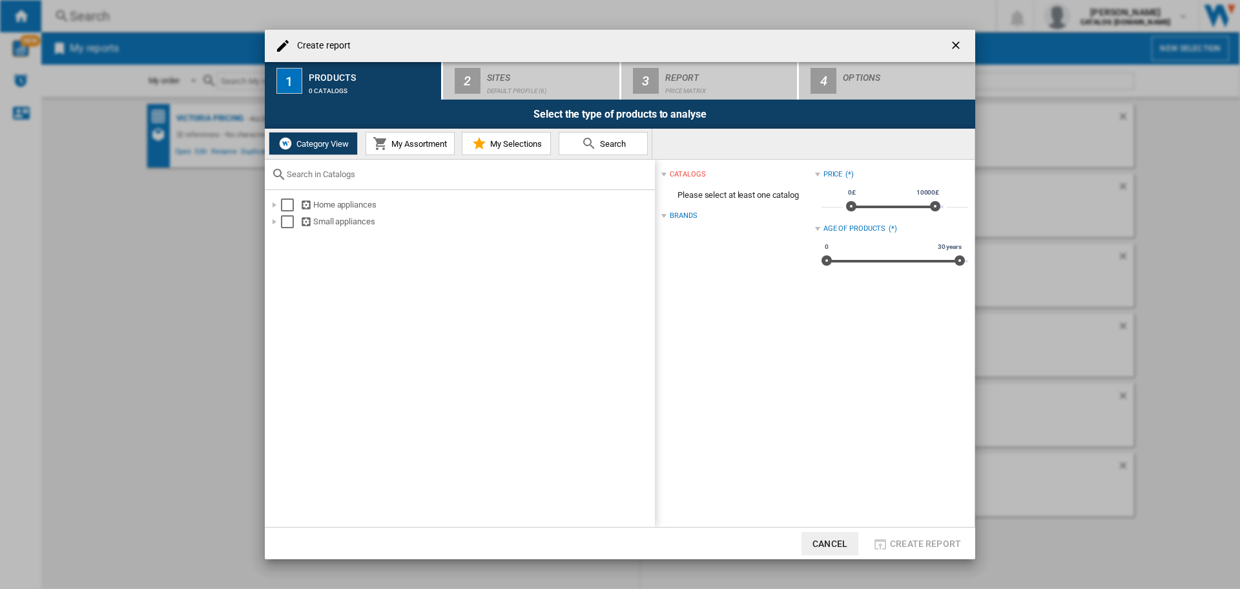
click at [411, 134] on button "My Assortment" at bounding box center [410, 143] width 89 height 23
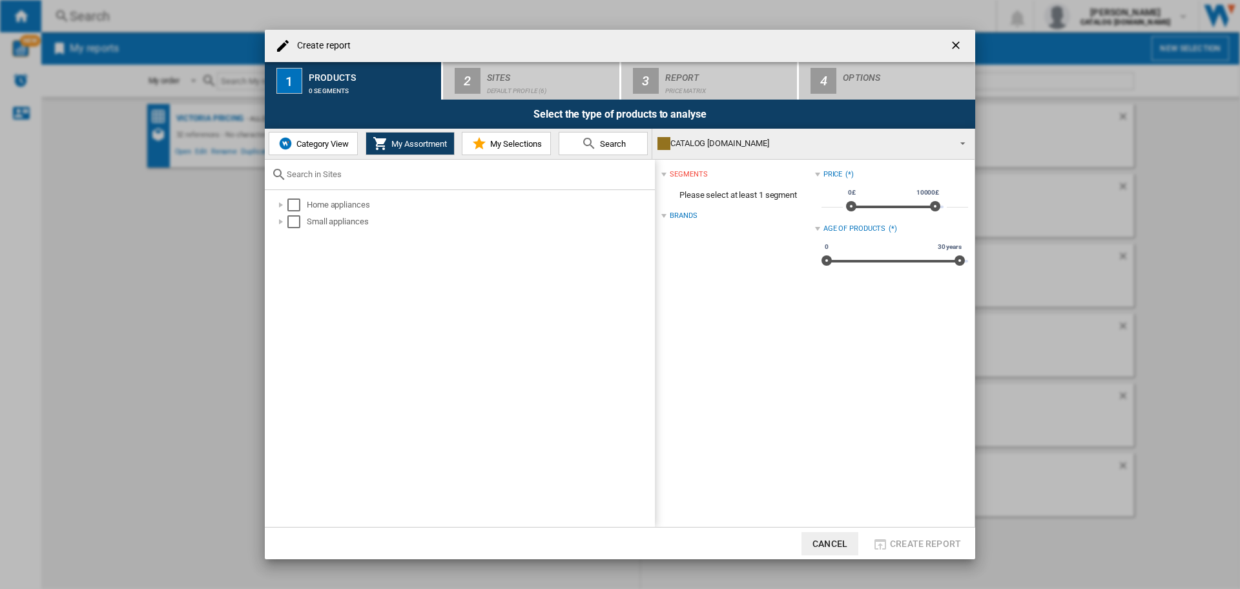
click at [510, 136] on button "My Selections" at bounding box center [506, 143] width 89 height 23
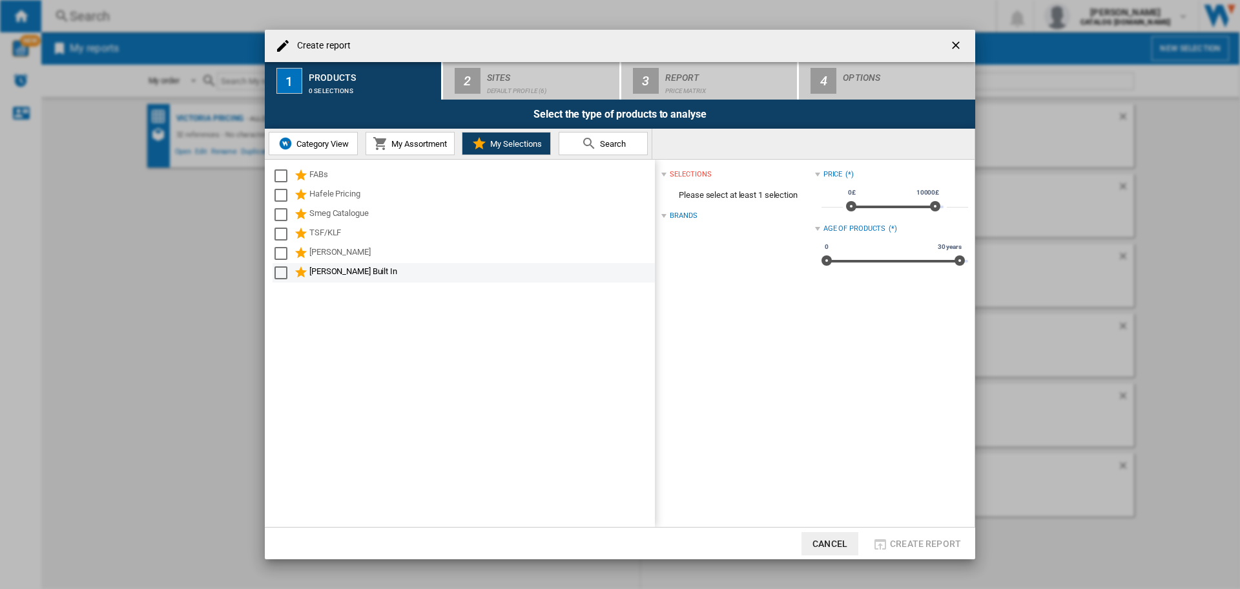
click at [322, 273] on div "[PERSON_NAME] Built In" at bounding box center [481, 273] width 344 height 16
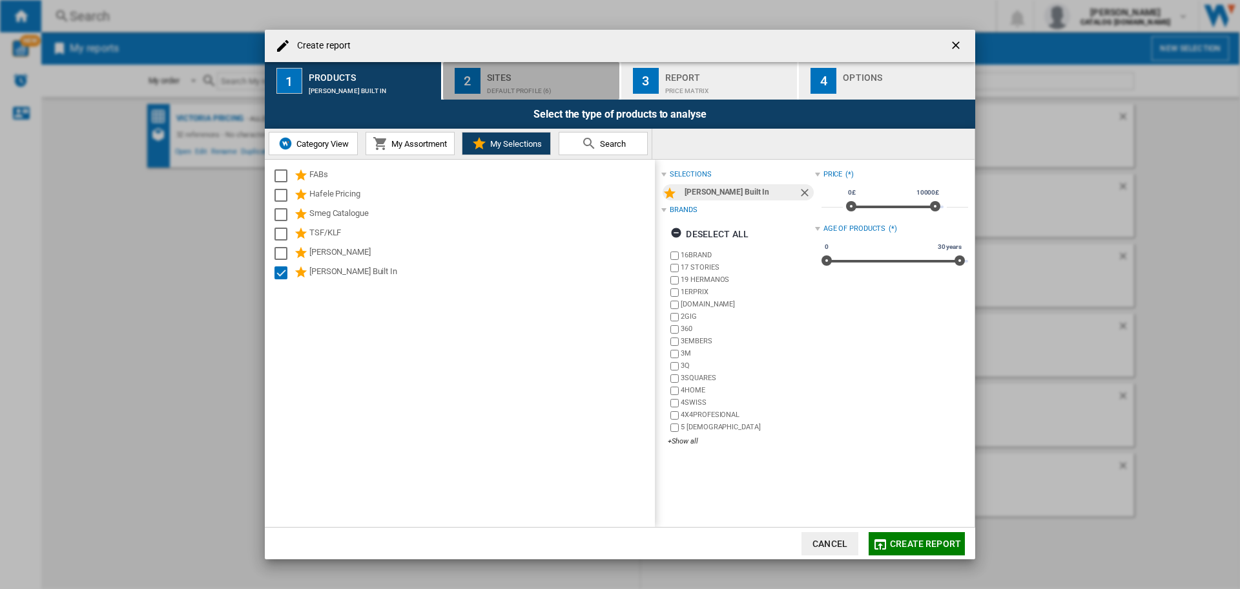
click at [555, 77] on div "Sites" at bounding box center [550, 74] width 127 height 14
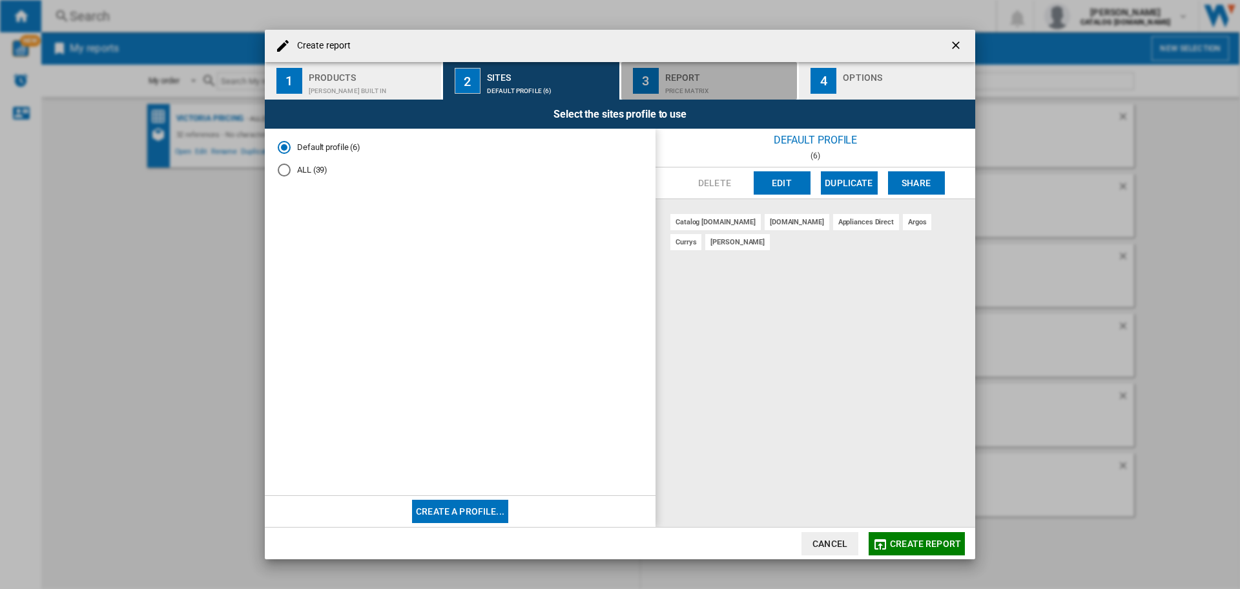
click at [710, 87] on div "Price Matrix" at bounding box center [728, 88] width 127 height 14
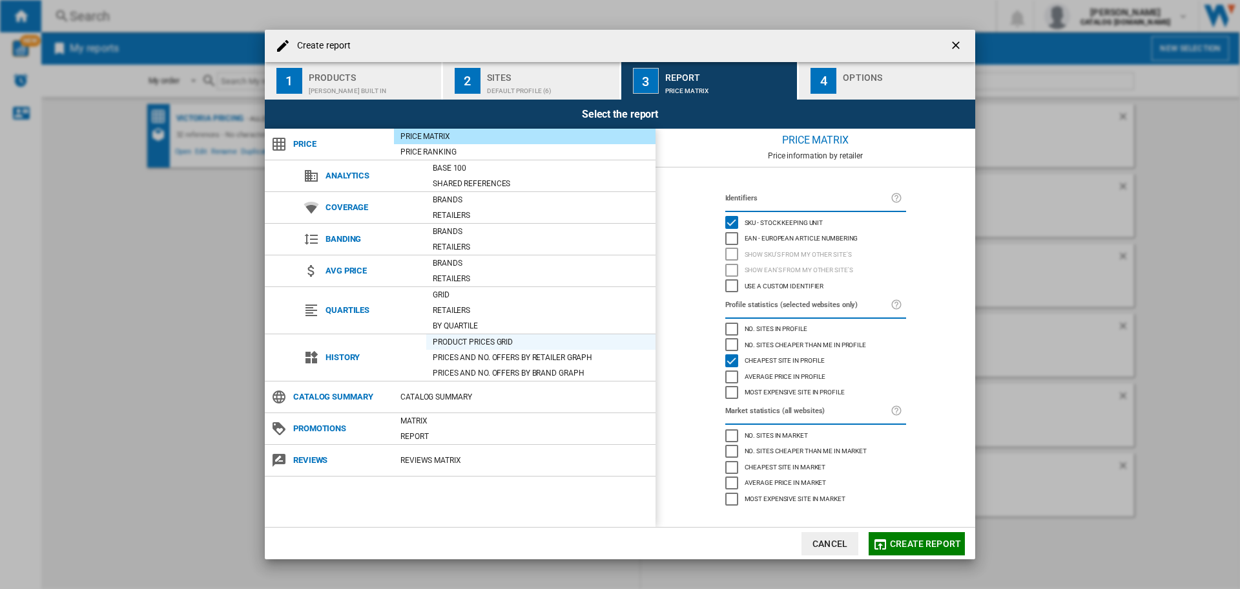
click at [470, 340] on div "Product prices grid" at bounding box center [540, 341] width 229 height 13
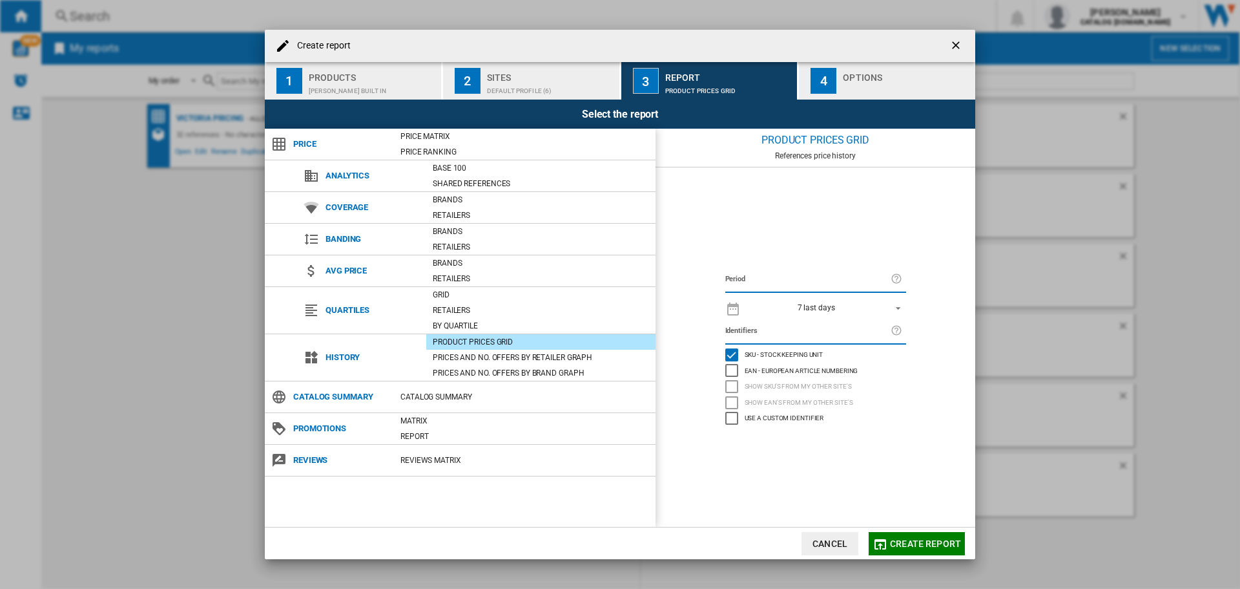
click at [814, 311] on div "7 last days" at bounding box center [816, 307] width 37 height 9
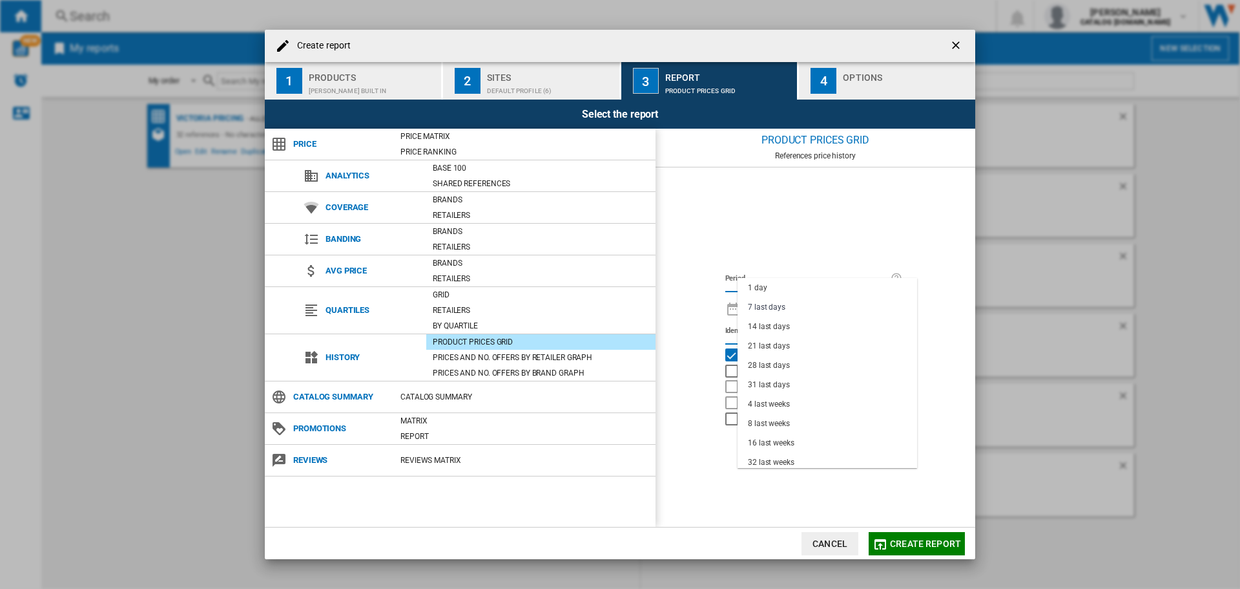
click at [730, 384] on md-backdrop at bounding box center [620, 294] width 1240 height 589
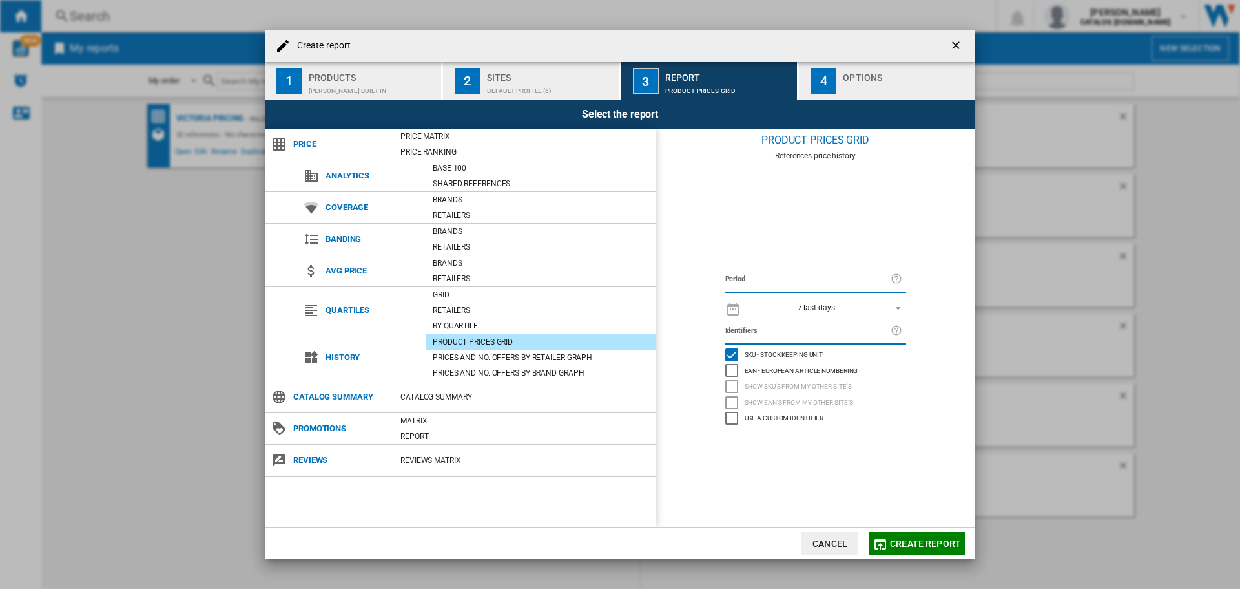
click at [819, 306] on div "7 last days" at bounding box center [816, 307] width 37 height 9
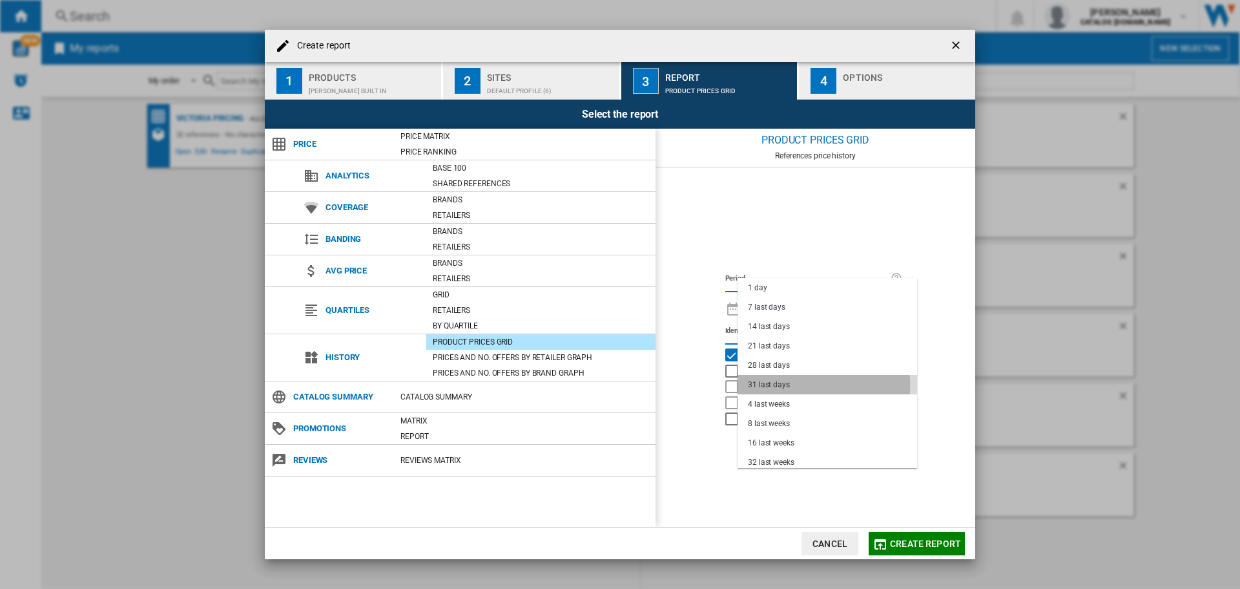
click at [781, 385] on div "31 last days" at bounding box center [769, 384] width 42 height 11
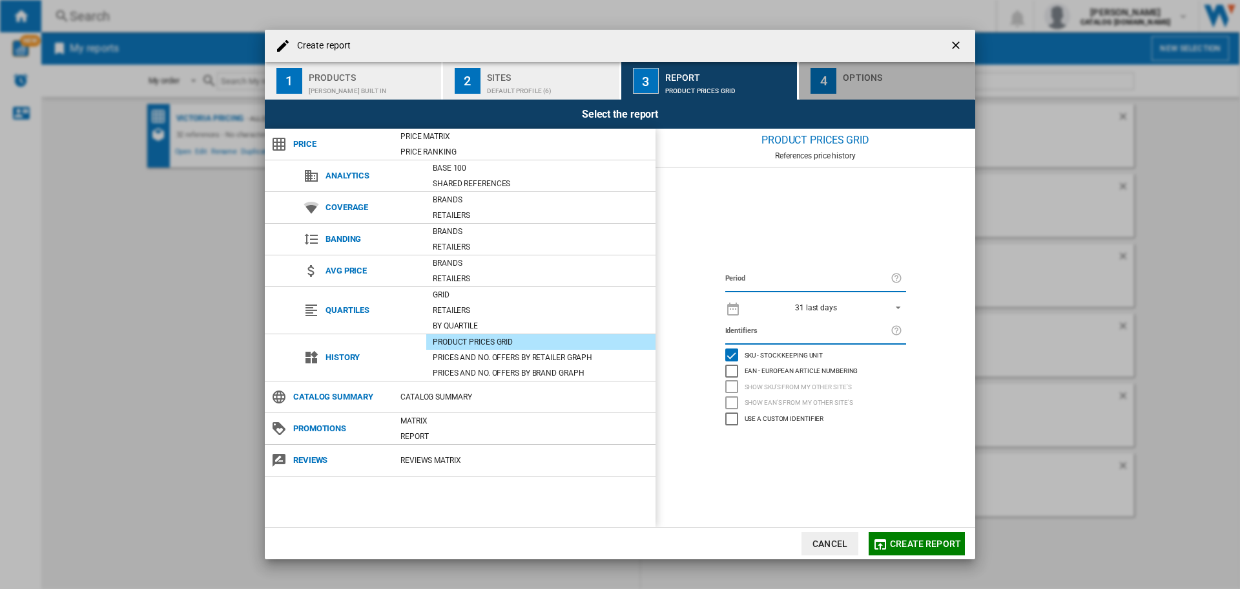
click at [851, 82] on div "button" at bounding box center [906, 88] width 127 height 14
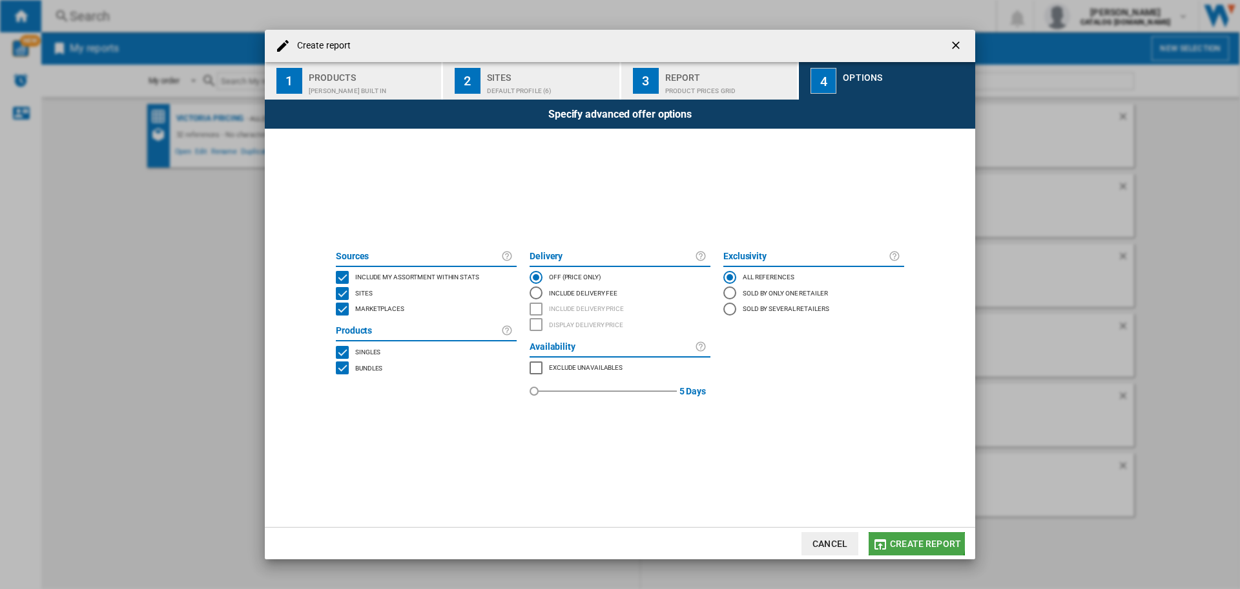
click at [904, 536] on button "Create report" at bounding box center [917, 543] width 96 height 23
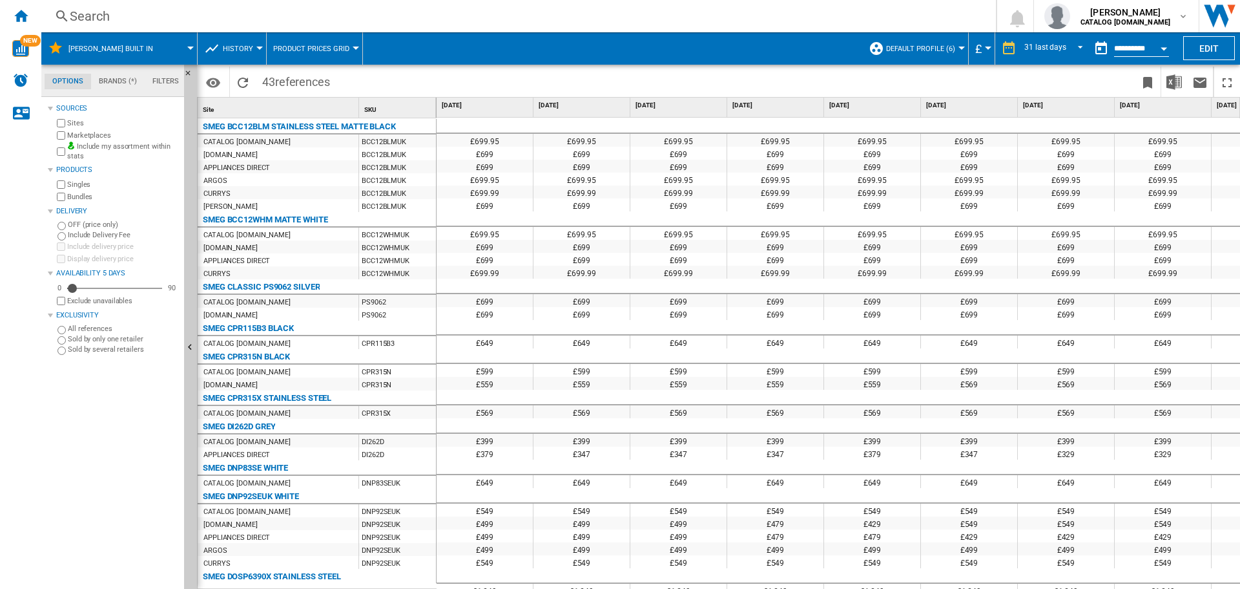
click at [130, 45] on div "[PERSON_NAME] Built In" at bounding box center [119, 48] width 143 height 32
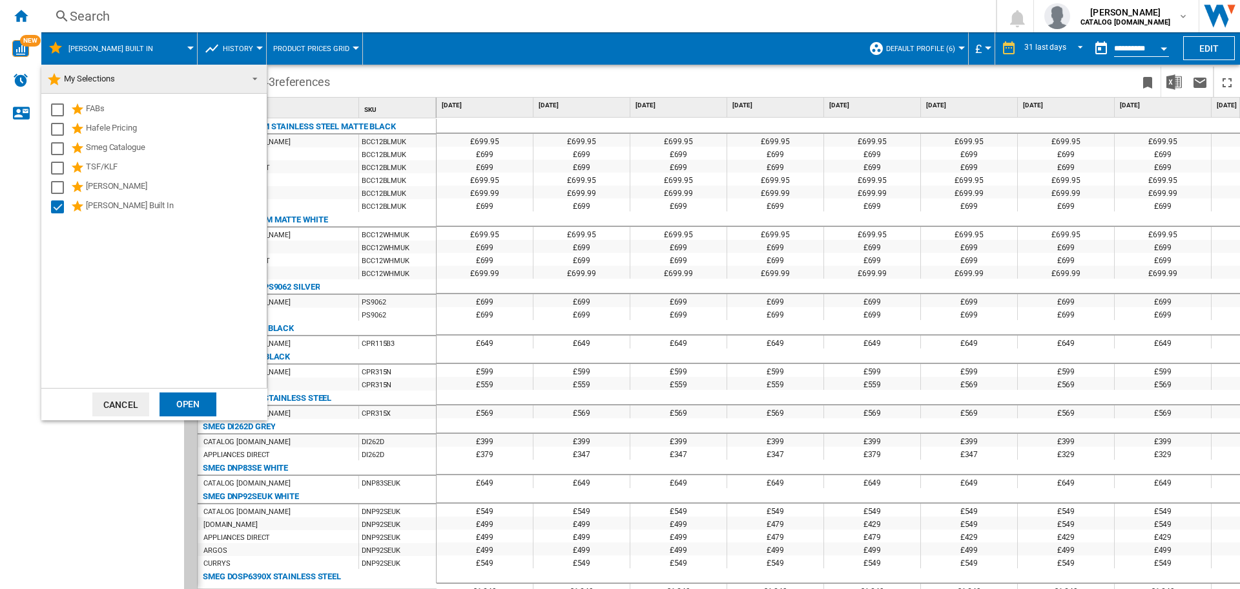
click at [471, 11] on md-backdrop at bounding box center [620, 294] width 1240 height 589
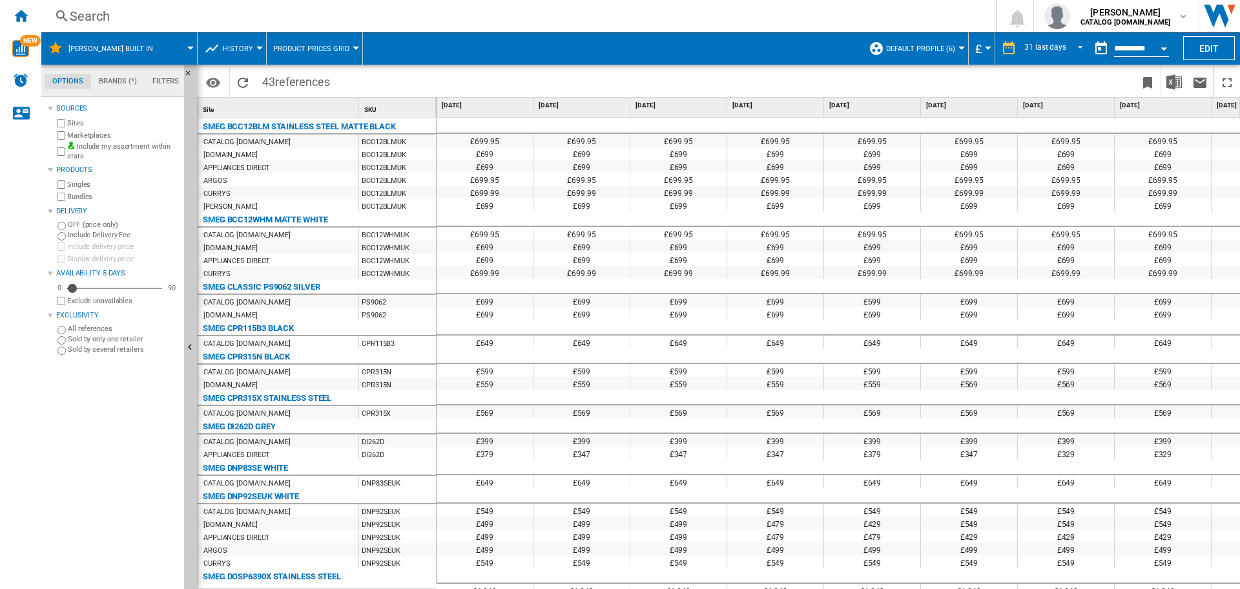
click at [103, 78] on md-tab-item "Brands (*)" at bounding box center [118, 82] width 54 height 16
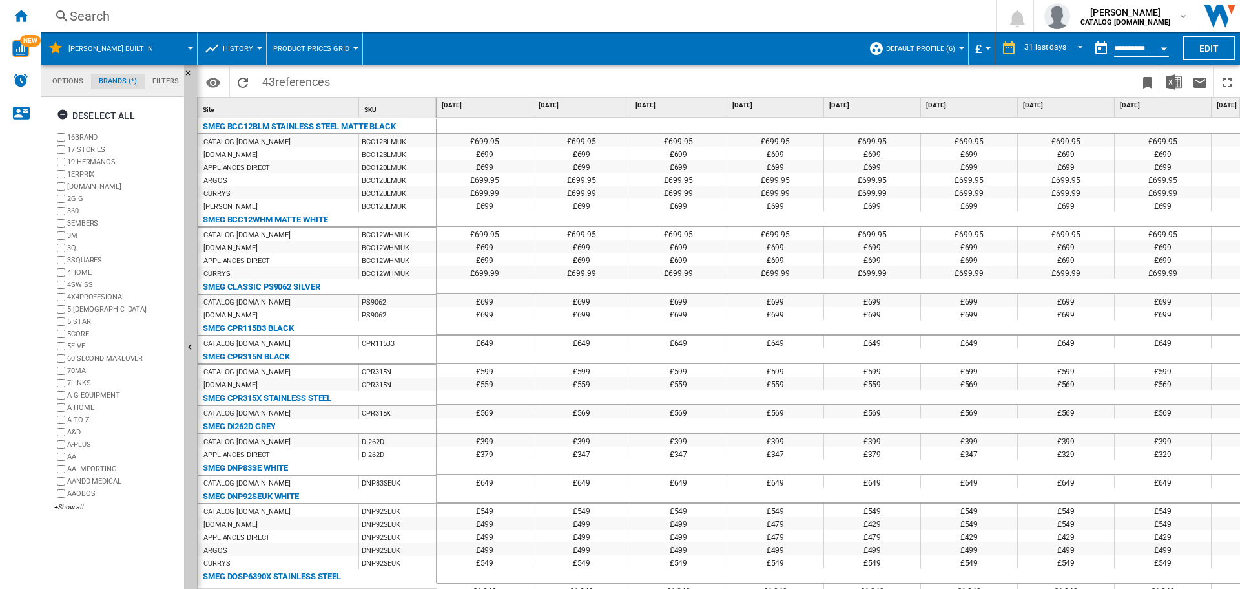
scroll to position [50, 0]
click at [157, 79] on md-tab-item "Filters" at bounding box center [166, 82] width 42 height 16
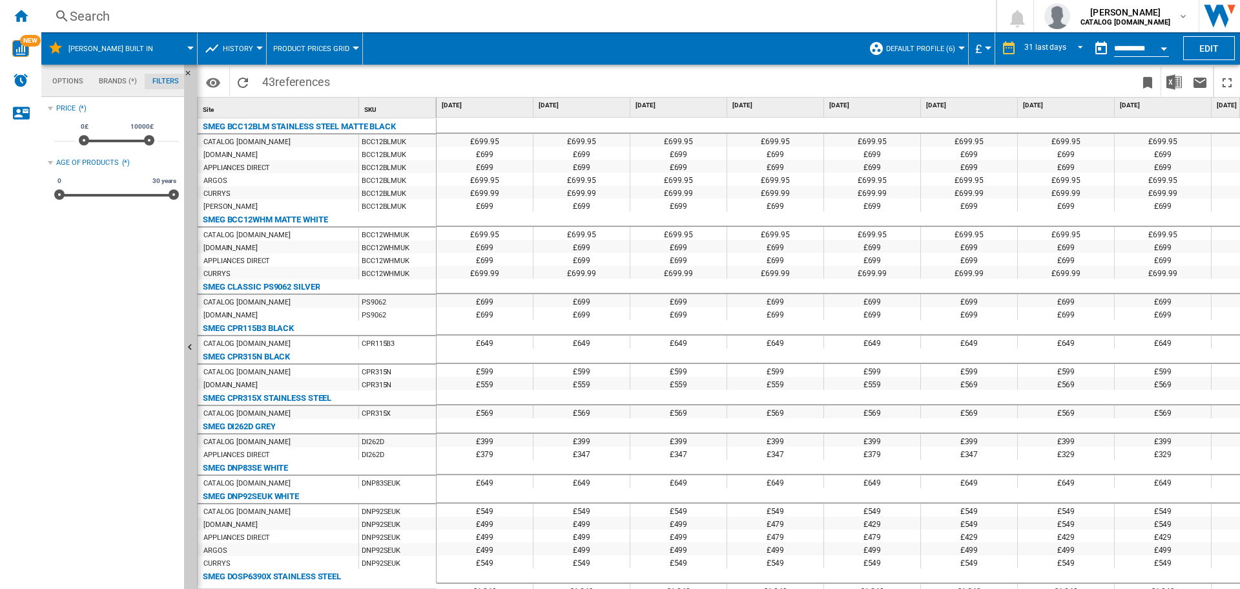
click at [961, 50] on button "Default profile (6)" at bounding box center [924, 48] width 76 height 32
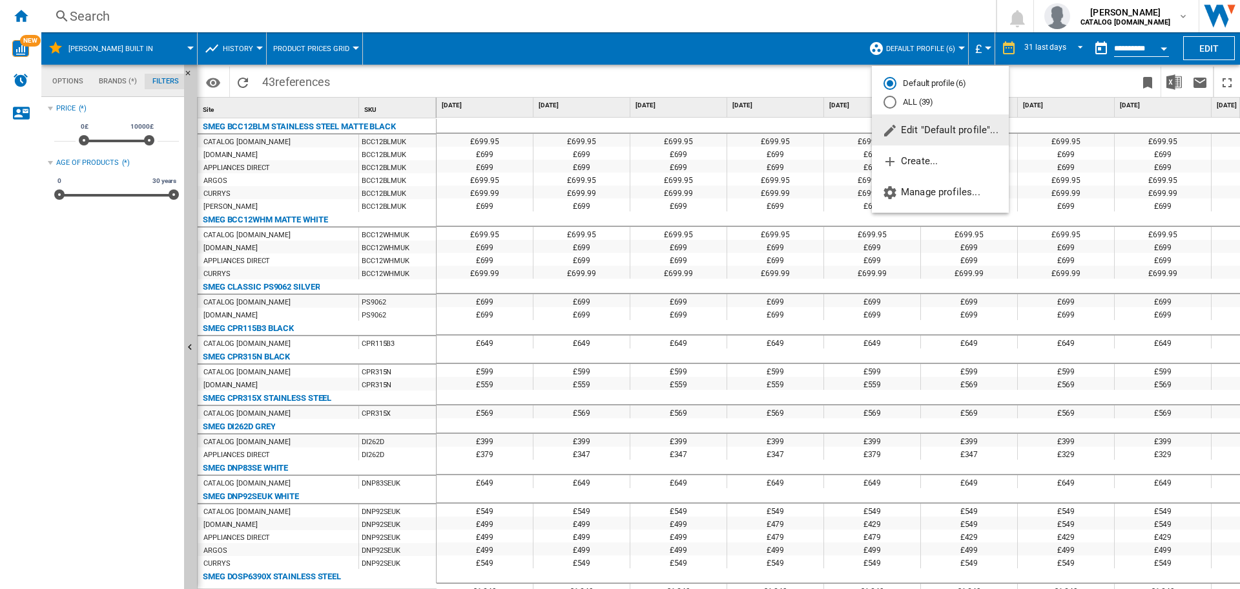
click at [945, 128] on span "Edit "Default profile"..." at bounding box center [940, 130] width 116 height 12
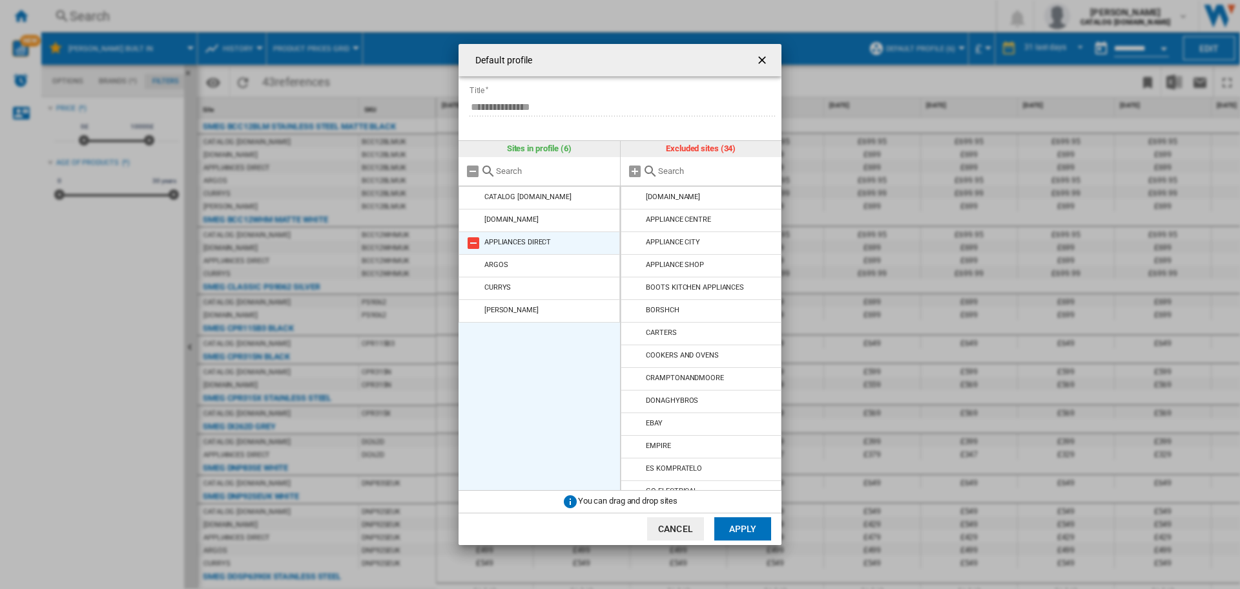
click at [475, 244] on md-icon at bounding box center [474, 243] width 16 height 16
click at [475, 249] on md-icon at bounding box center [474, 243] width 16 height 16
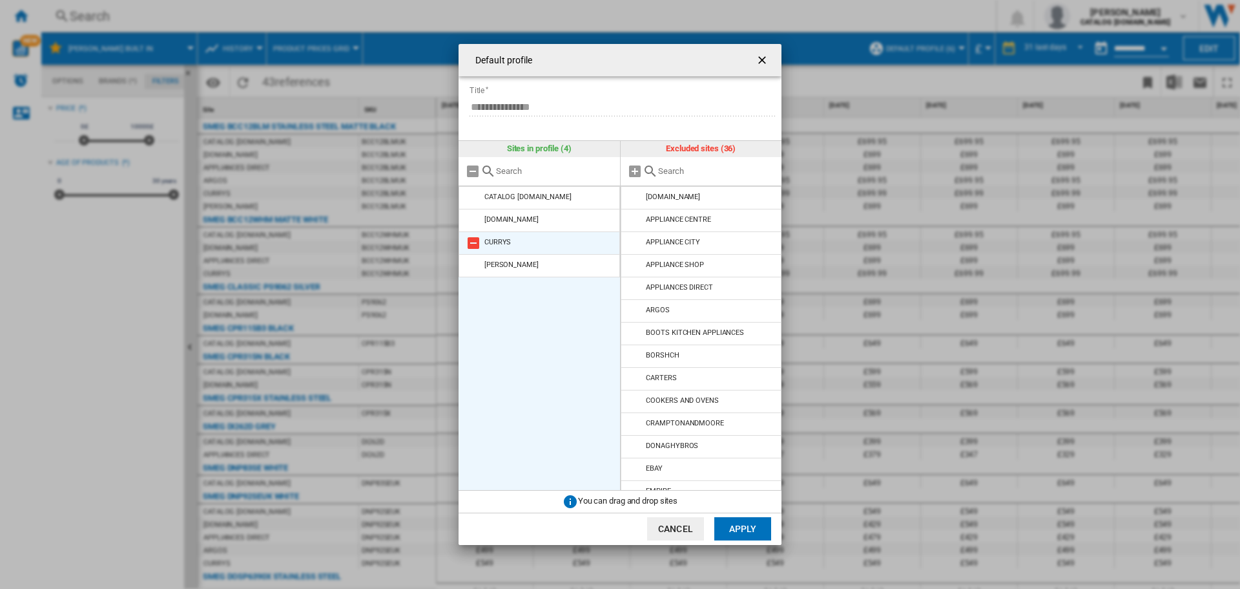
click at [475, 245] on md-icon at bounding box center [474, 243] width 16 height 16
click at [475, 238] on md-icon at bounding box center [474, 243] width 16 height 16
click at [729, 532] on button "Apply" at bounding box center [743, 528] width 57 height 23
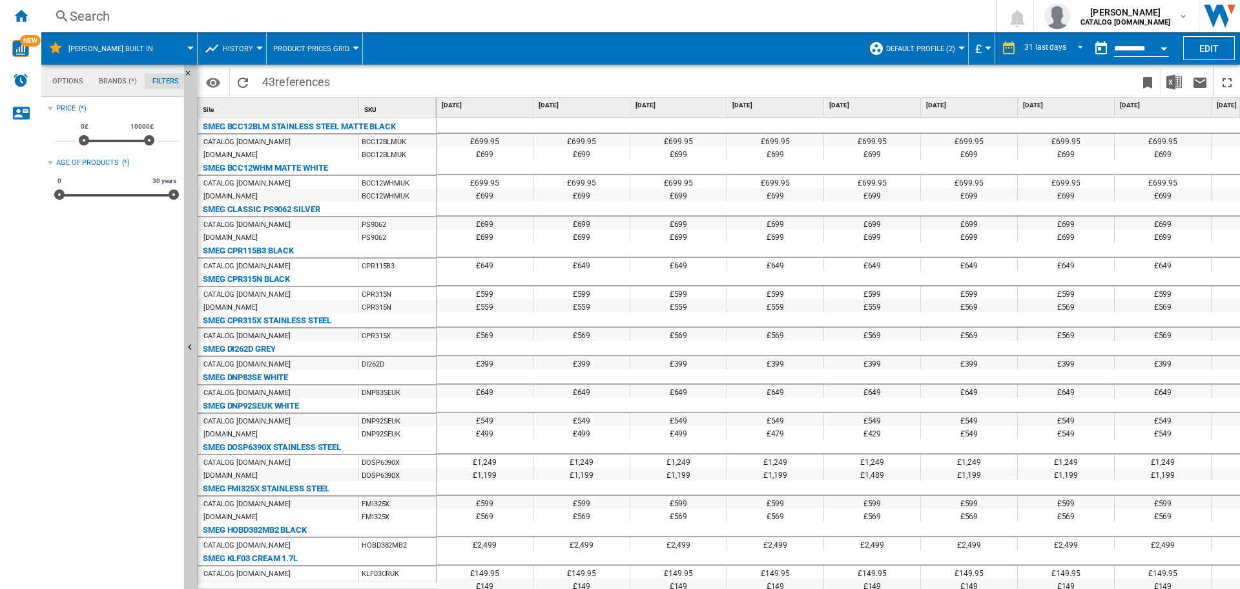
click at [955, 51] on span "Default profile (2)" at bounding box center [920, 49] width 69 height 8
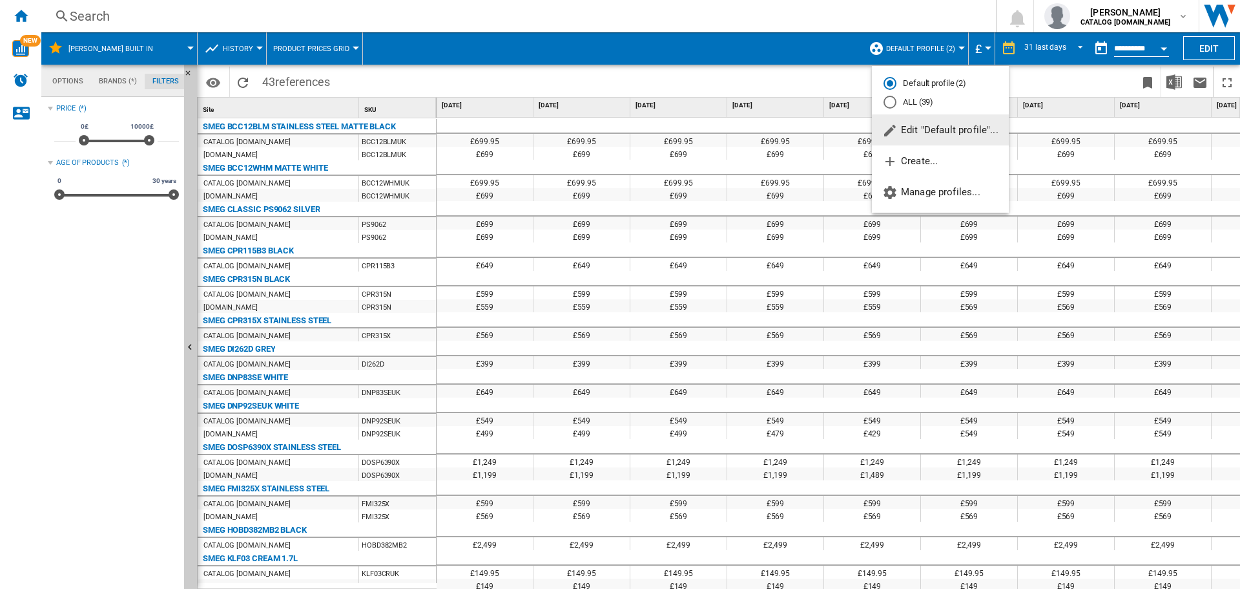
click at [922, 133] on span "Edit "Default profile"..." at bounding box center [940, 130] width 116 height 12
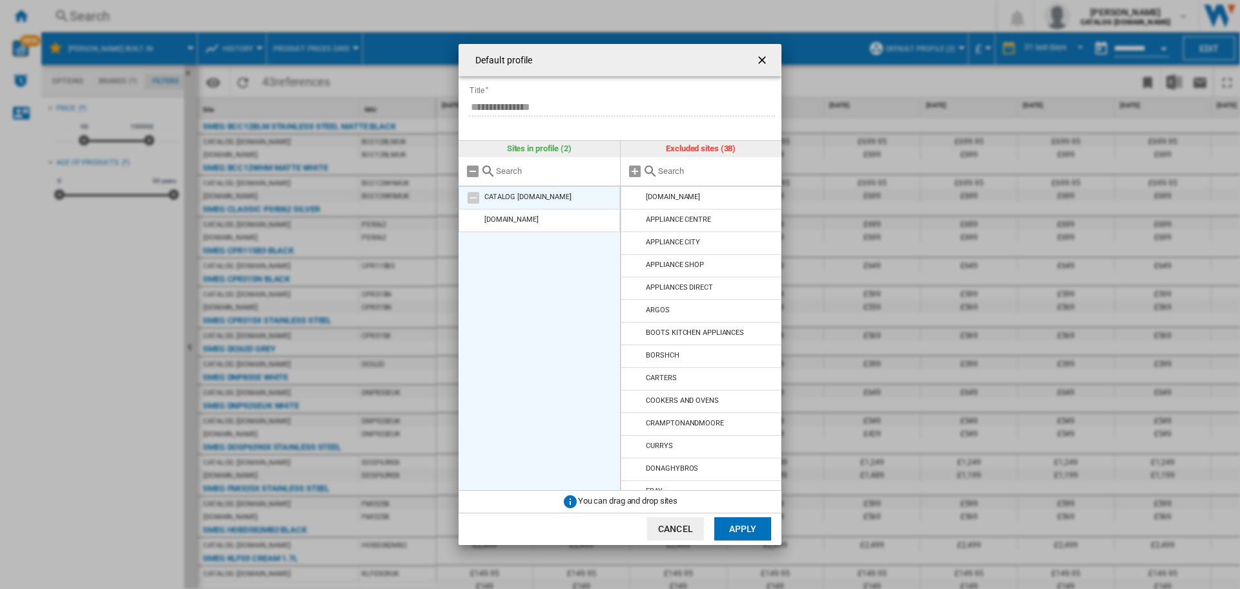
click at [475, 200] on md-icon "Default profile ..." at bounding box center [474, 198] width 16 height 16
click at [565, 196] on li "CATALOG [DOMAIN_NAME]" at bounding box center [540, 197] width 162 height 23
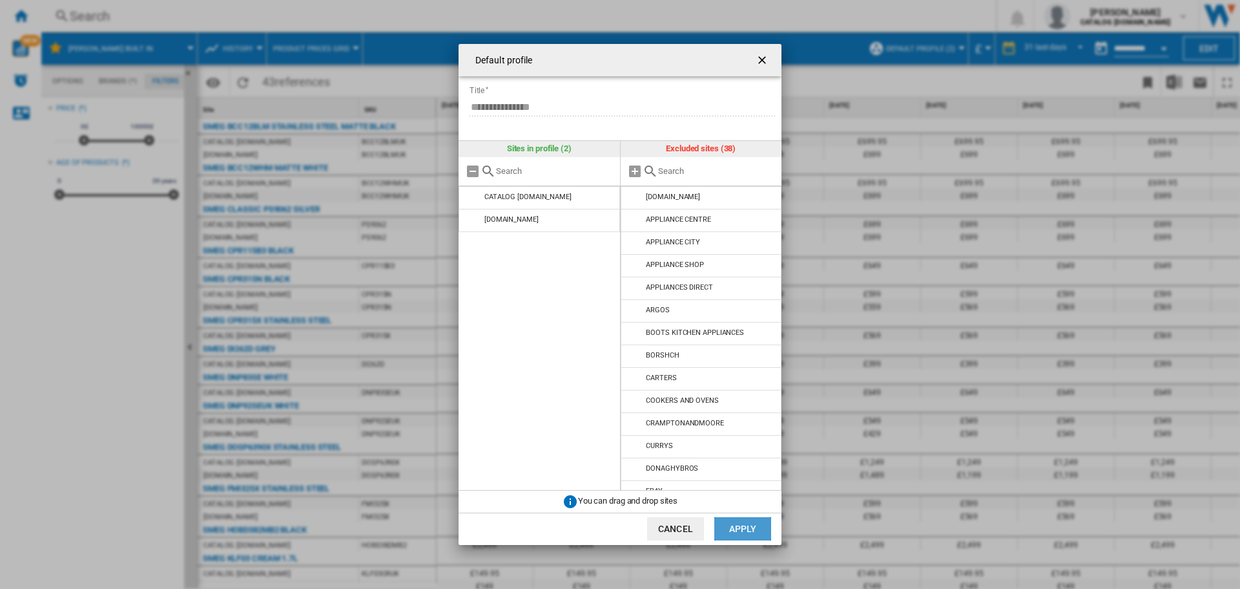
click at [751, 527] on button "Apply" at bounding box center [743, 528] width 57 height 23
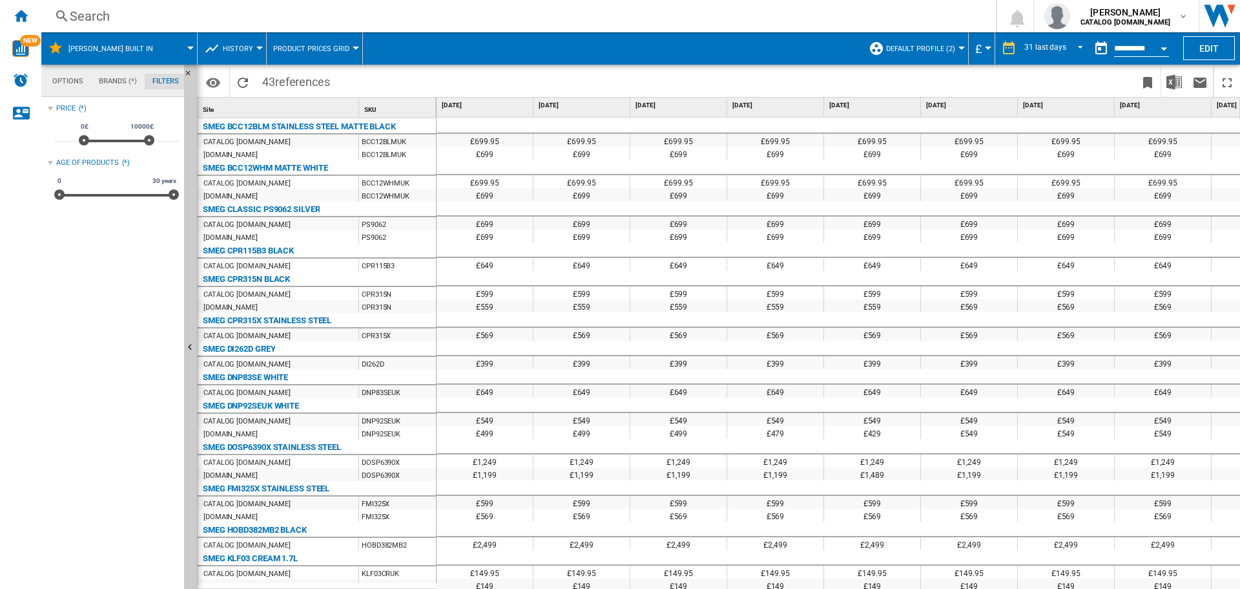
drag, startPoint x: 561, startPoint y: 581, endPoint x: 744, endPoint y: 558, distance: 185.0
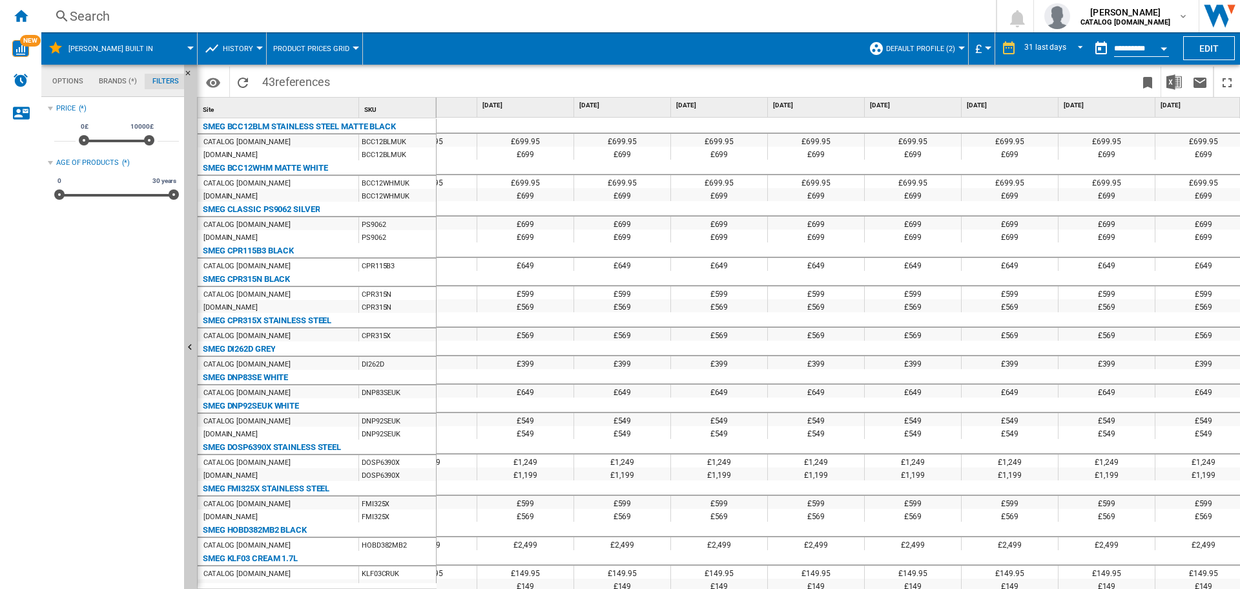
scroll to position [0, 1829]
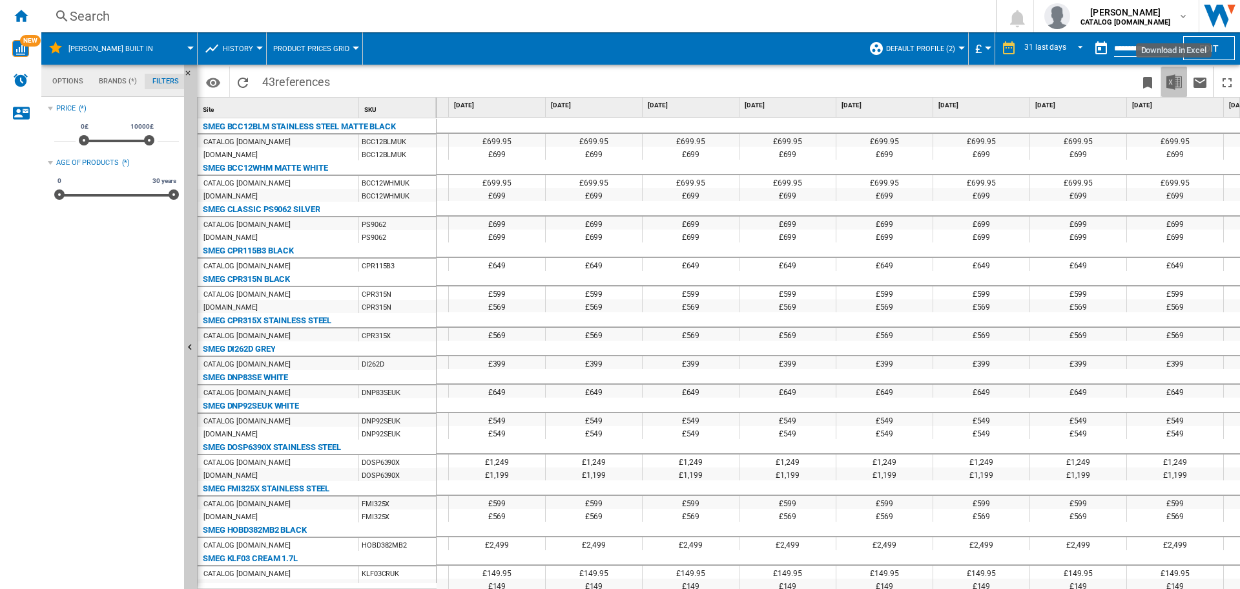
click at [1176, 81] on img "Download in Excel" at bounding box center [1175, 82] width 16 height 16
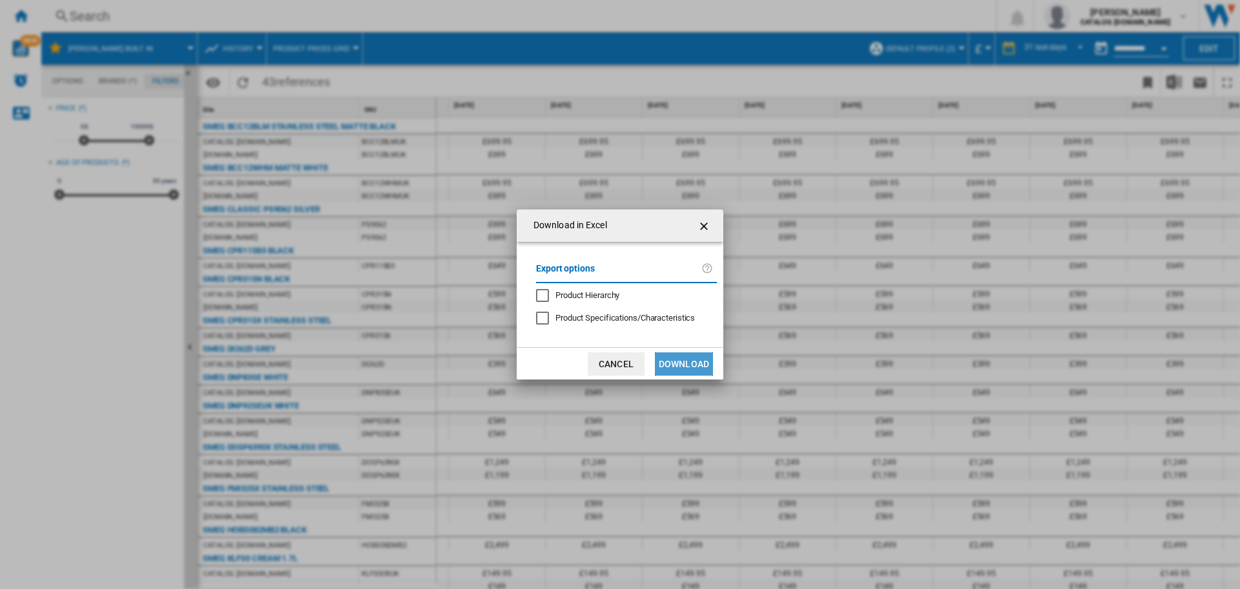
click at [692, 366] on button "Download" at bounding box center [684, 363] width 58 height 23
